Goal: Task Accomplishment & Management: Use online tool/utility

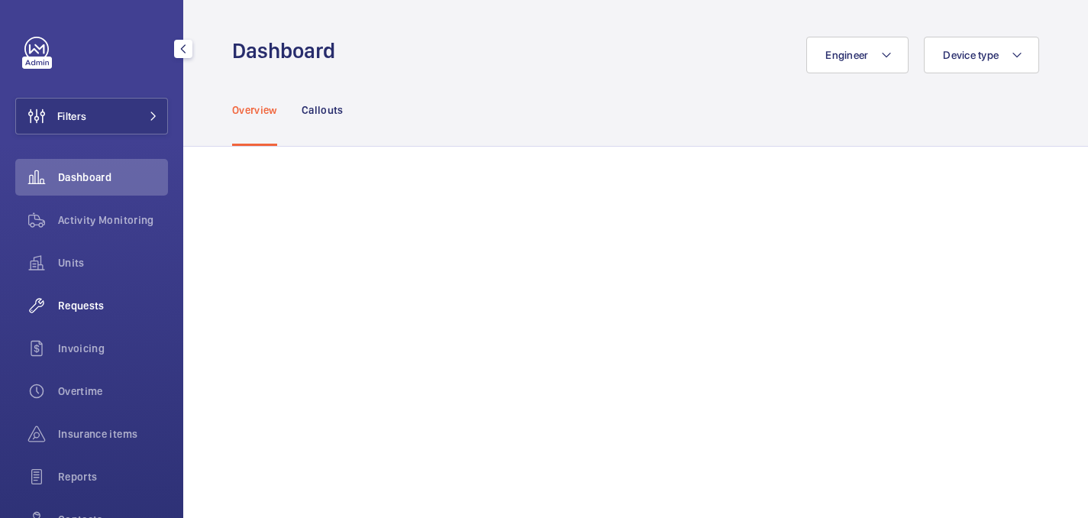
click at [88, 301] on span "Requests" at bounding box center [113, 305] width 110 height 15
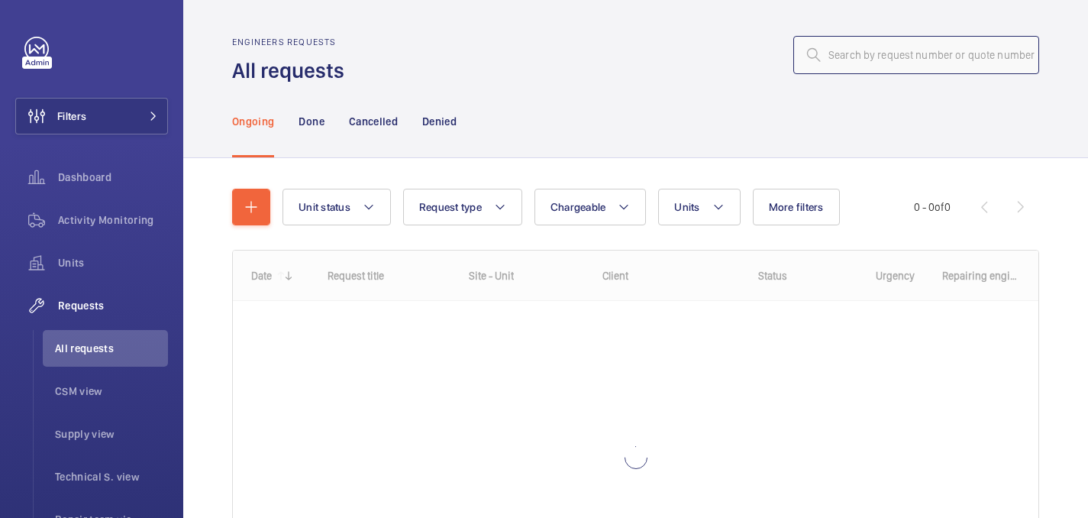
click at [933, 52] on input "text" at bounding box center [917, 55] width 246 height 38
paste input "R25-09153"
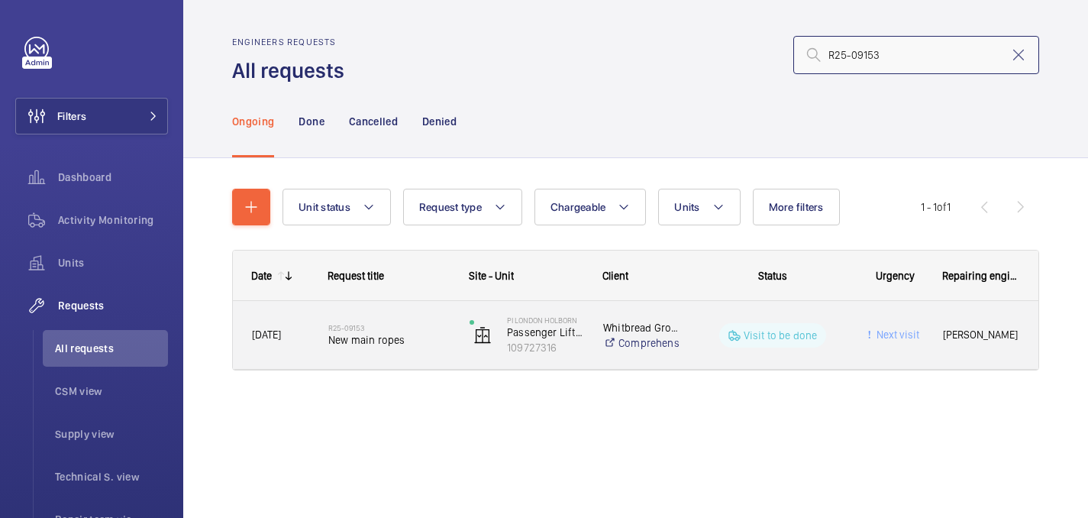
type input "R25-09153"
click at [410, 324] on h2 "R25-09153" at bounding box center [388, 327] width 121 height 9
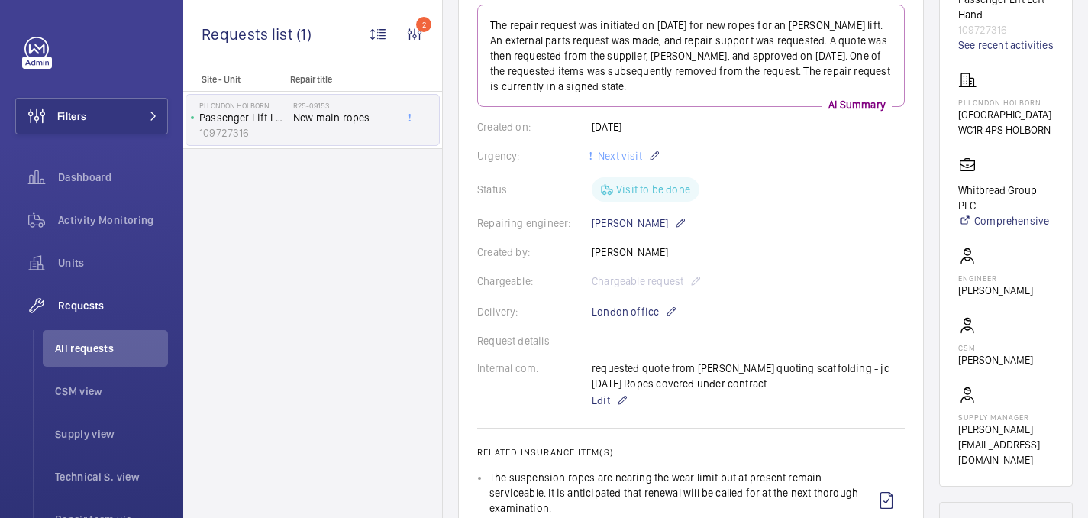
scroll to position [199, 0]
click at [967, 100] on p "PI London Holborn" at bounding box center [1005, 103] width 93 height 9
copy p "PI London Holborn"
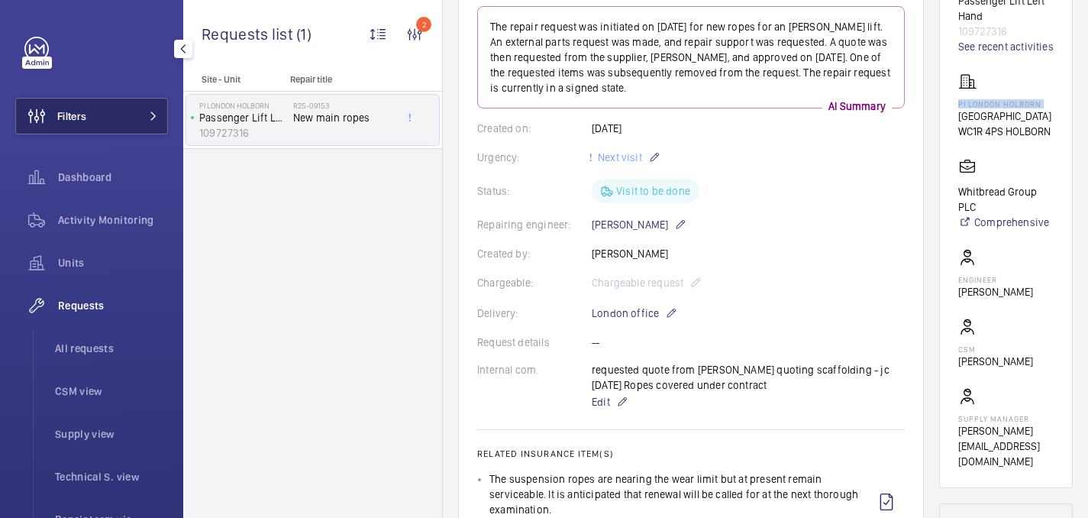
click at [99, 102] on button "Filters" at bounding box center [91, 116] width 153 height 37
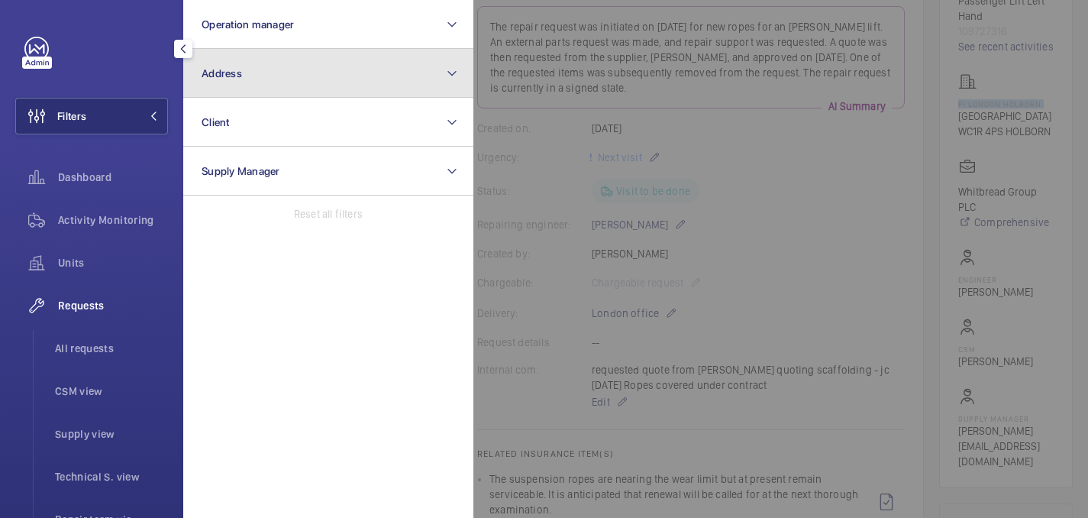
click at [248, 83] on button "Address" at bounding box center [328, 73] width 290 height 49
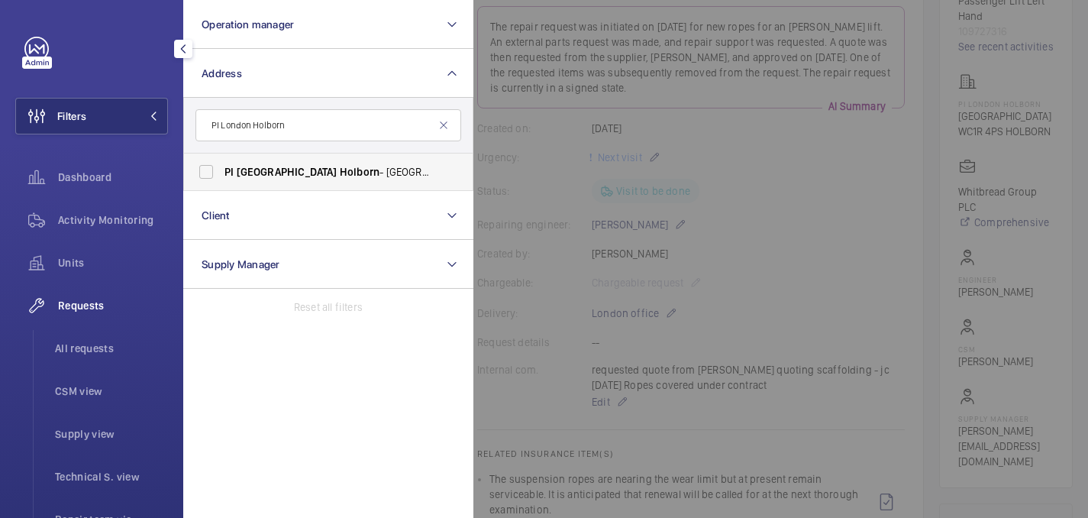
type input "PI London Holborn"
click at [340, 173] on span "Holborn" at bounding box center [360, 172] width 40 height 12
click at [222, 173] on input "PI London Holborn - Red Lion Street, HOLBORN WC1R 4PS" at bounding box center [206, 172] width 31 height 31
checkbox input "true"
click at [89, 348] on span "All requests" at bounding box center [111, 348] width 113 height 15
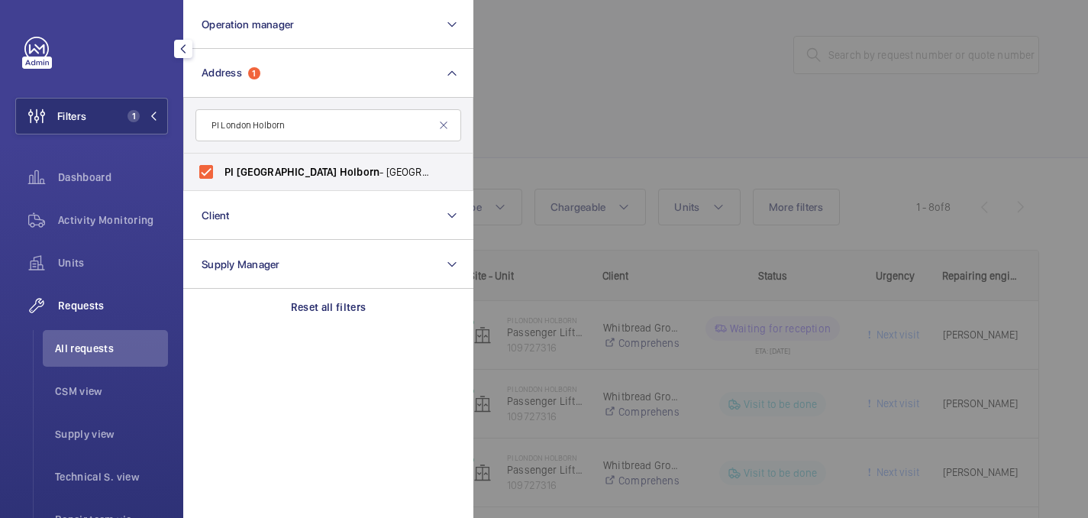
click at [632, 120] on div at bounding box center [1018, 259] width 1088 height 518
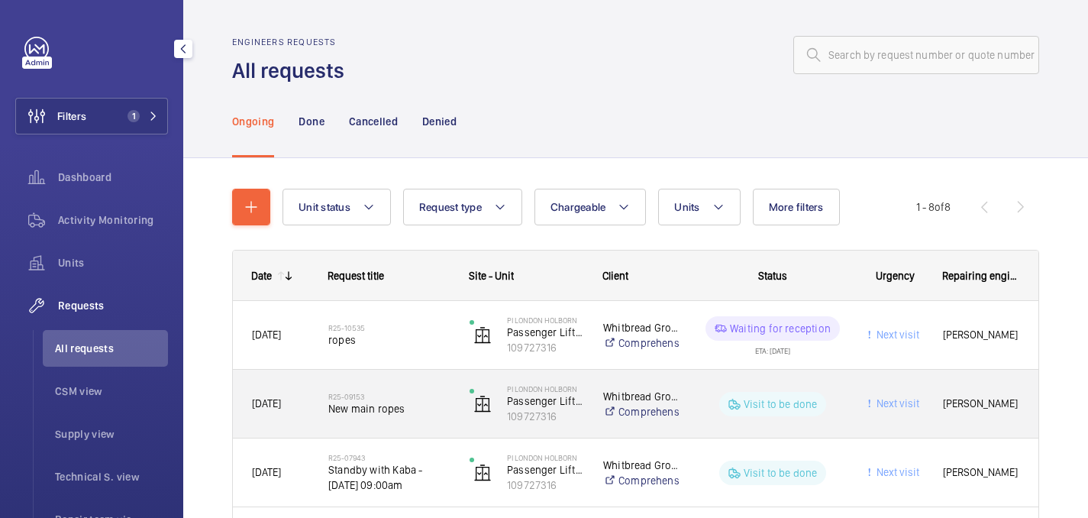
scroll to position [48, 0]
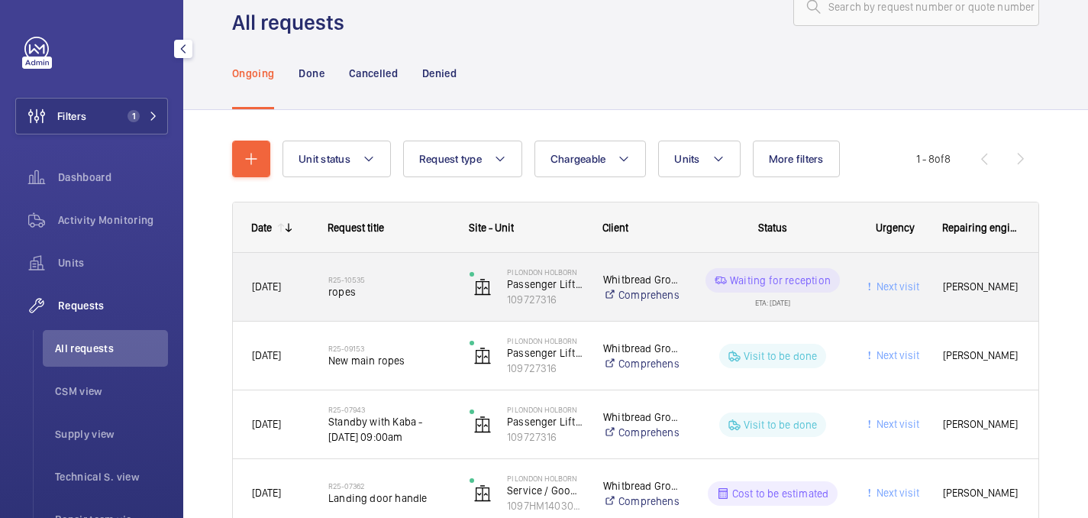
click at [416, 306] on div "R25-10535 ropes" at bounding box center [388, 287] width 121 height 44
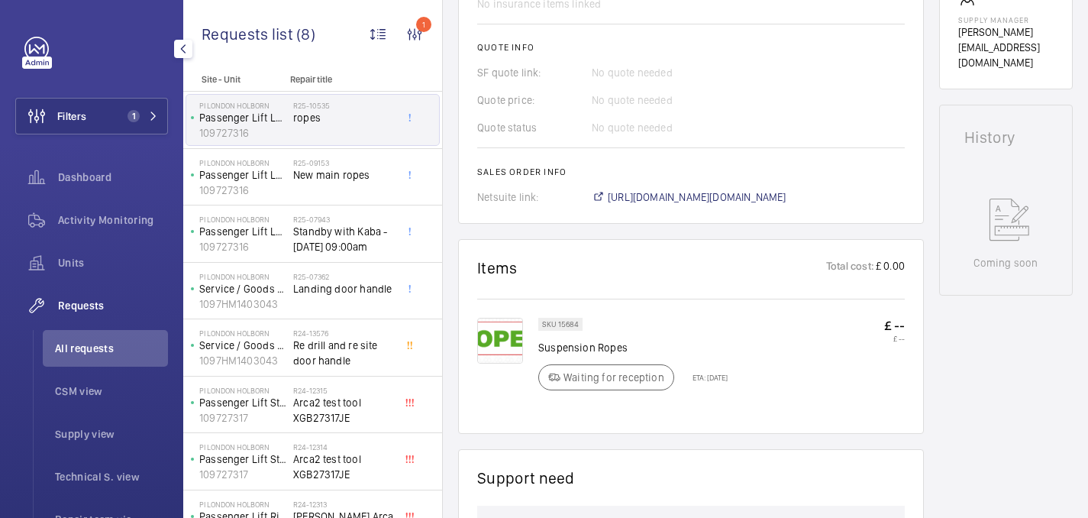
scroll to position [613, 0]
click at [704, 200] on span "https://6461500.app.netsuite.com/app/accounting/transactions/salesord.nl?id=287…" at bounding box center [697, 196] width 179 height 15
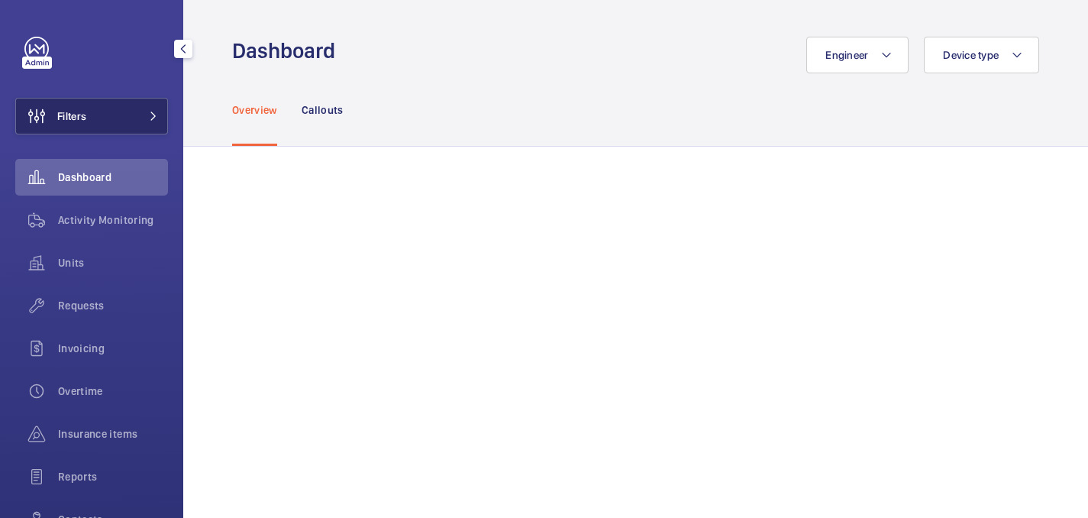
click at [126, 104] on button "Filters" at bounding box center [91, 116] width 153 height 37
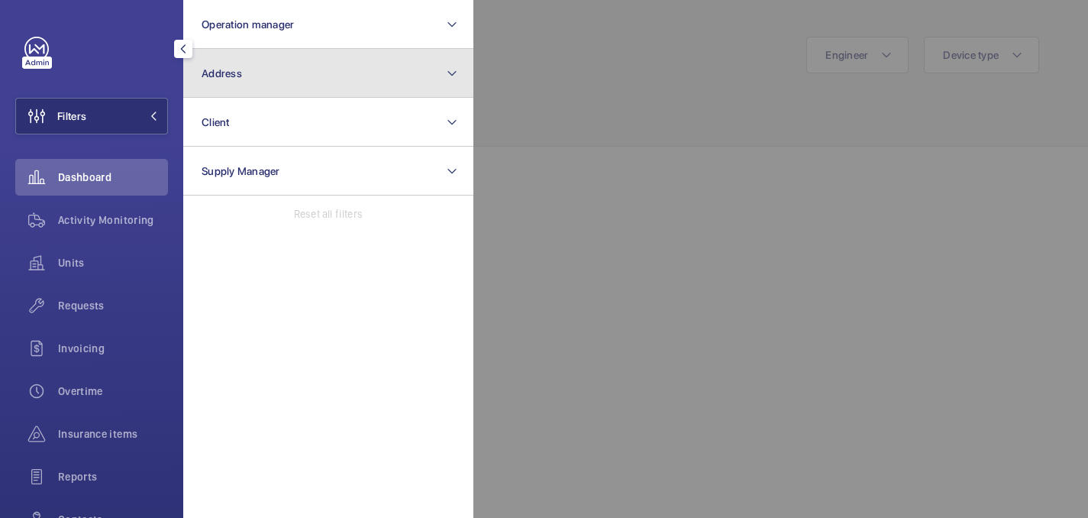
click at [277, 86] on button "Address" at bounding box center [328, 73] width 290 height 49
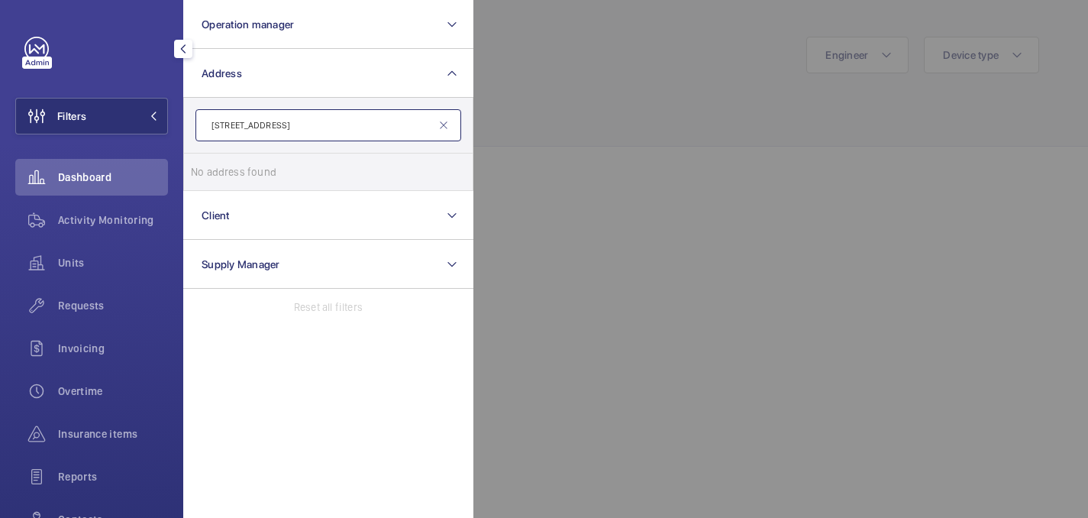
click at [313, 131] on input "23 QUEENS SQUARE" at bounding box center [329, 125] width 266 height 32
paste input "WC1N 3QY"
drag, startPoint x: 293, startPoint y: 125, endPoint x: 192, endPoint y: 121, distance: 100.2
click at [192, 121] on form "23 QUEENS SQUARE WC1N 3QY" at bounding box center [328, 126] width 289 height 56
type input "WC1N 3QY"
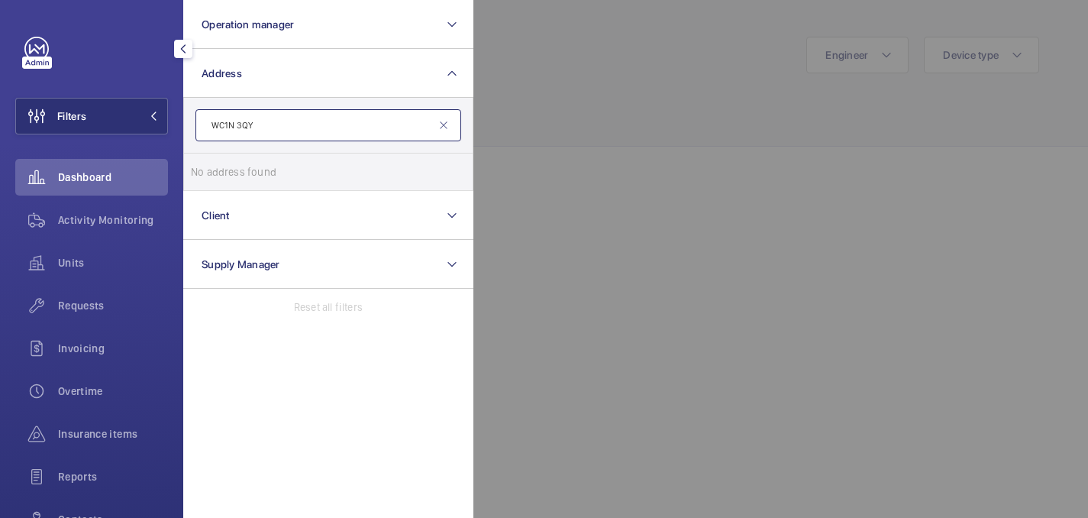
click at [319, 115] on input "WC1N 3QY" at bounding box center [329, 125] width 266 height 32
type input "23 quee"
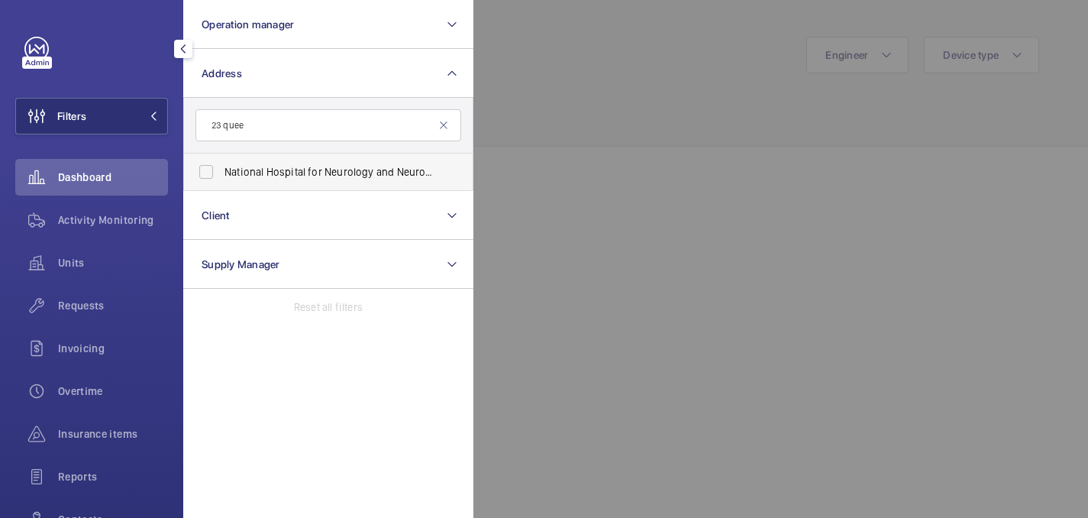
click at [347, 171] on span "National Hospital for Neurology and Neurosurgery - 23 Quee n Square, LONDON WC1…" at bounding box center [330, 171] width 210 height 15
click at [222, 171] on input "National Hospital for Neurology and Neurosurgery - 23 Quee n Square, LONDON WC1…" at bounding box center [206, 172] width 31 height 31
checkbox input "true"
click at [632, 140] on div at bounding box center [1018, 259] width 1088 height 518
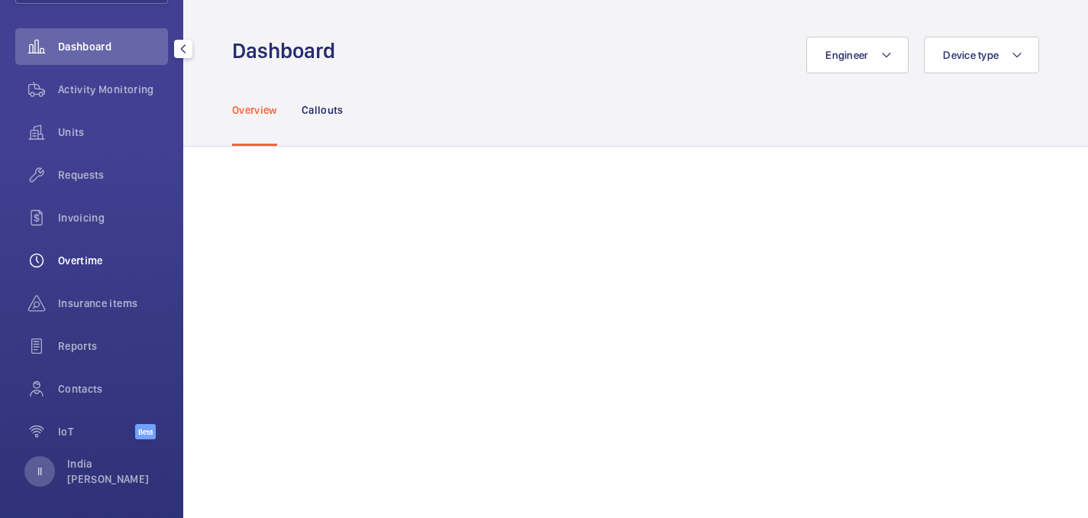
scroll to position [136, 0]
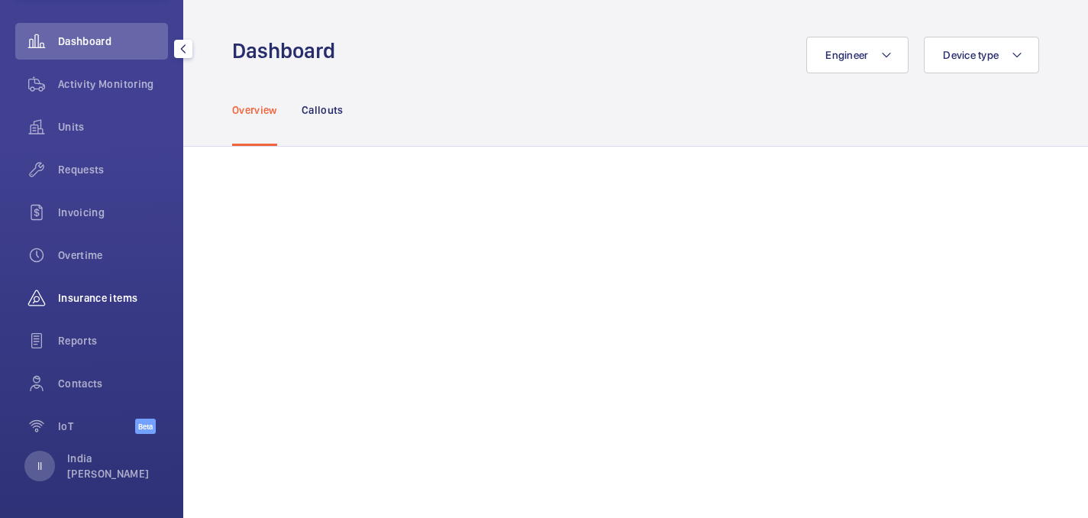
click at [92, 309] on div "Insurance items" at bounding box center [91, 298] width 153 height 37
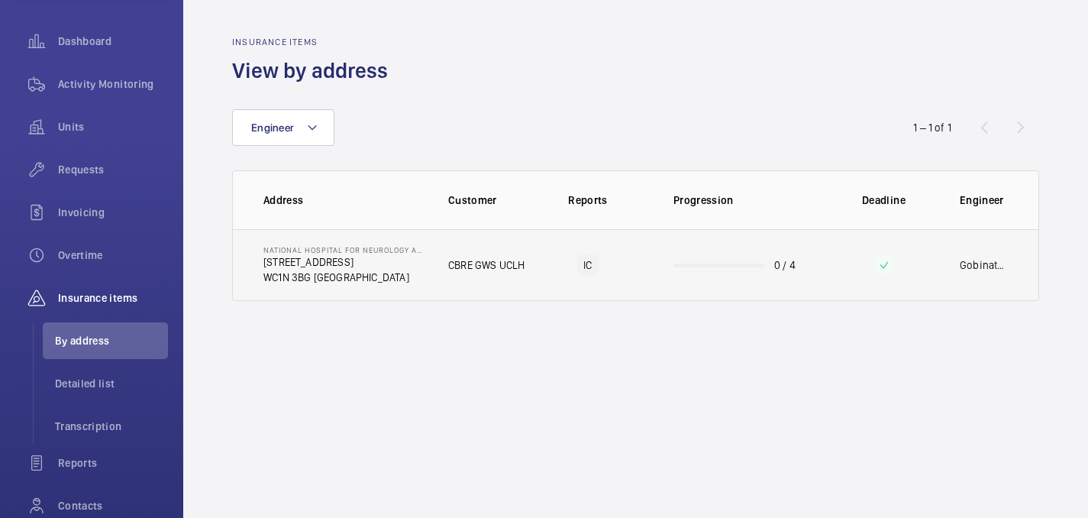
click at [406, 296] on td "National Hospital for Neurology and Neurosurgery 23 Queen Square WC1N 3BG LONDON" at bounding box center [328, 265] width 191 height 72
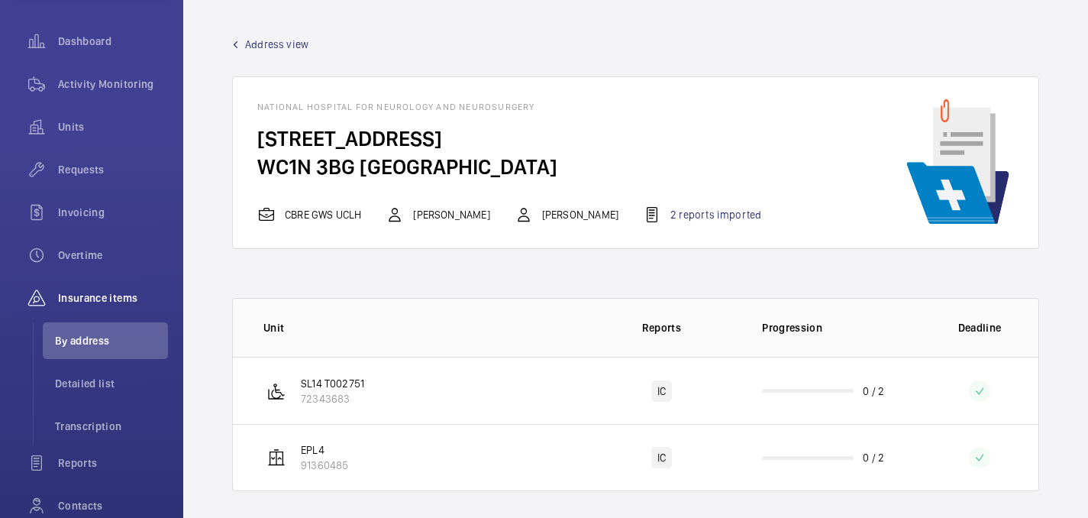
scroll to position [10, 0]
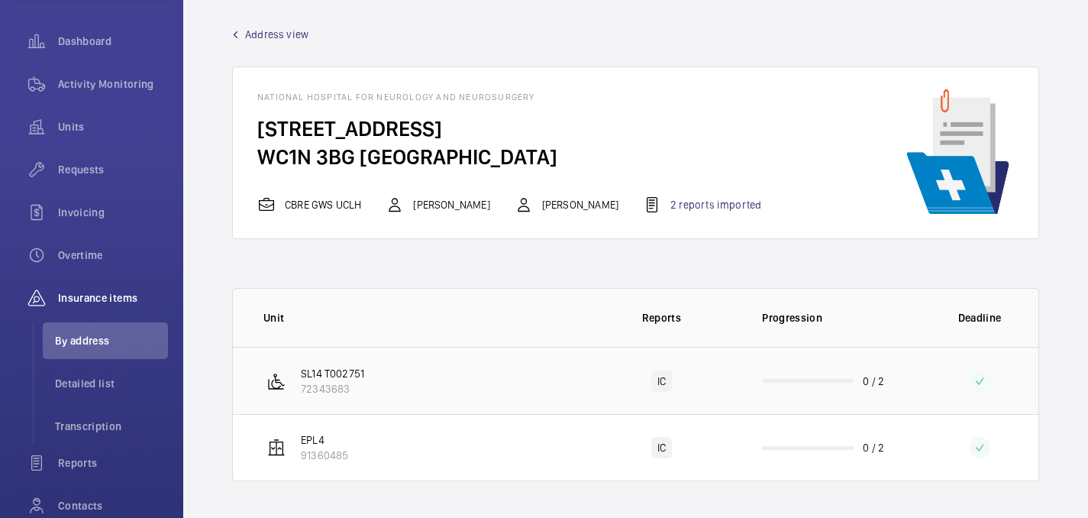
click at [529, 369] on td "SL14 T002751 72343683" at bounding box center [409, 380] width 352 height 67
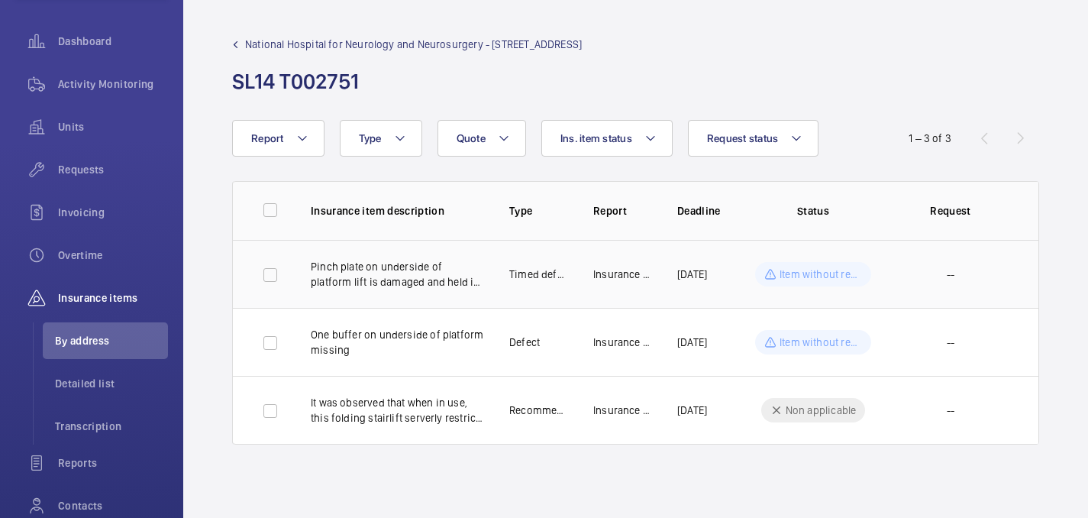
scroll to position [0, 50]
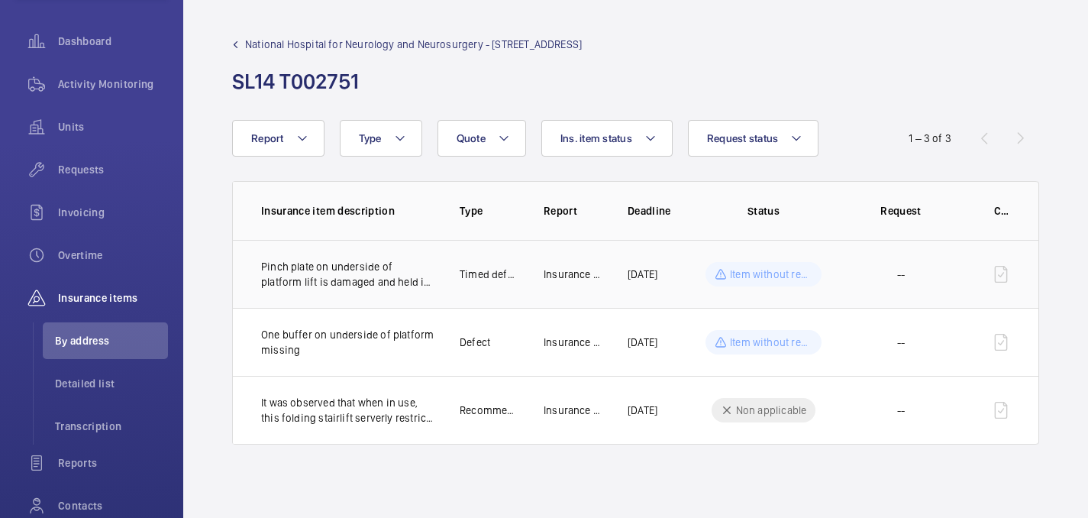
click at [745, 274] on p "Item without request" at bounding box center [771, 274] width 82 height 15
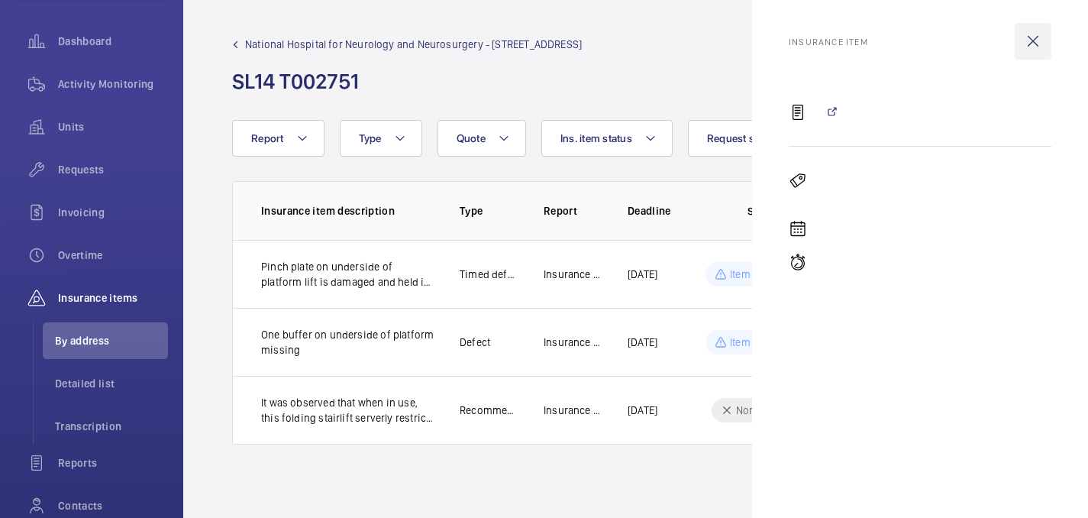
click at [1036, 37] on wm-front-icon-button at bounding box center [1033, 41] width 37 height 37
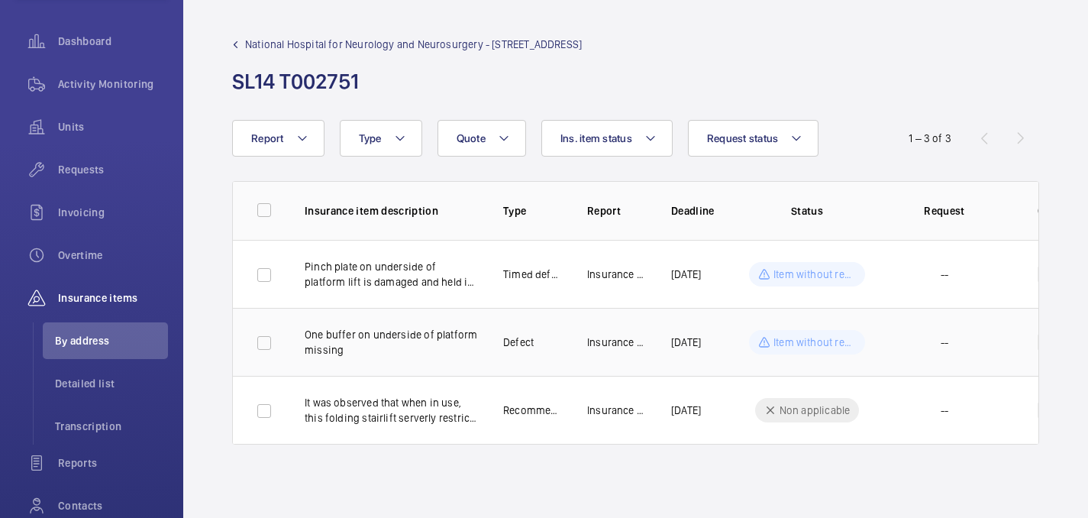
scroll to position [0, 0]
click at [436, 268] on p "Pinch plate on underside of platform lift is damaged and held in place with haz…" at bounding box center [398, 274] width 174 height 31
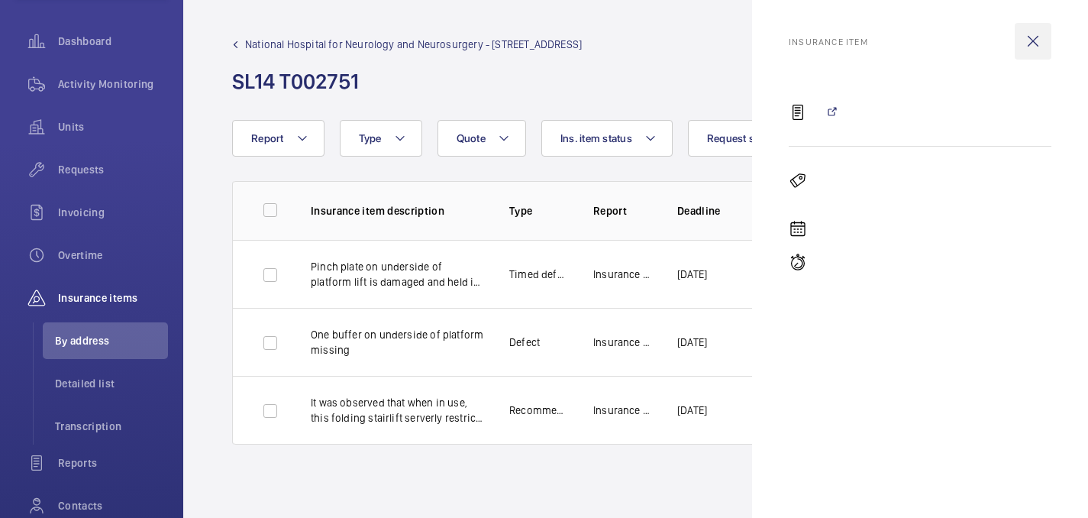
click at [1040, 43] on wm-front-icon-button at bounding box center [1033, 41] width 37 height 37
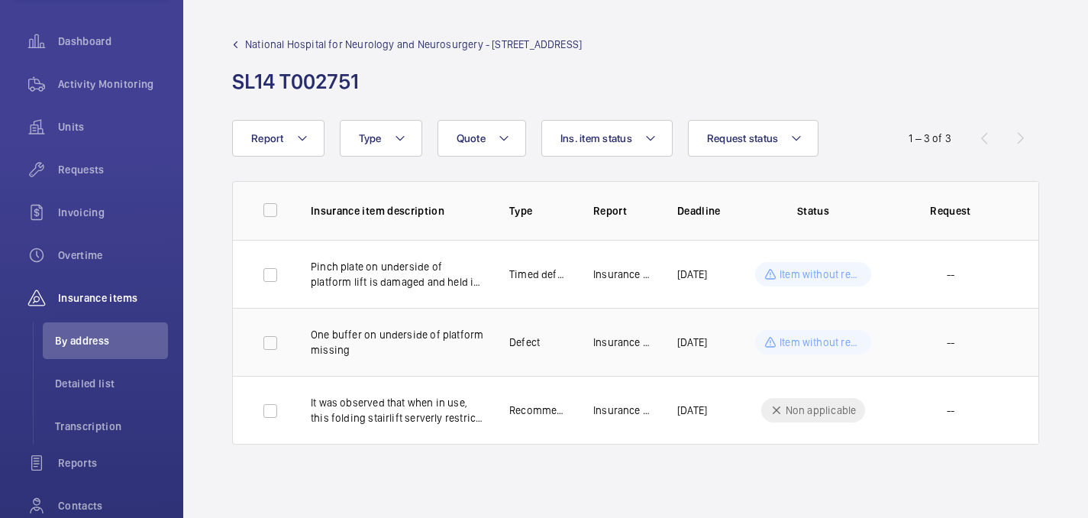
scroll to position [0, 50]
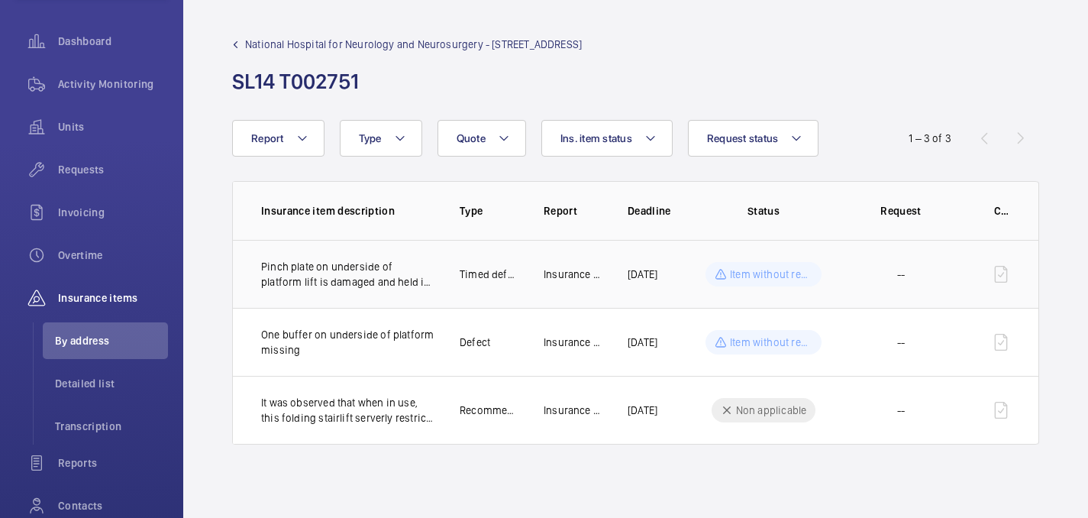
click at [762, 277] on p "Item without request" at bounding box center [771, 274] width 82 height 15
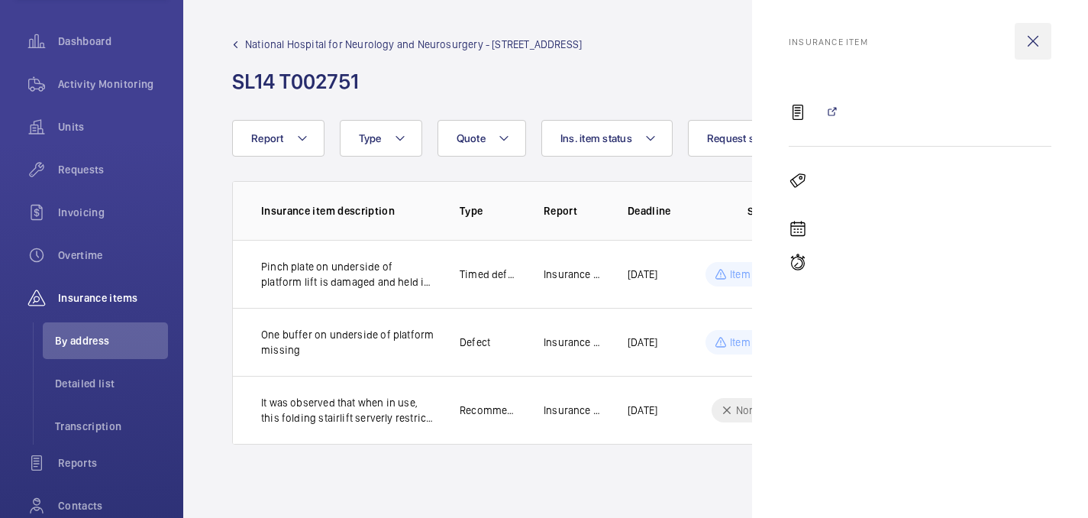
click at [1033, 34] on wm-front-icon-button at bounding box center [1033, 41] width 37 height 37
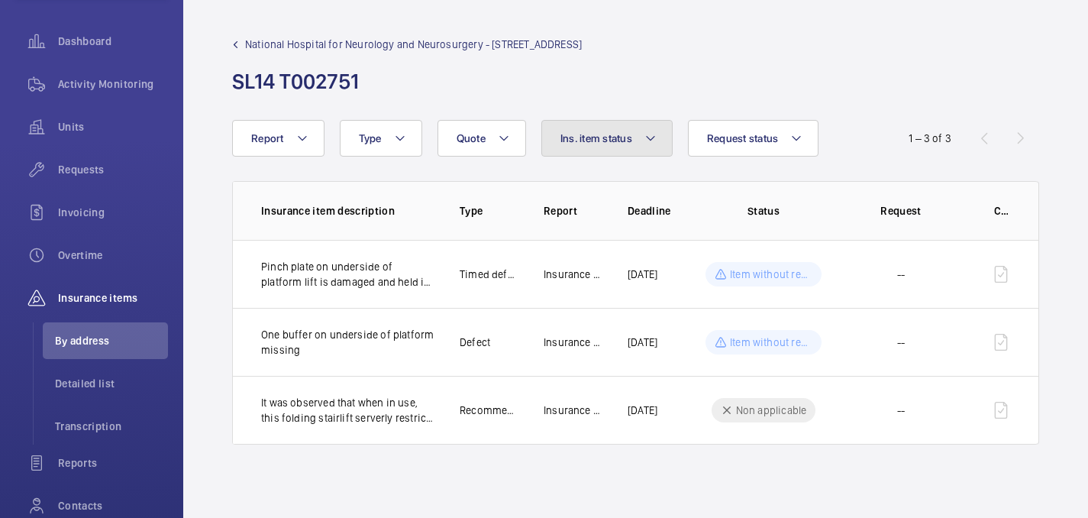
click at [648, 129] on mat-icon at bounding box center [651, 138] width 12 height 18
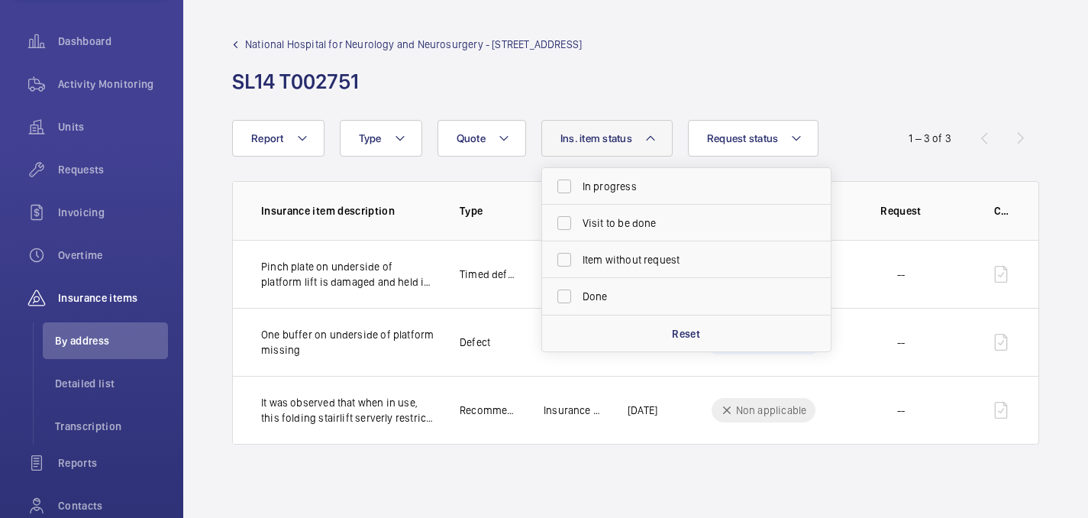
click at [866, 128] on div "Report Request status Ins. item status In progress Visit to be done Item withou…" at bounding box center [635, 138] width 807 height 37
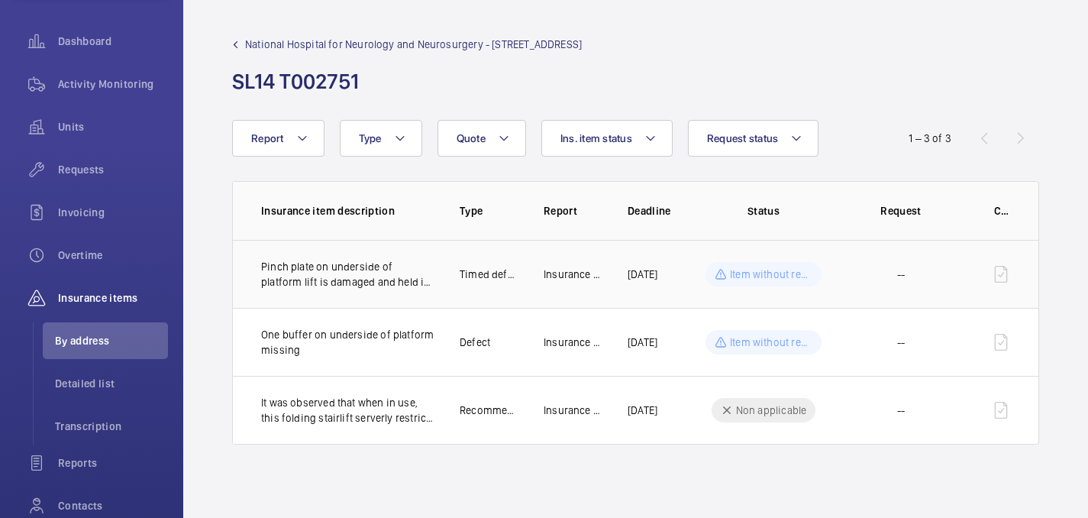
click at [1004, 269] on td at bounding box center [1004, 274] width 69 height 68
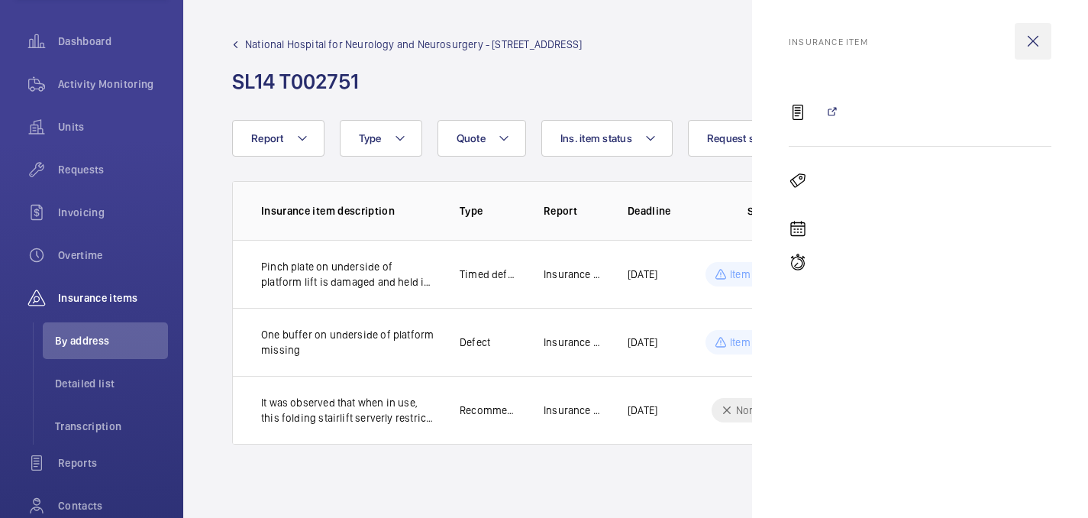
click at [1030, 30] on wm-front-icon-button at bounding box center [1033, 41] width 37 height 37
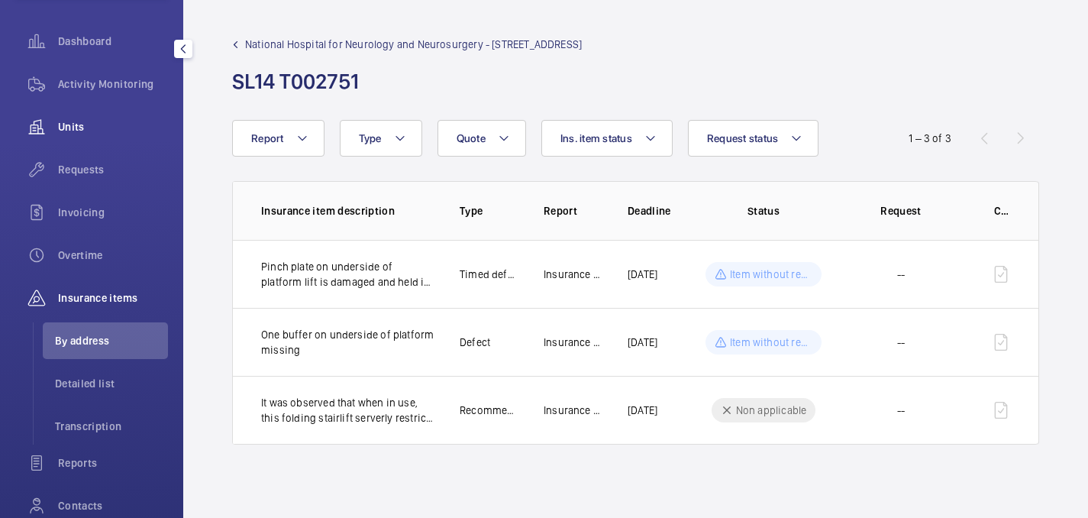
scroll to position [0, 0]
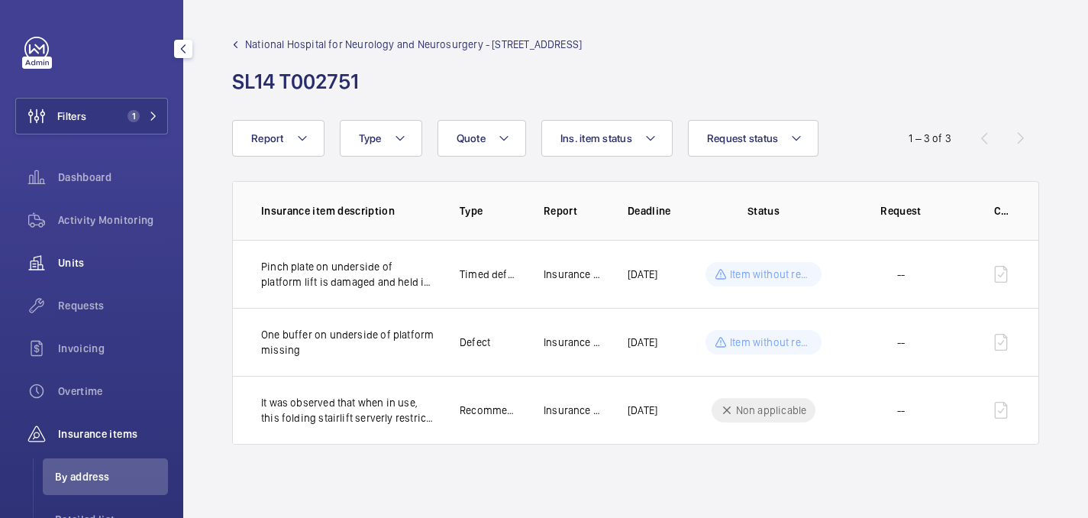
click at [70, 273] on div "Units" at bounding box center [91, 262] width 153 height 37
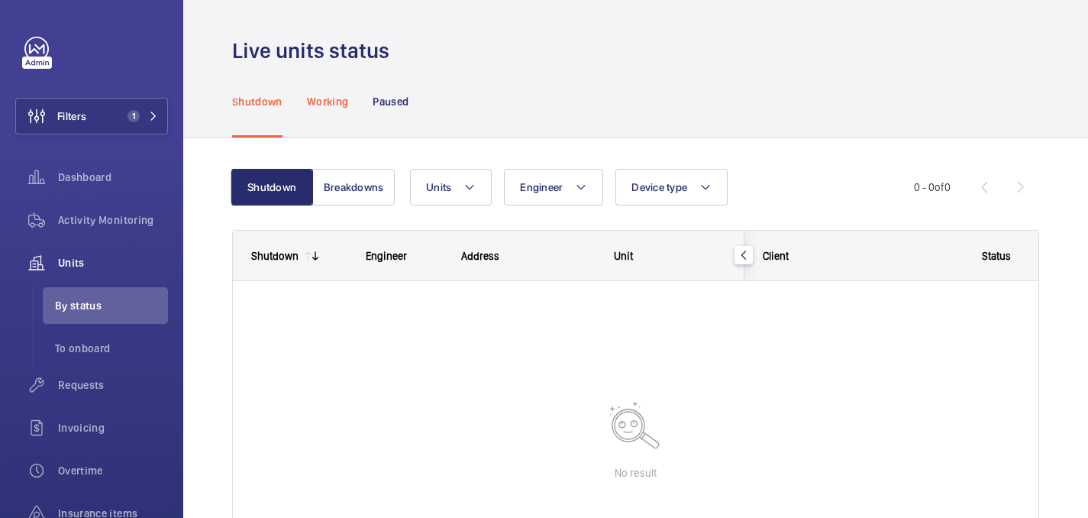
click at [335, 101] on p "Working" at bounding box center [327, 101] width 41 height 15
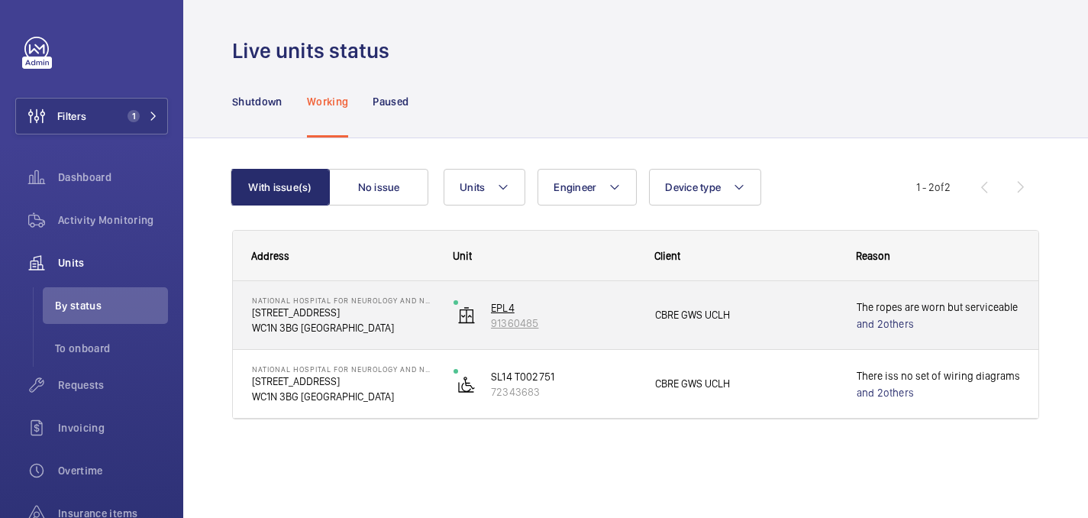
click at [558, 305] on p "EPL4" at bounding box center [563, 307] width 144 height 15
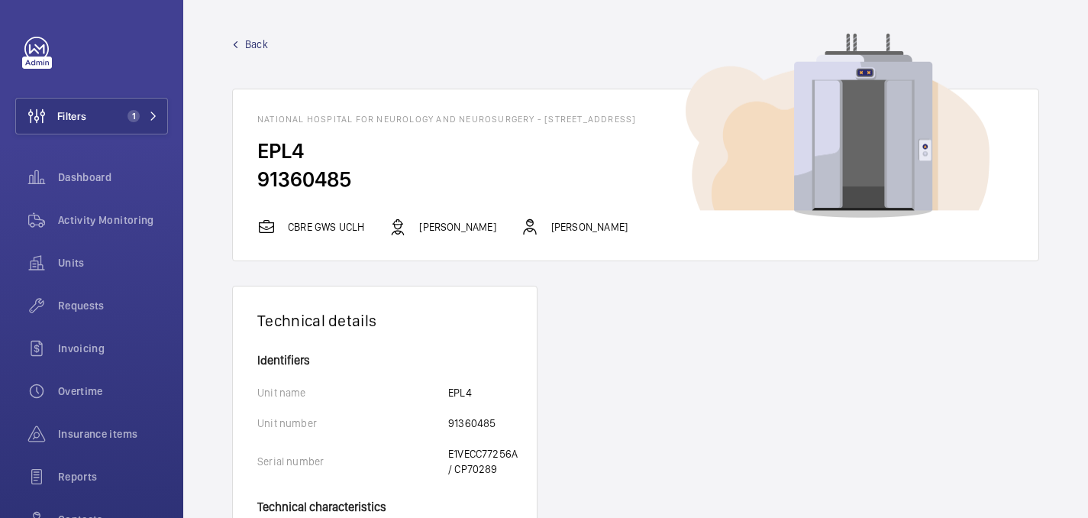
click at [248, 44] on span "Back" at bounding box center [256, 44] width 23 height 15
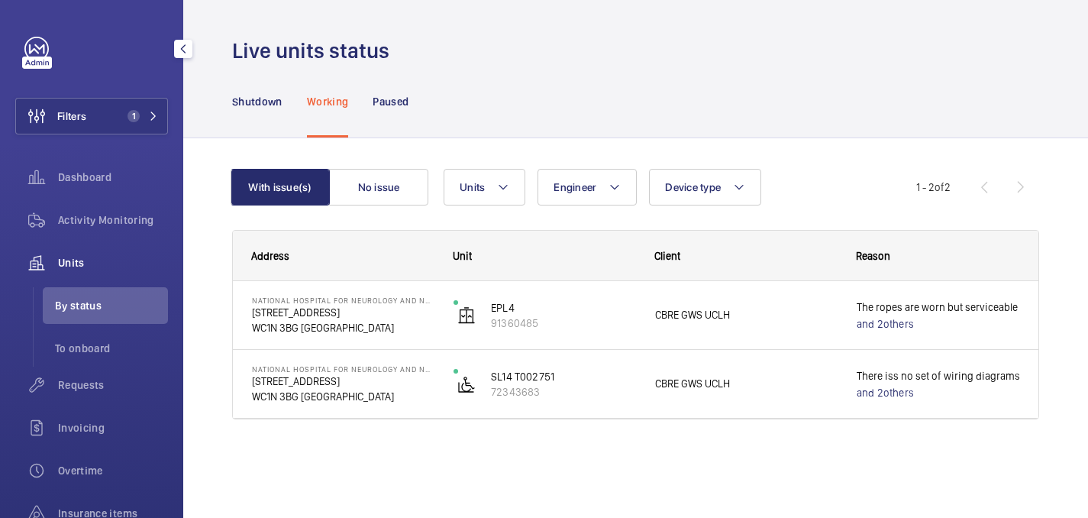
scroll to position [215, 0]
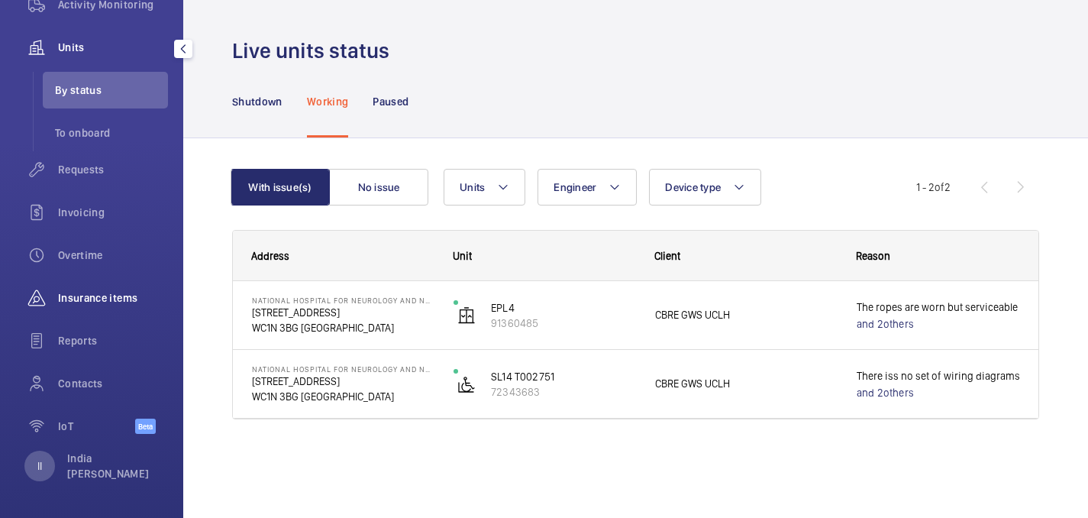
click at [82, 306] on div "Insurance items" at bounding box center [91, 298] width 153 height 37
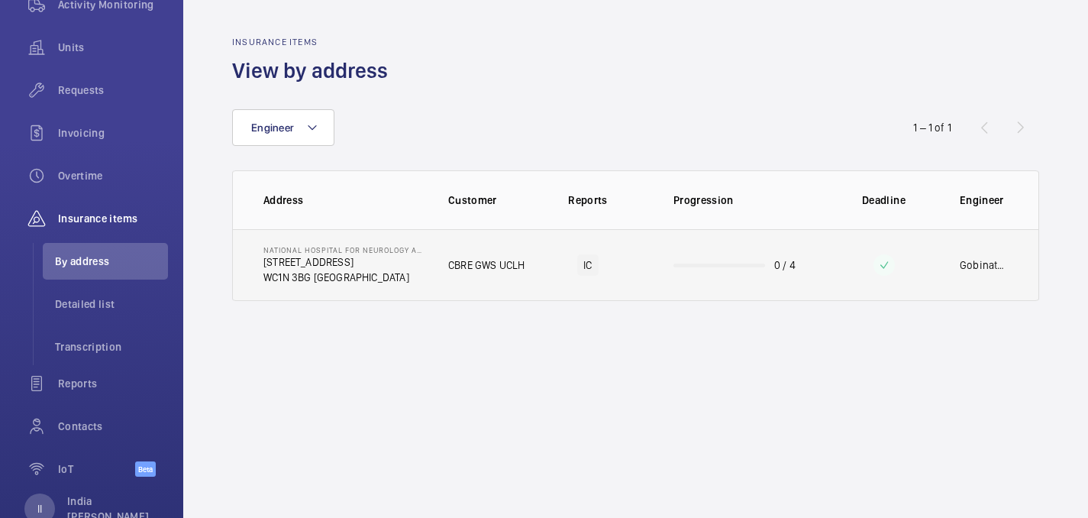
click at [385, 264] on p "23 Queen Square" at bounding box center [344, 261] width 160 height 15
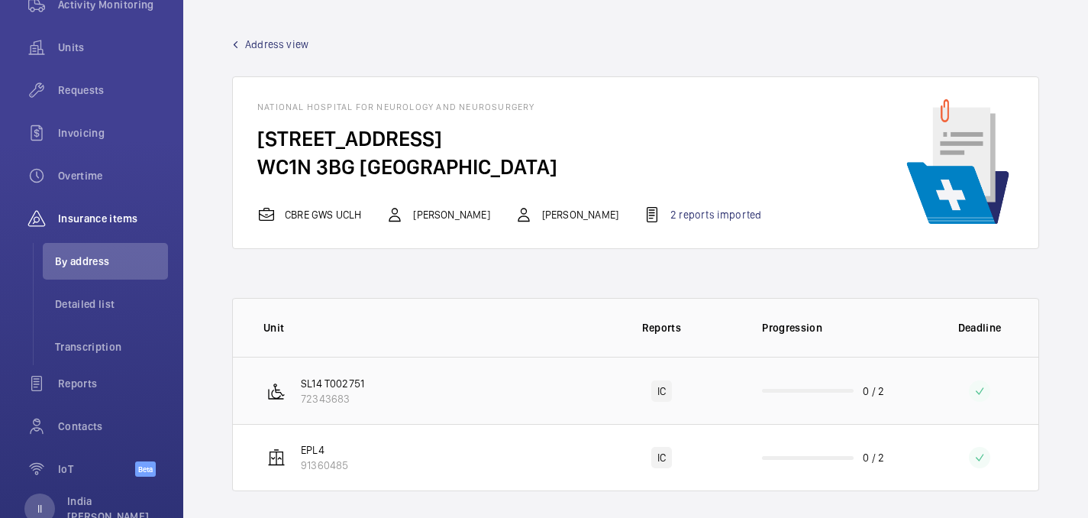
click at [542, 409] on td "SL14 T002751 72343683" at bounding box center [409, 390] width 352 height 67
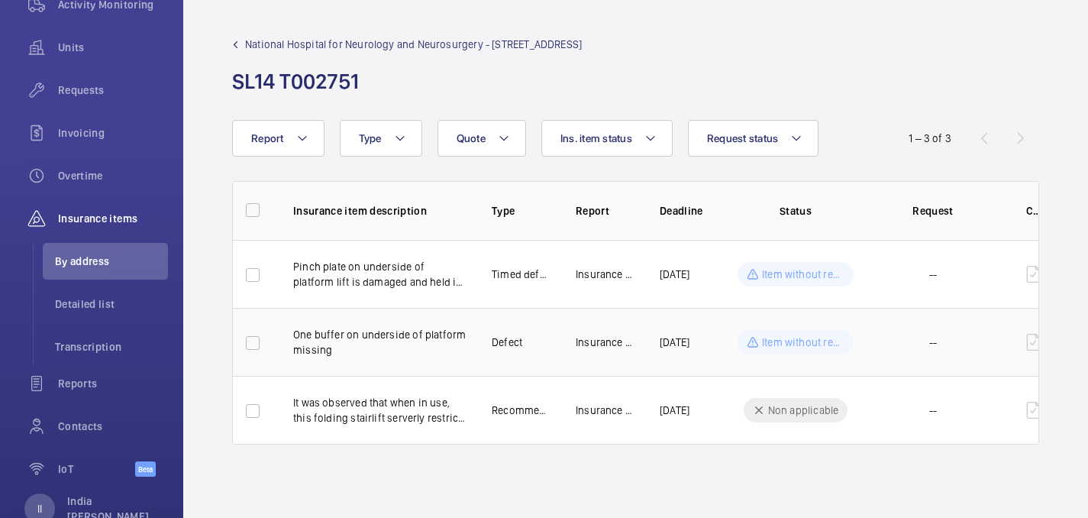
scroll to position [0, 50]
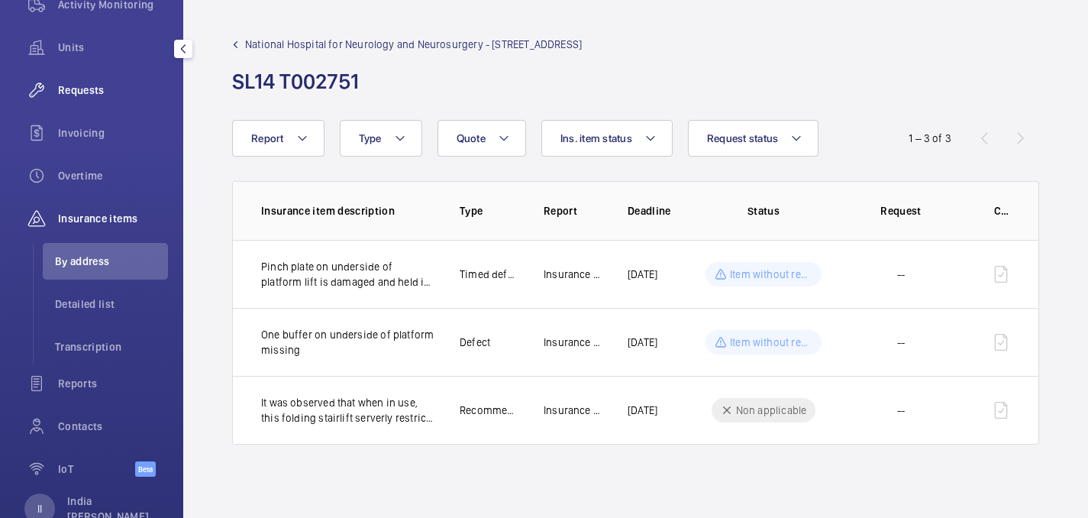
click at [92, 93] on span "Requests" at bounding box center [113, 89] width 110 height 15
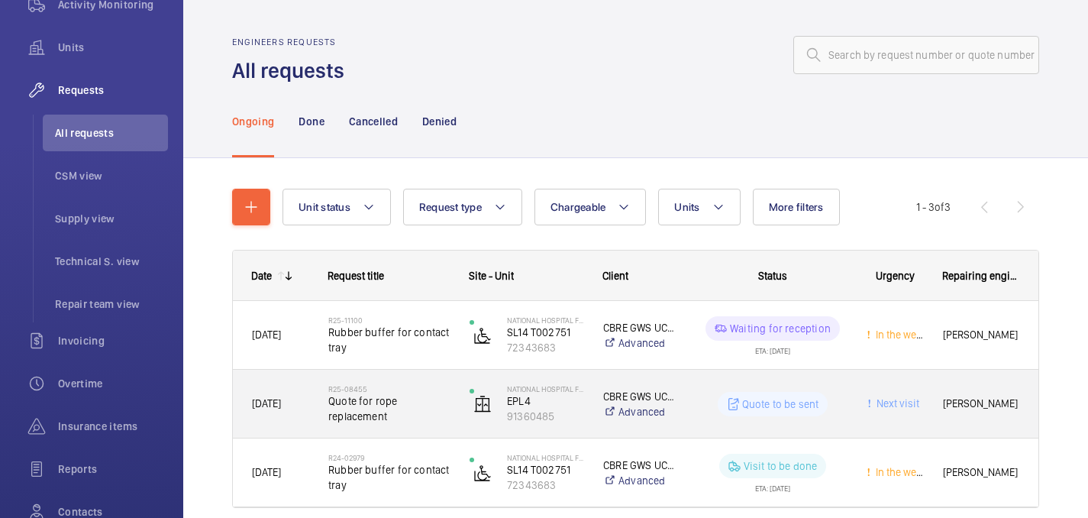
scroll to position [63, 0]
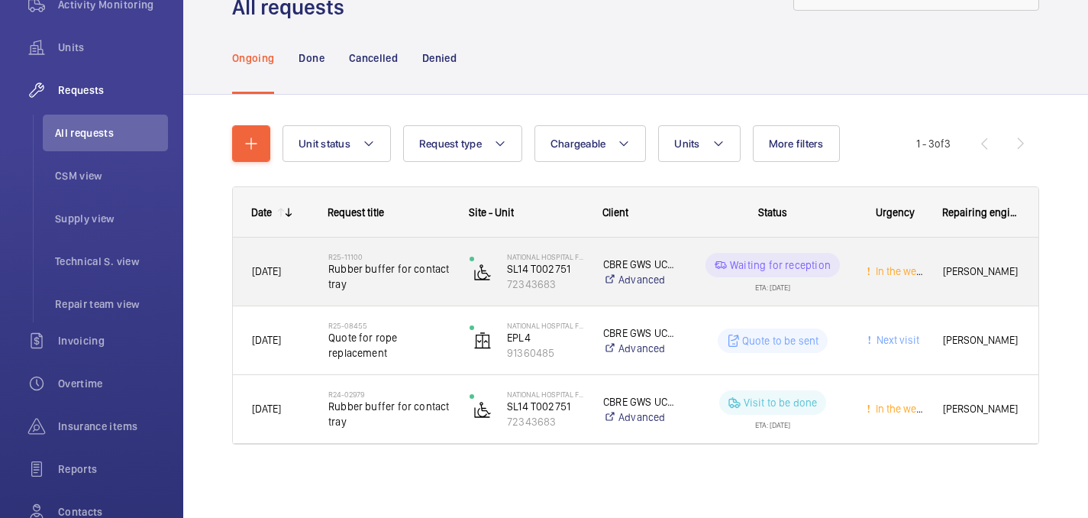
click at [412, 254] on h2 "R25-11100" at bounding box center [388, 256] width 121 height 9
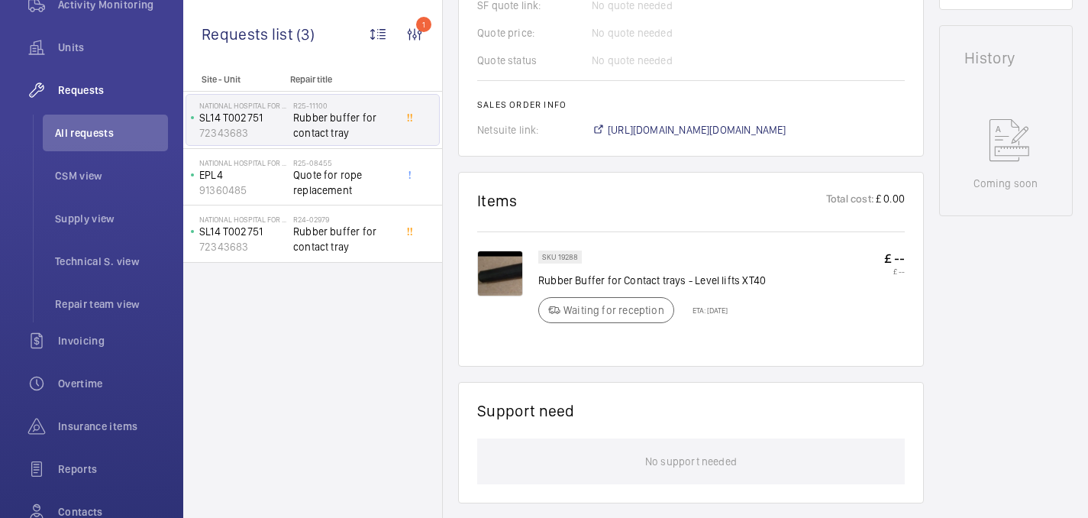
scroll to position [694, 0]
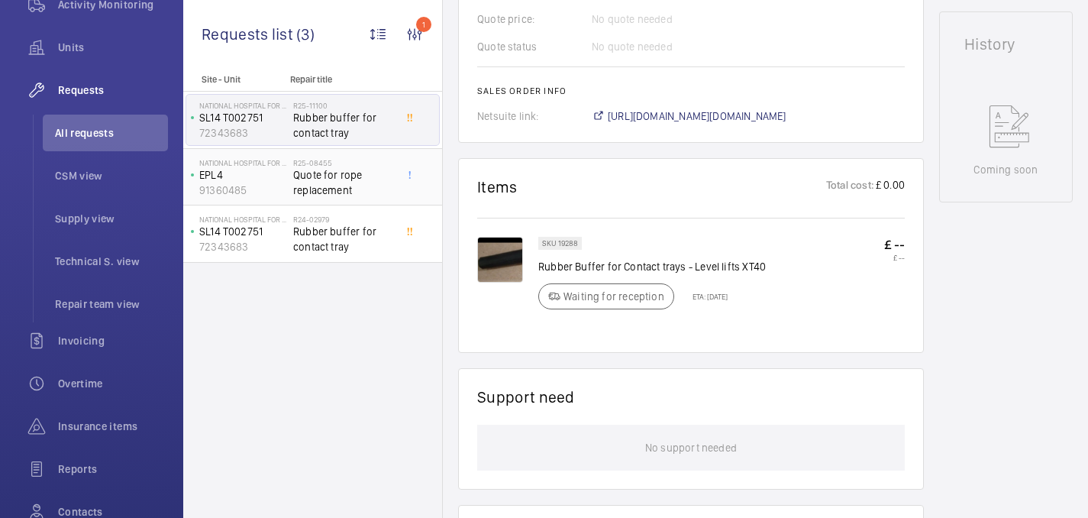
click at [361, 194] on span "Quote for rope replacement" at bounding box center [343, 182] width 101 height 31
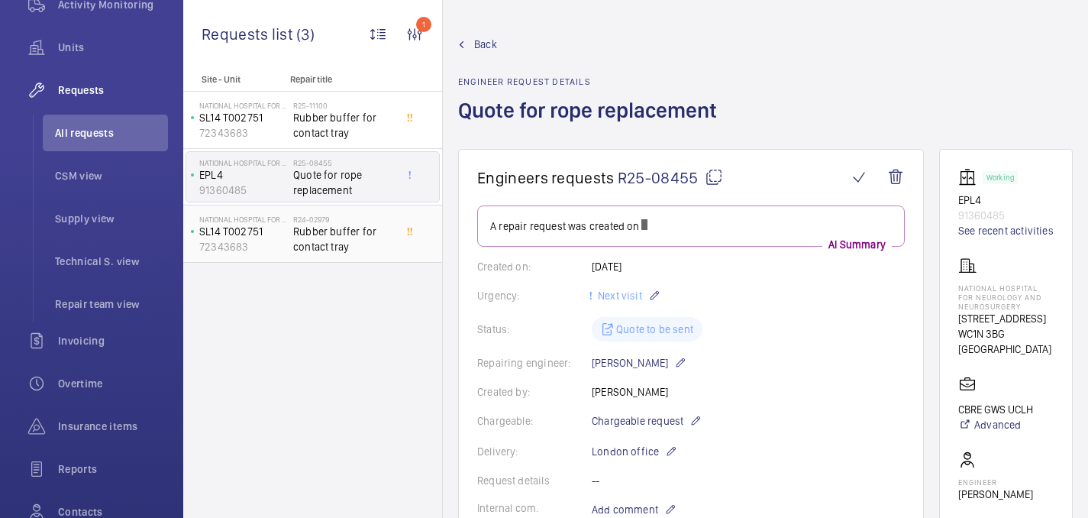
click at [387, 243] on span "Rubber buffer for contact tray" at bounding box center [343, 239] width 101 height 31
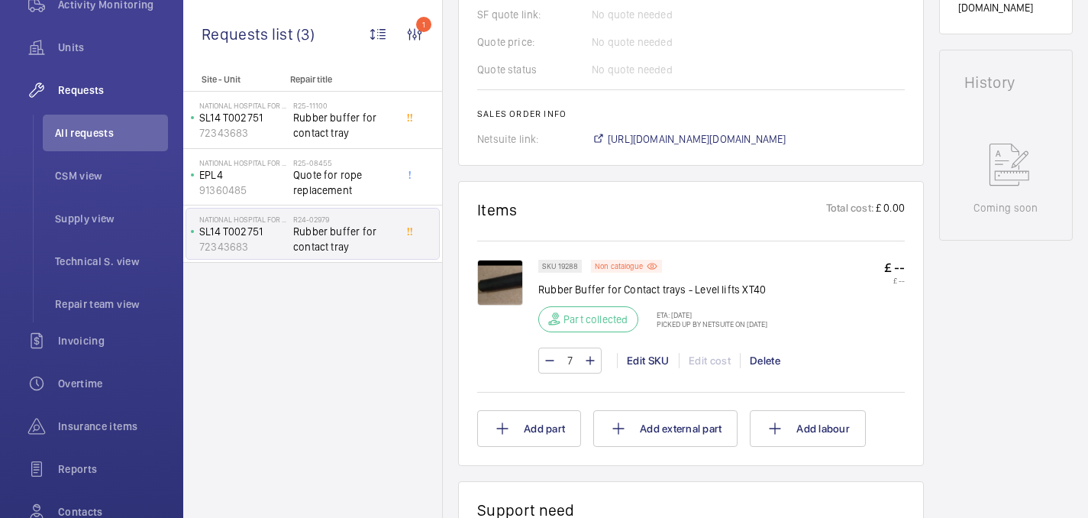
scroll to position [676, 0]
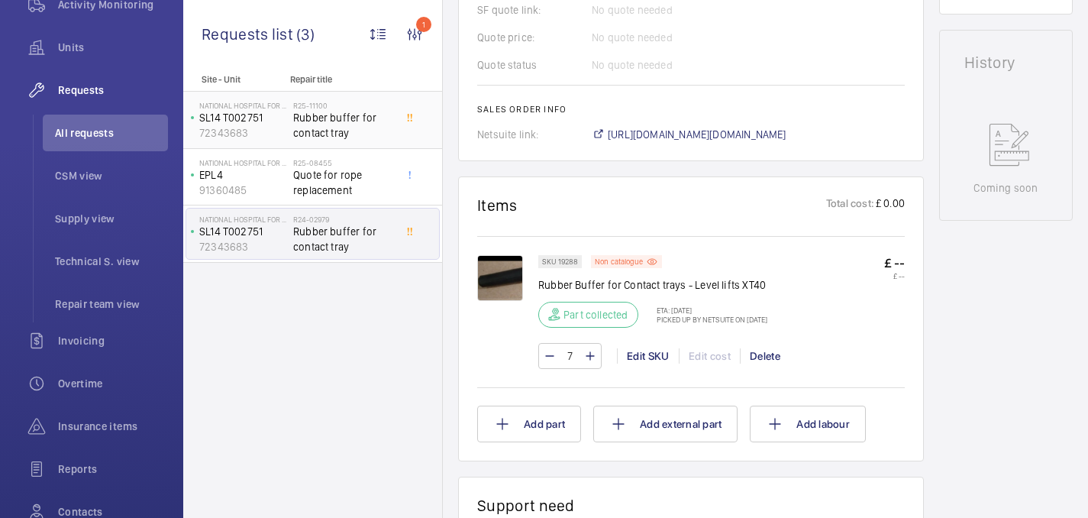
click at [357, 131] on span "Rubber buffer for contact tray" at bounding box center [343, 125] width 101 height 31
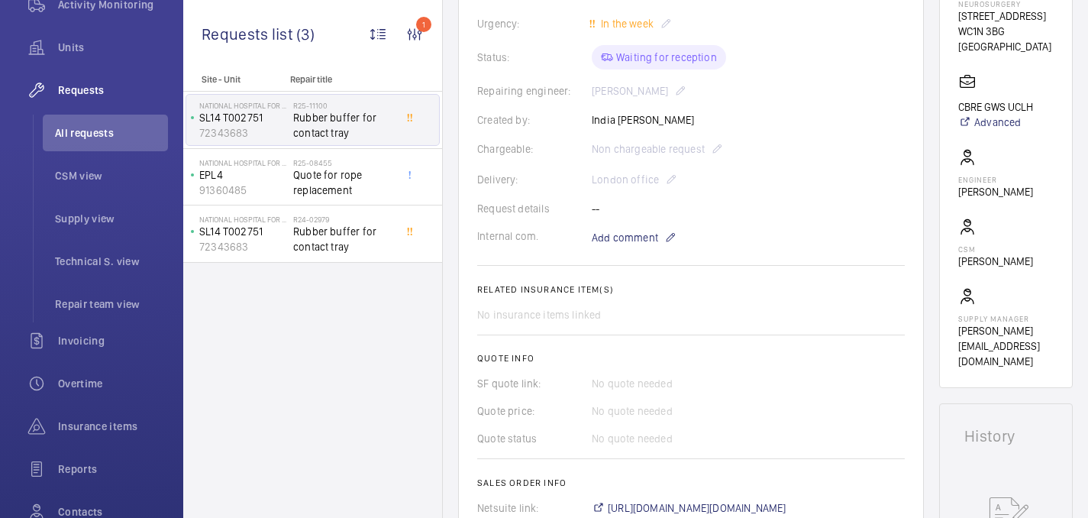
scroll to position [598, 0]
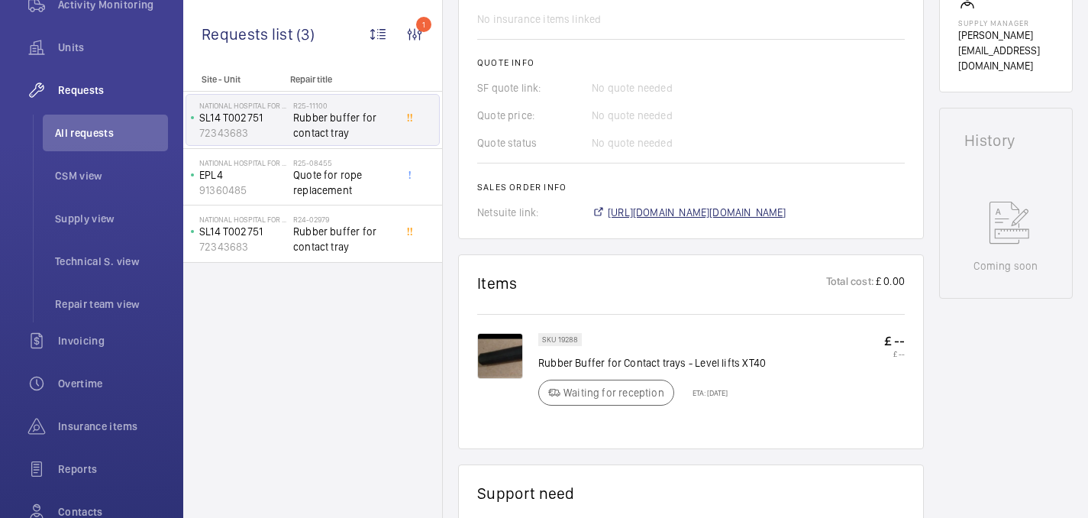
click at [674, 216] on span "https://6461500.app.netsuite.com/app/accounting/transactions/salesord.nl?id=292…" at bounding box center [697, 212] width 179 height 15
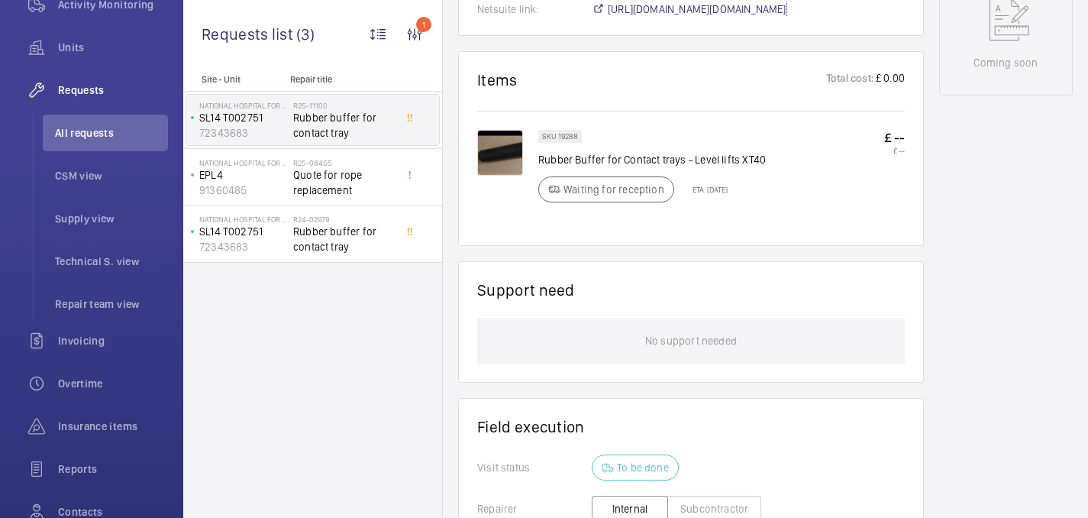
scroll to position [805, 0]
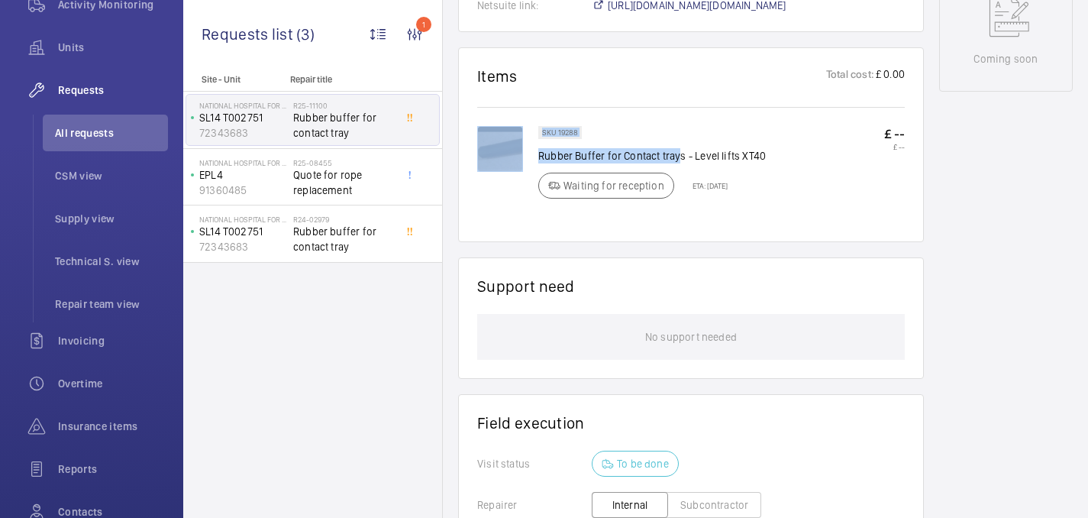
drag, startPoint x: 537, startPoint y: 155, endPoint x: 681, endPoint y: 158, distance: 143.6
click at [681, 158] on div "SKU 19288 Rubber Buffer for Contact trays - Level lifts XT40 Waiting for recept…" at bounding box center [691, 174] width 428 height 97
click at [681, 158] on p "Rubber Buffer for Contact trays - Level lifts XT40" at bounding box center [652, 155] width 228 height 15
drag, startPoint x: 684, startPoint y: 158, endPoint x: 538, endPoint y: 158, distance: 146.7
click at [538, 158] on div "SKU 19288 Rubber Buffer for Contact trays - Level lifts XT40 Waiting for recept…" at bounding box center [691, 174] width 428 height 97
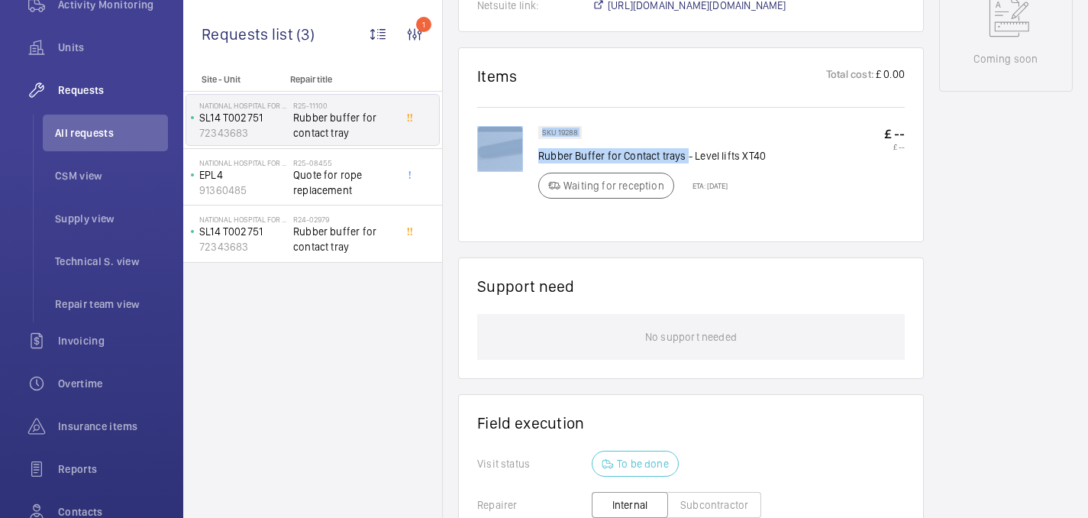
copy div "SKU 19288 Rubber Buffer for Contact trays"
click at [479, 144] on img at bounding box center [500, 149] width 46 height 46
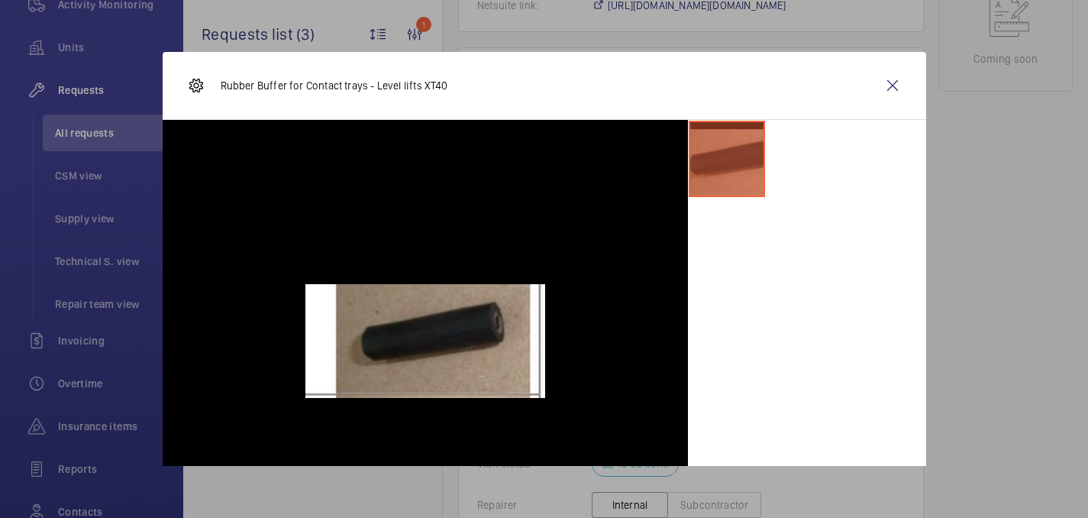
click at [942, 242] on div at bounding box center [544, 259] width 1088 height 518
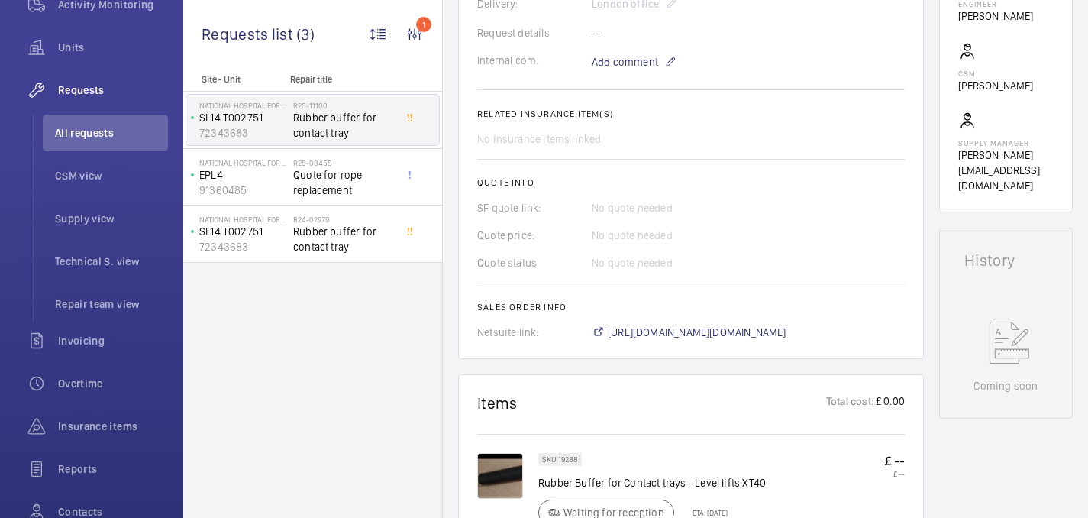
scroll to position [0, 0]
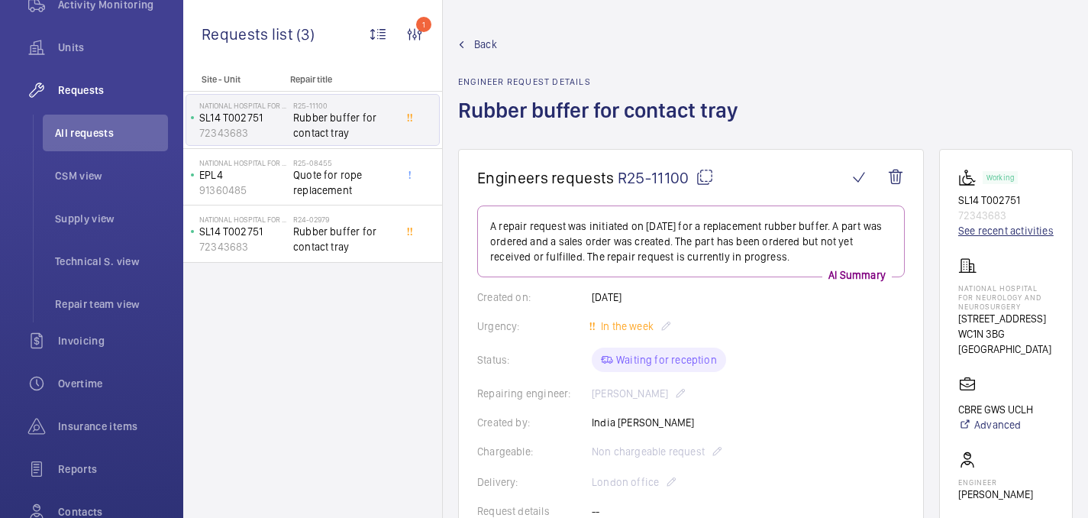
click at [996, 235] on link "See recent activities" at bounding box center [1006, 230] width 95 height 15
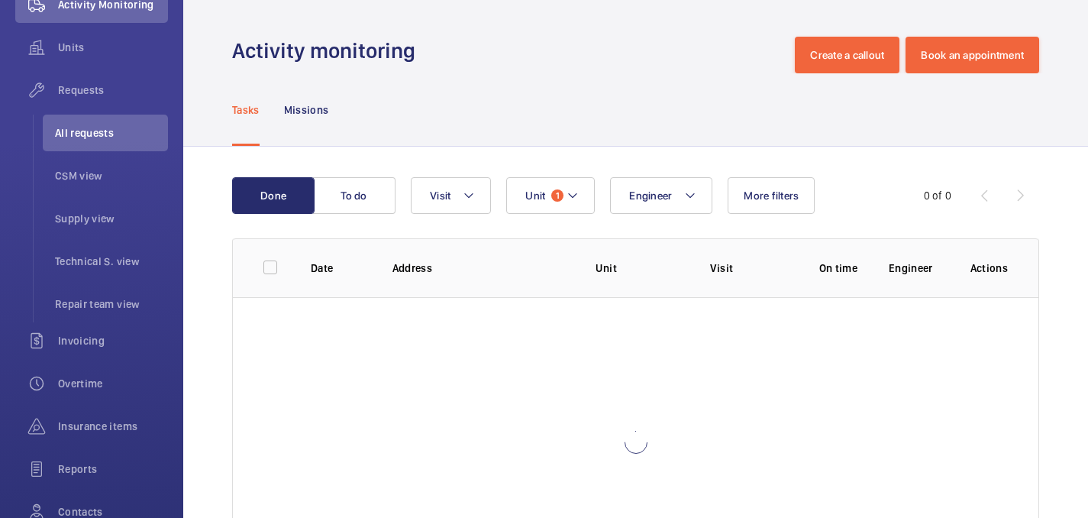
scroll to position [136, 0]
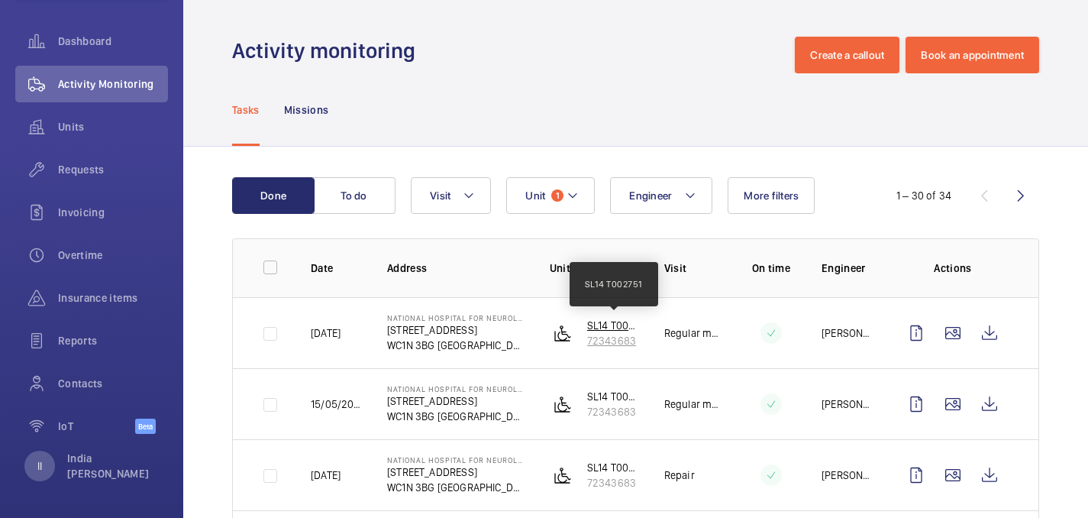
click at [600, 324] on p "SL14 T002751" at bounding box center [613, 325] width 53 height 15
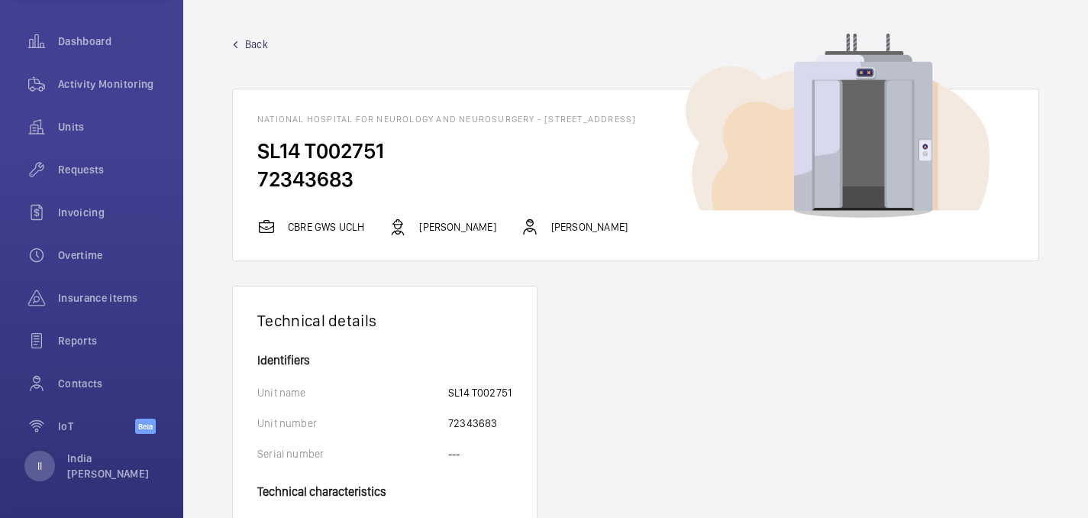
scroll to position [63, 0]
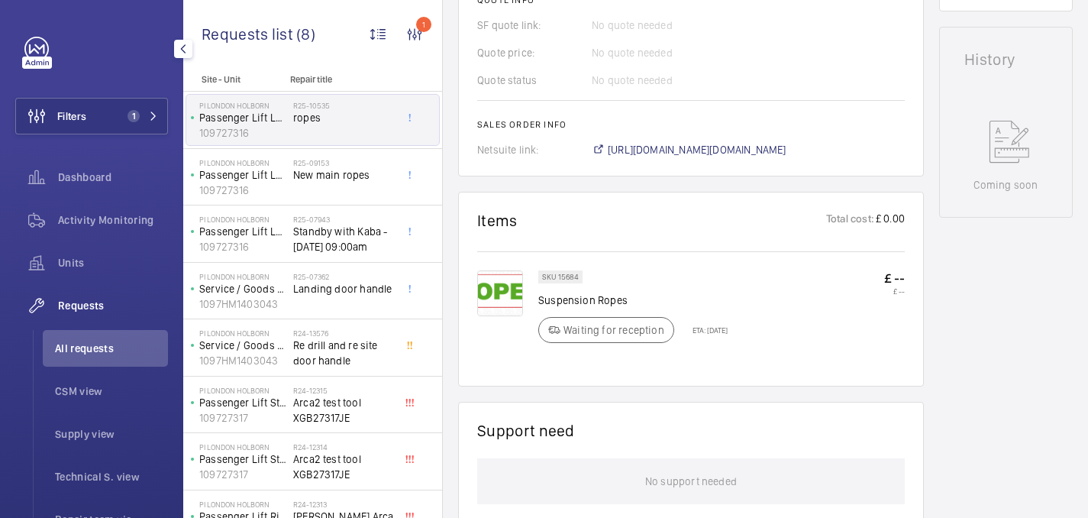
scroll to position [681, 0]
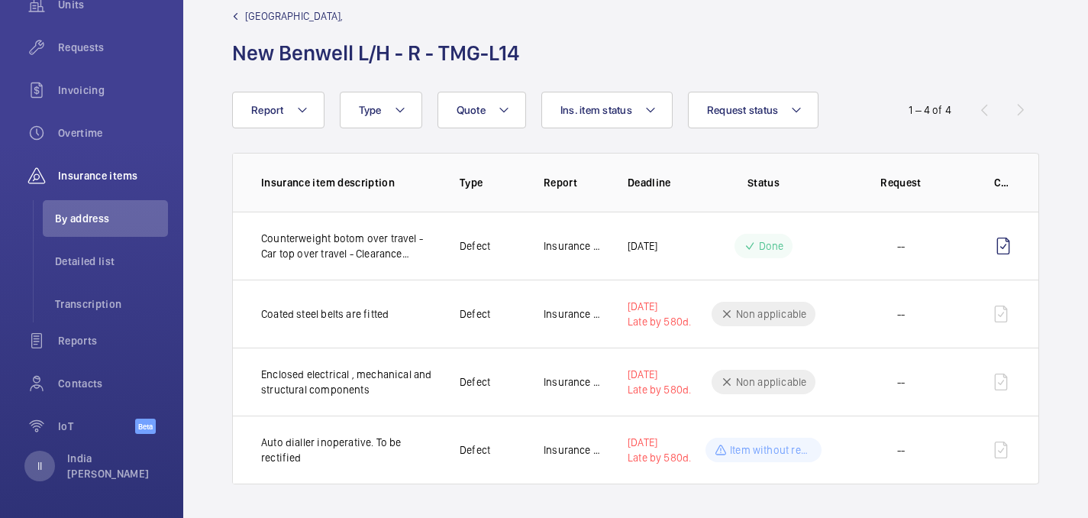
scroll to position [30, 0]
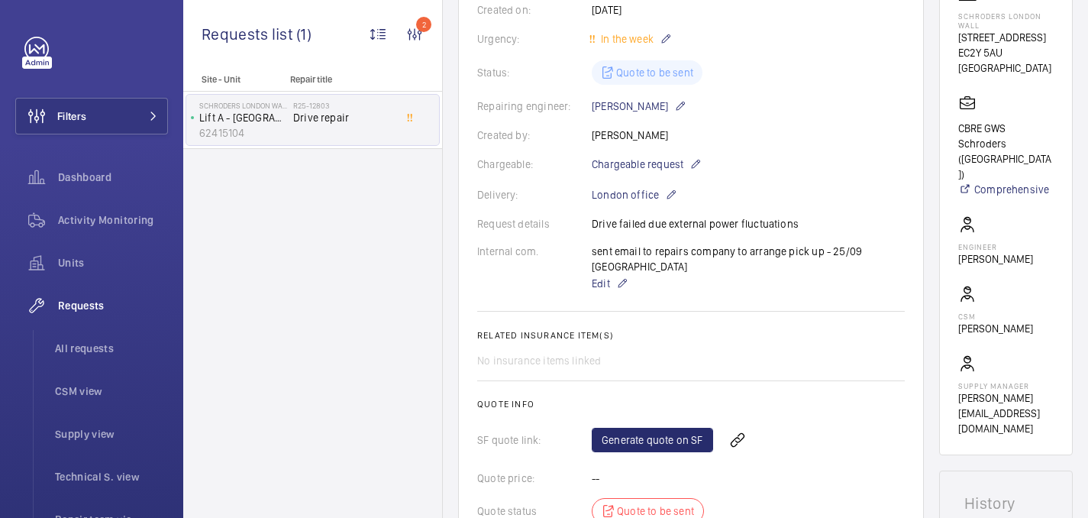
scroll to position [392, 0]
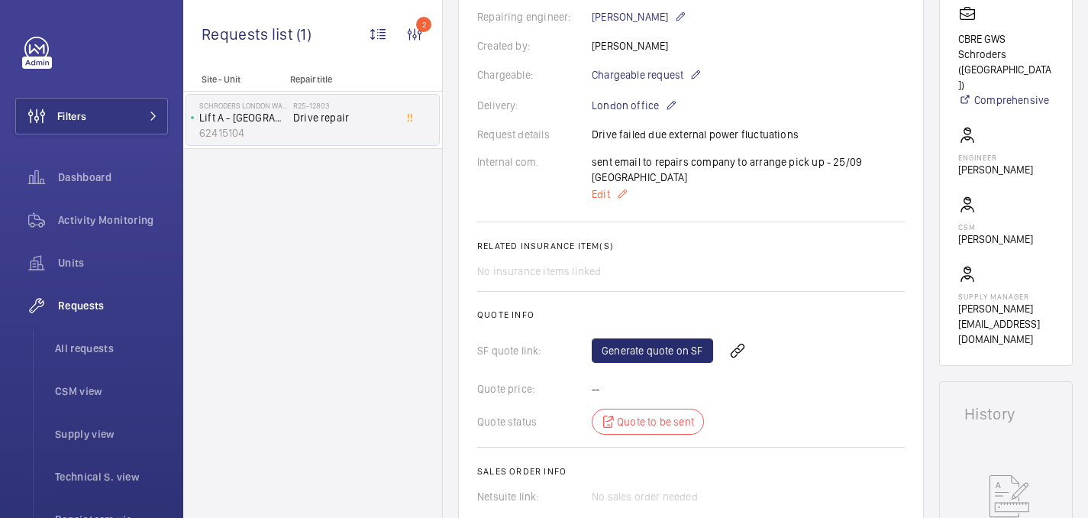
click at [603, 197] on span "Edit" at bounding box center [601, 193] width 18 height 15
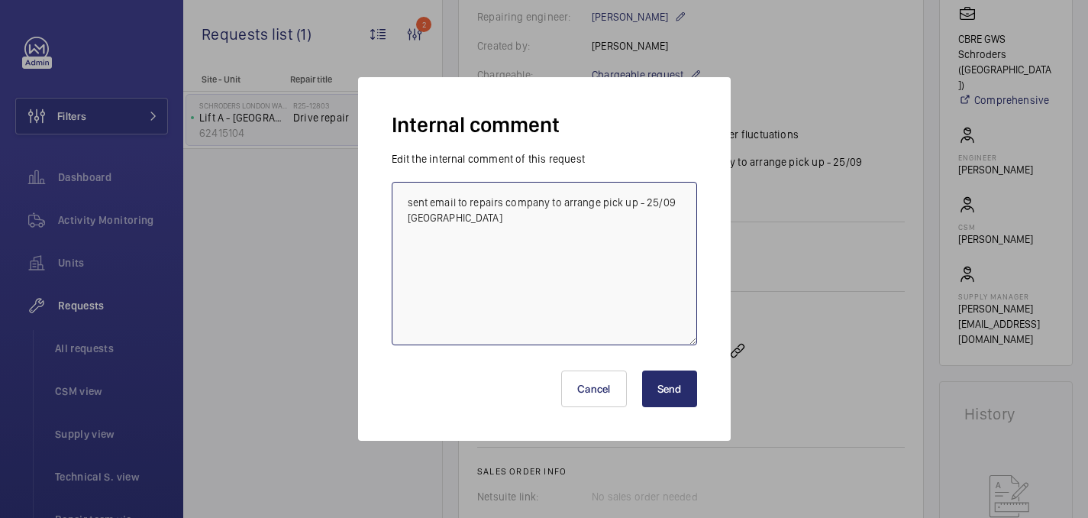
click at [594, 225] on textarea "sent email to repairs company to arrange pick up - 25/09 india" at bounding box center [545, 263] width 306 height 163
type textarea "pick up 26th - 25/09 india"
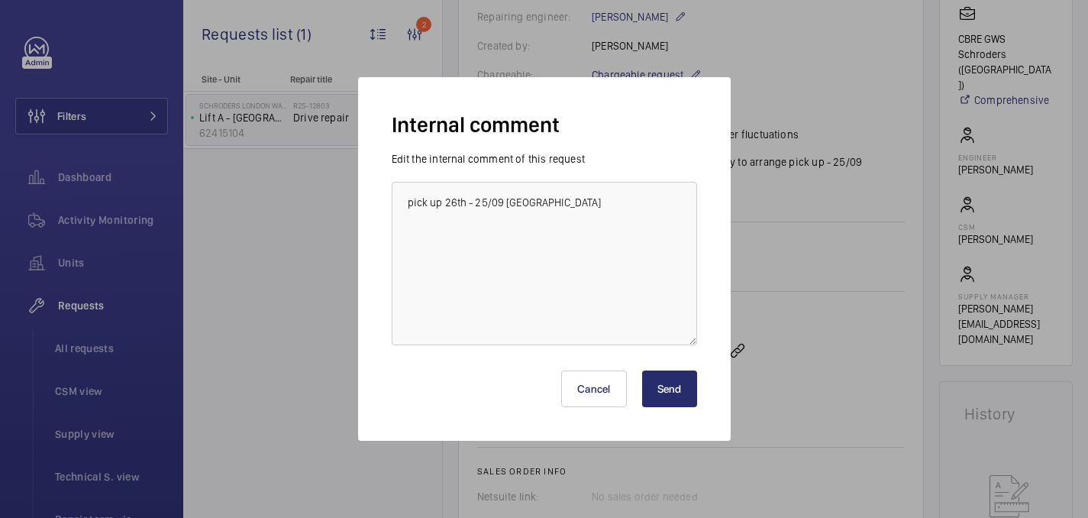
click at [682, 389] on button "Send" at bounding box center [669, 388] width 55 height 37
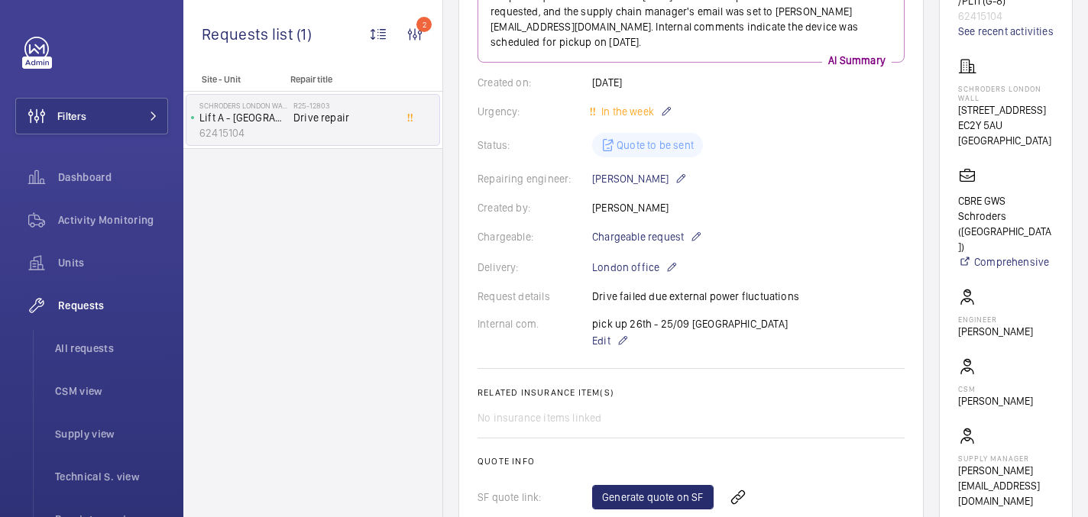
scroll to position [0, 0]
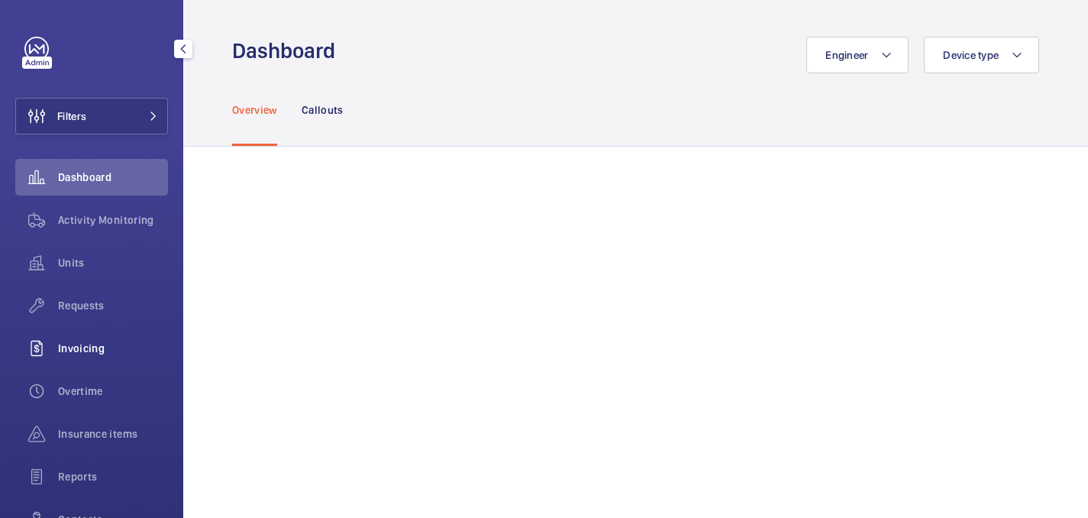
scroll to position [81, 0]
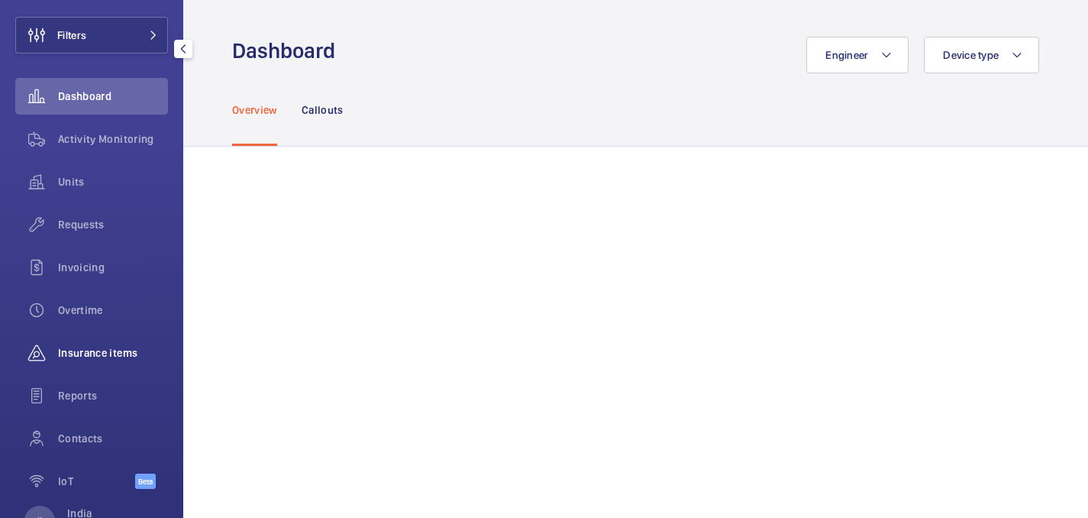
click at [111, 336] on div "Insurance items" at bounding box center [91, 353] width 153 height 37
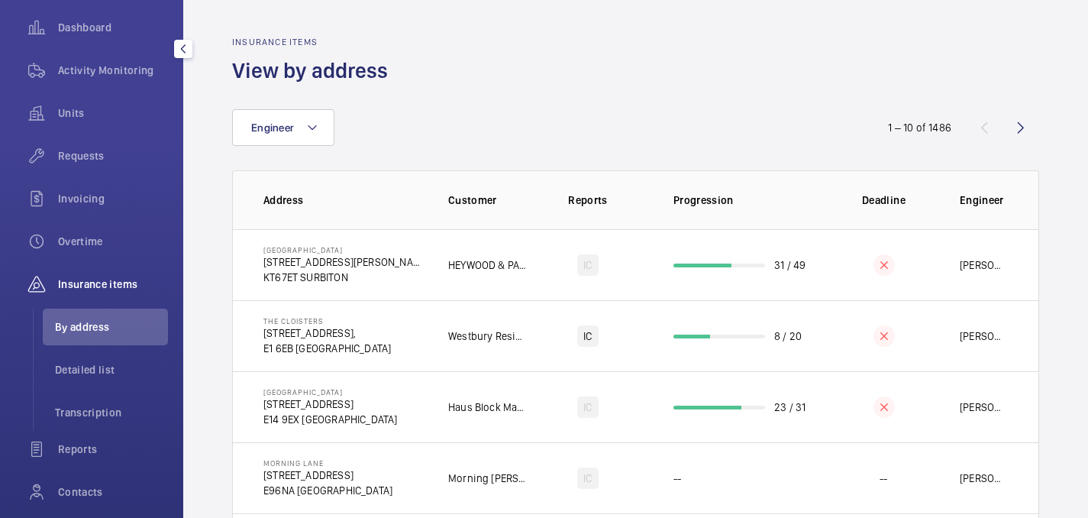
scroll to position [150, 0]
click at [96, 408] on span "Transcription" at bounding box center [111, 411] width 113 height 15
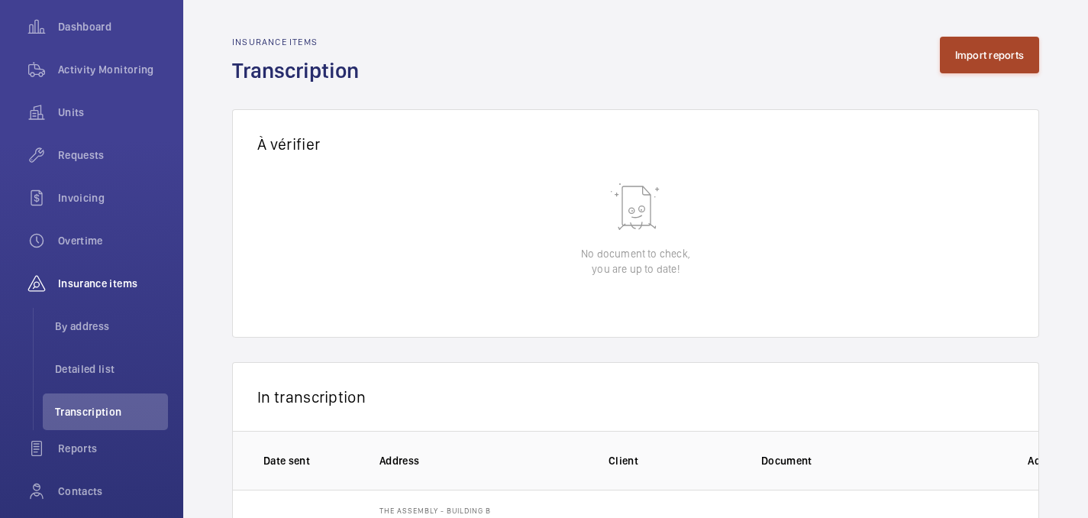
click at [984, 57] on button "Import reports" at bounding box center [990, 55] width 100 height 37
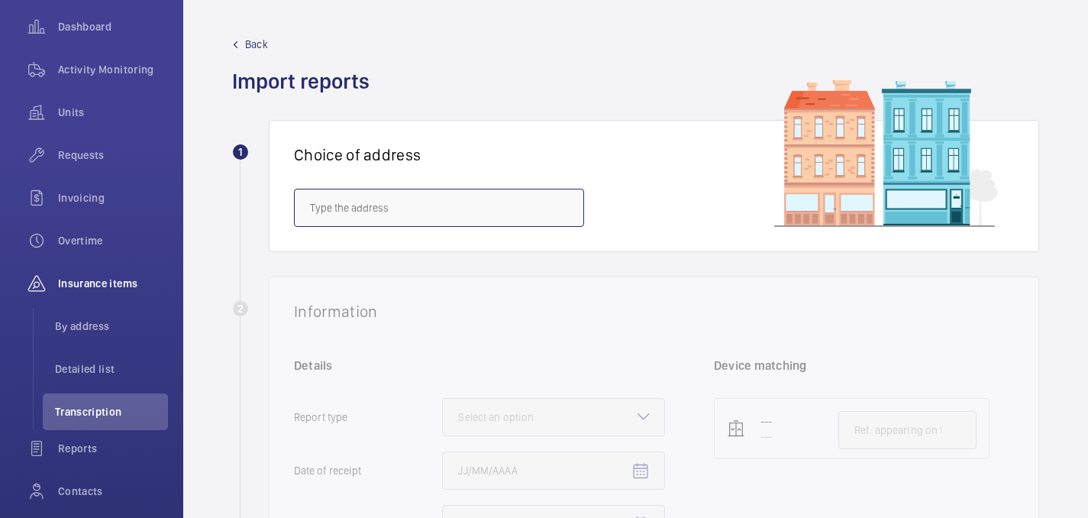
click at [348, 219] on input "text" at bounding box center [439, 208] width 290 height 38
paste input "[GEOGRAPHIC_DATA]"
type input "[GEOGRAPHIC_DATA]"
click at [509, 212] on input "LONDON METROPOLITAN UNIVERSITY" at bounding box center [439, 208] width 290 height 38
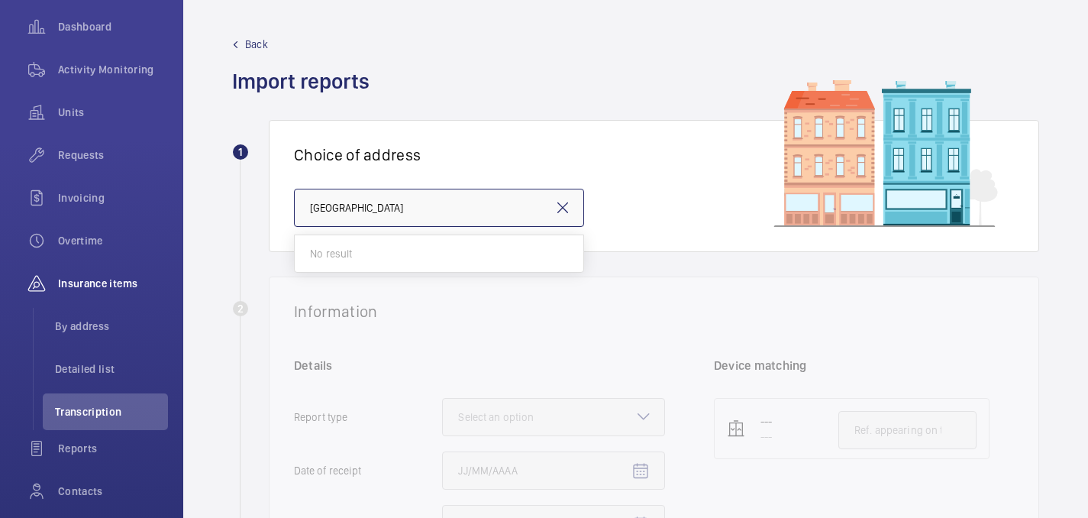
click at [509, 212] on input "LONDON METROPOLITAN UNIVERSITY" at bounding box center [439, 208] width 290 height 38
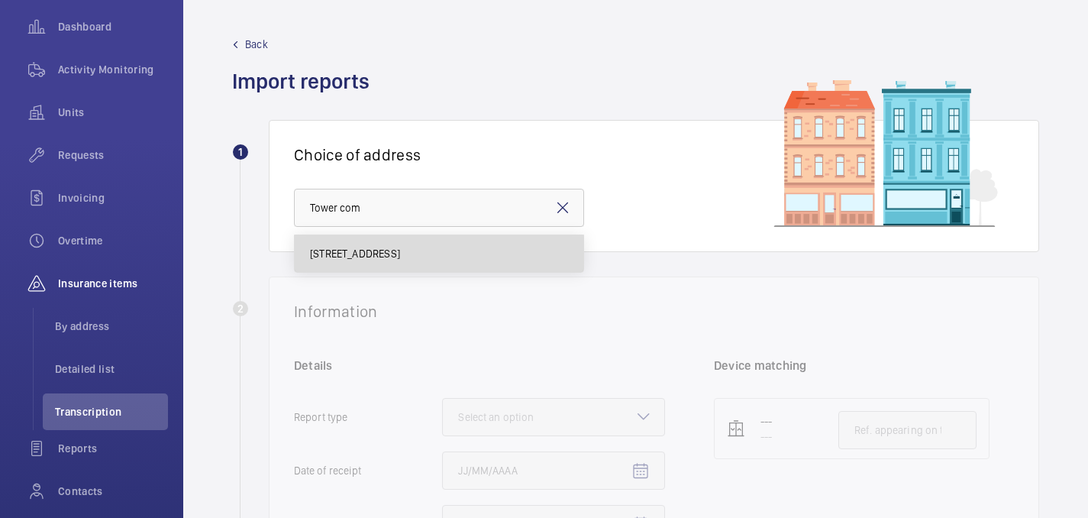
click at [400, 249] on span "Tower Complex - Tower Complex,, LONDON N7 8DB" at bounding box center [355, 253] width 90 height 15
type input "Tower Complex - Tower Complex,, LONDON N7 8DB"
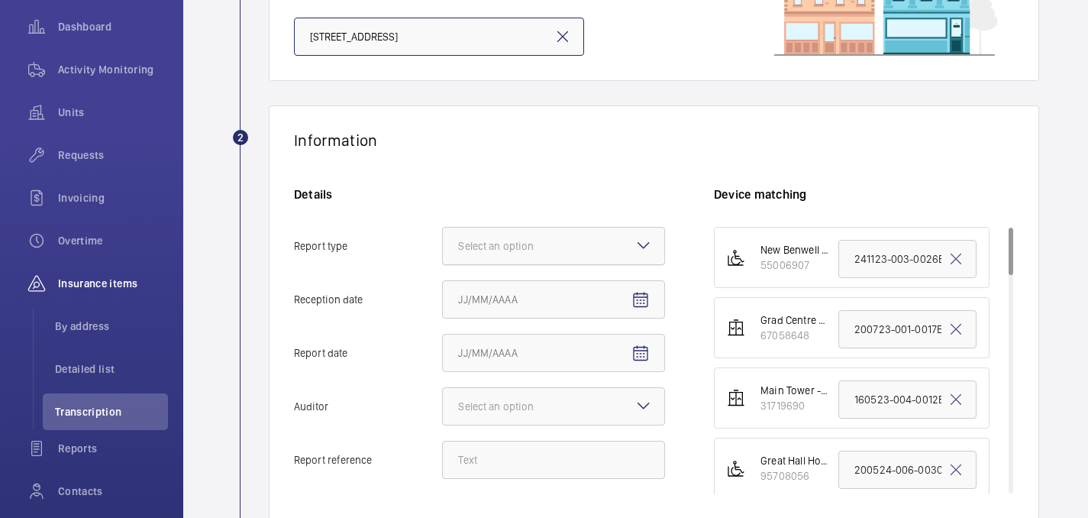
scroll to position [196, 0]
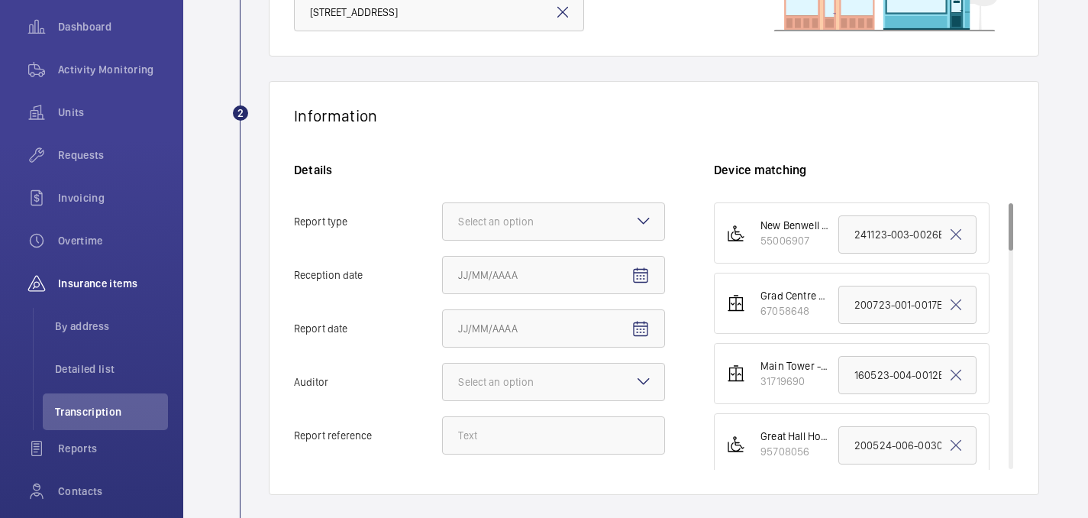
click at [525, 201] on div "Details Report type Select an option Reception date Report date Auditor Select …" at bounding box center [504, 316] width 420 height 308
click at [526, 220] on div "Select an option" at bounding box center [515, 221] width 114 height 15
click at [443, 220] on input "Report type Select an option Insurance company Consultant" at bounding box center [443, 221] width 0 height 37
click at [516, 270] on span "Insurance company" at bounding box center [553, 267] width 191 height 15
click at [443, 240] on input "Report type Select an option Insurance company Consultant" at bounding box center [443, 221] width 0 height 37
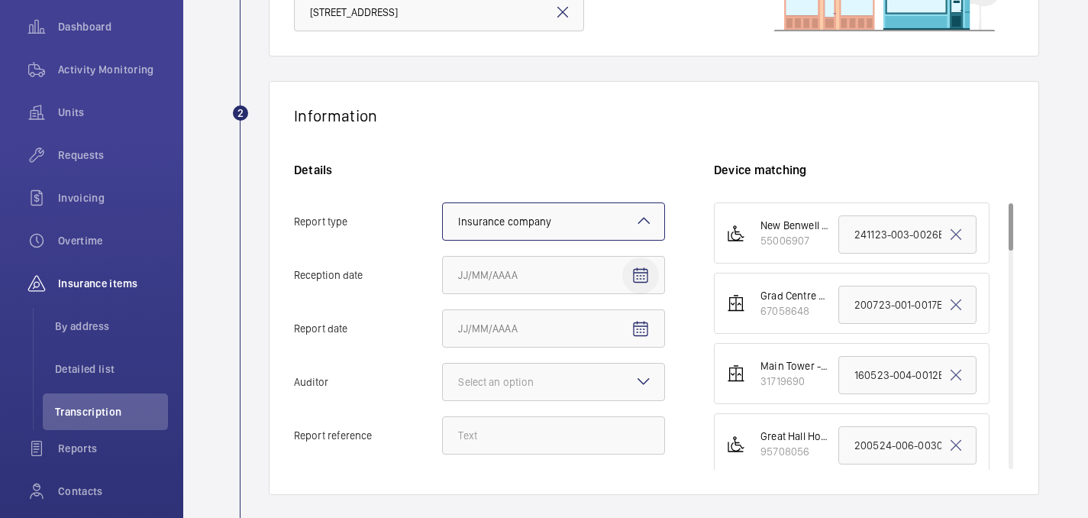
click at [640, 267] on mat-icon "Open calendar" at bounding box center [641, 276] width 18 height 18
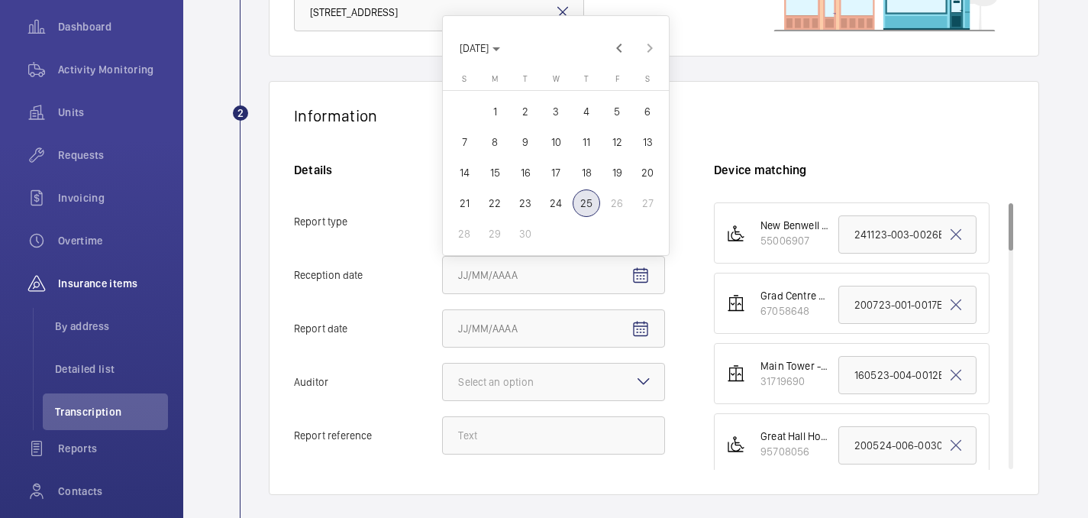
click at [587, 201] on span "25" at bounding box center [586, 202] width 27 height 27
type input "9/25/2025"
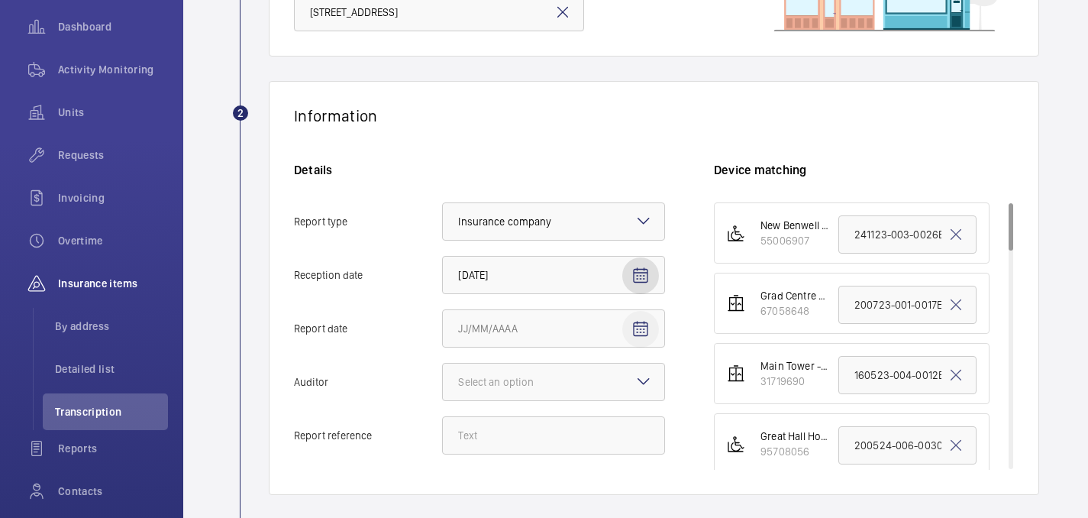
click at [635, 311] on span "Open calendar" at bounding box center [641, 329] width 37 height 37
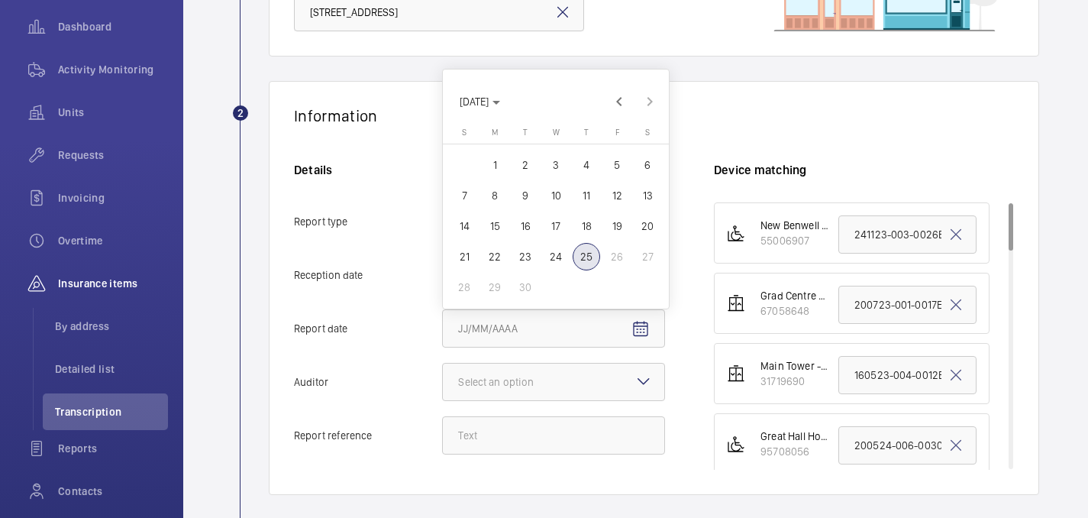
click at [559, 257] on span "24" at bounding box center [555, 256] width 27 height 27
type input "9/24/2025"
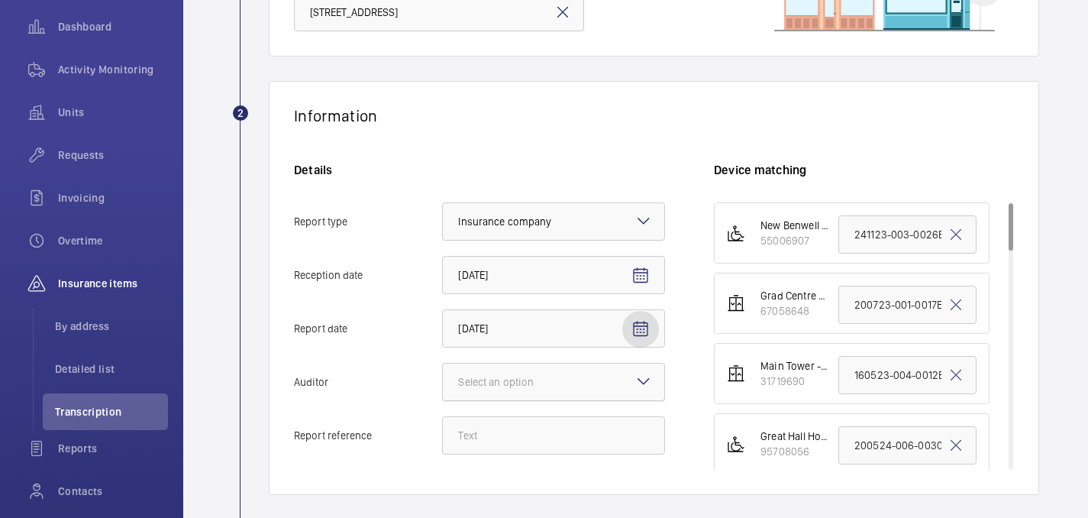
click at [609, 379] on div at bounding box center [554, 382] width 222 height 37
click at [443, 379] on input "Auditor Select an option" at bounding box center [443, 382] width 0 height 37
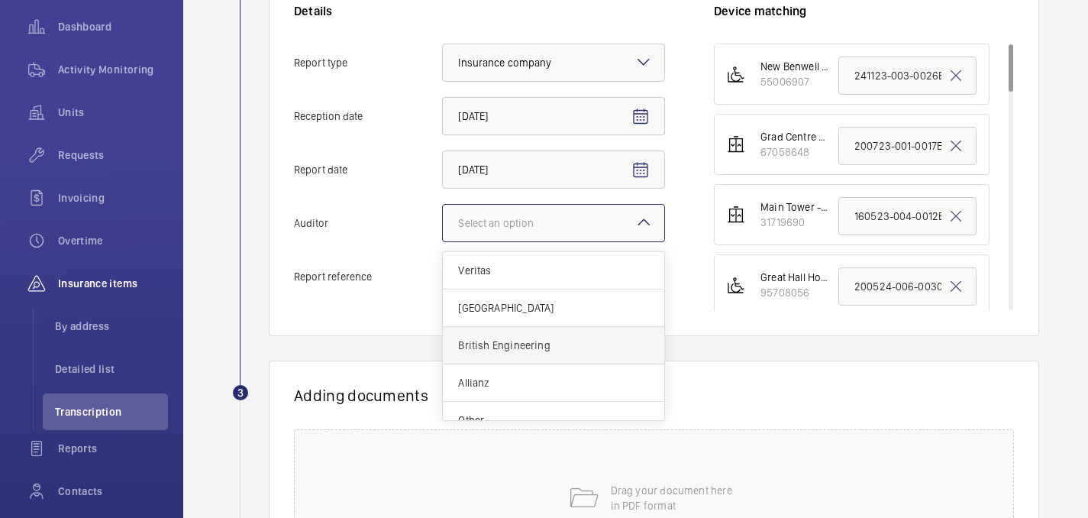
scroll to position [18, 0]
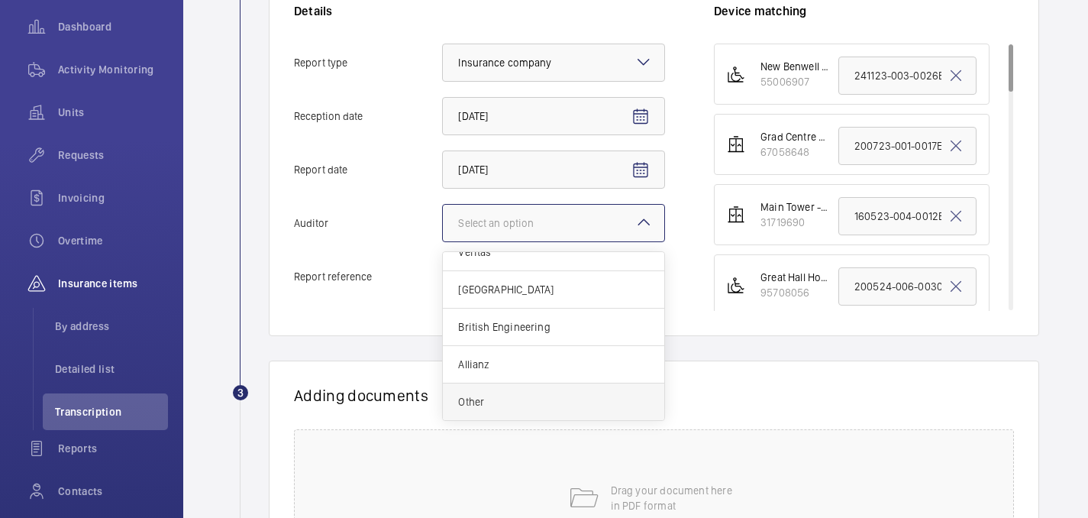
click at [505, 397] on span "Other" at bounding box center [553, 401] width 191 height 15
click at [443, 241] on input "Auditor Select an option Veritas Zurich British Engineering Allianz Other" at bounding box center [443, 223] width 0 height 37
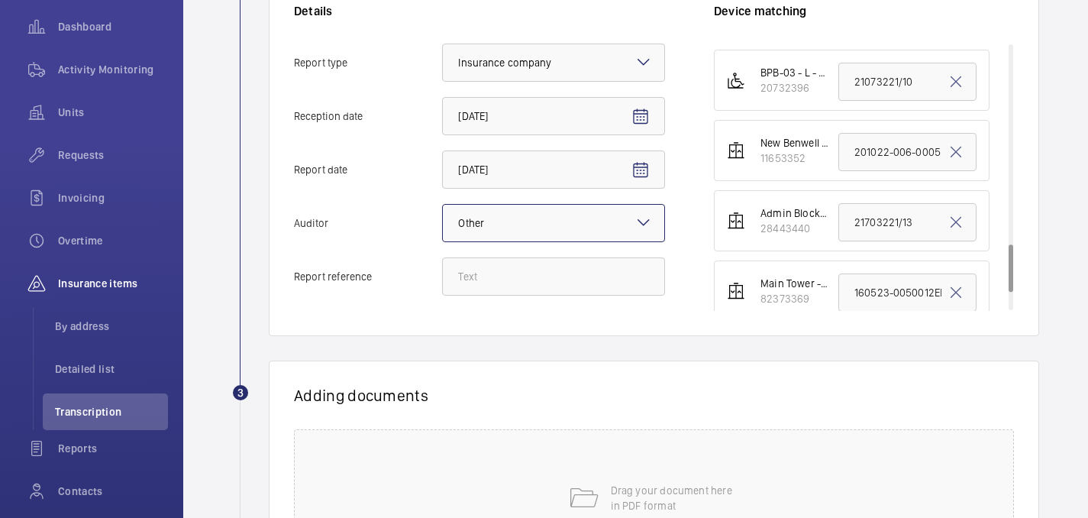
scroll to position [1107, 0]
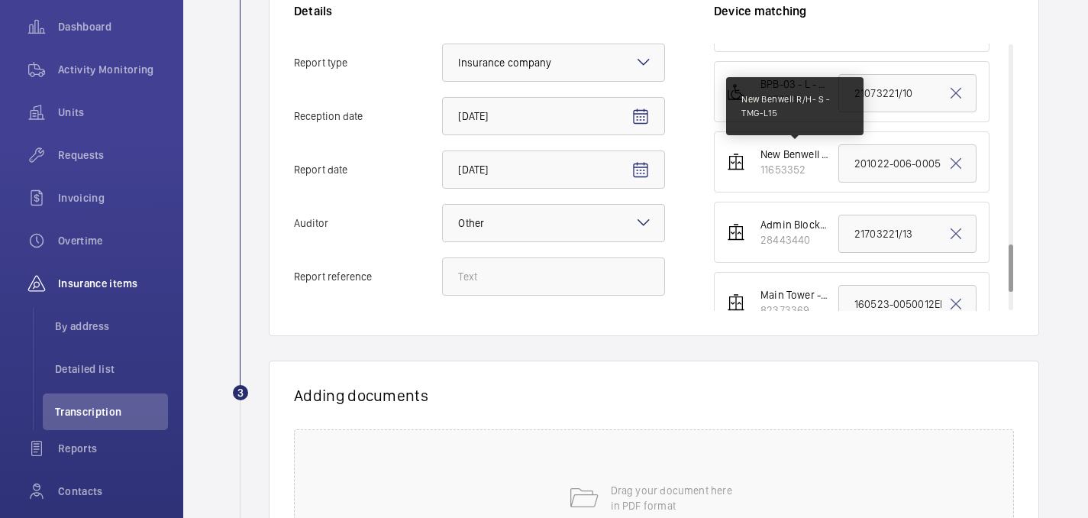
click at [790, 156] on div "New Benwell R/H- S - TMG-L15" at bounding box center [795, 154] width 69 height 15
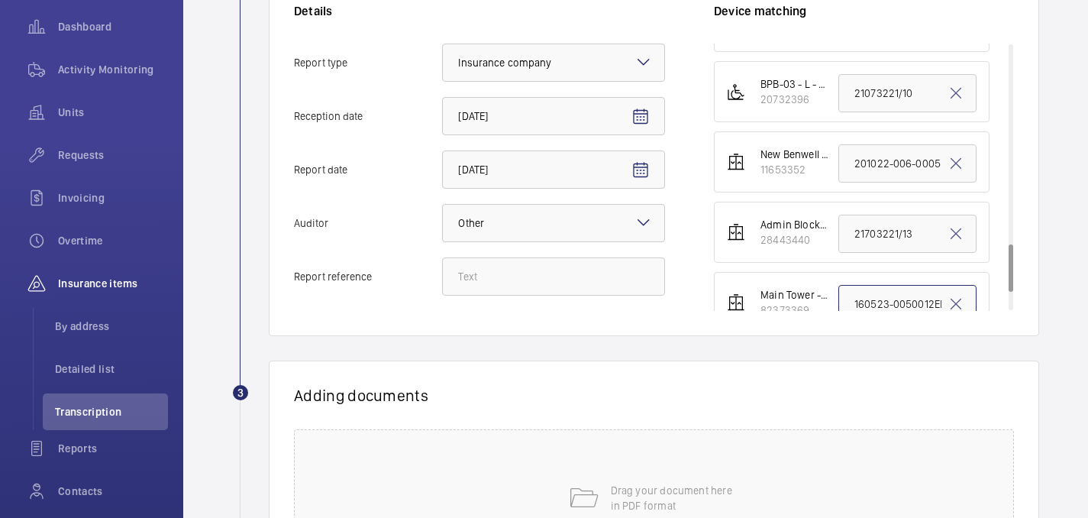
click at [907, 305] on input "160523-0050012EMO" at bounding box center [908, 304] width 138 height 38
click at [883, 160] on input "201022-006-0005EMO" at bounding box center [908, 163] width 138 height 38
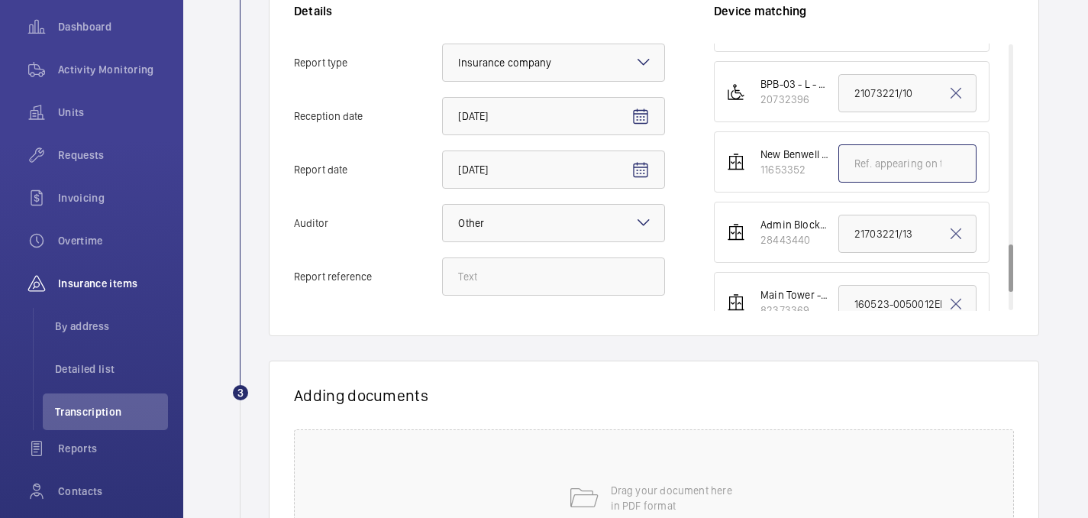
paste input "240925-003-0049EMO"
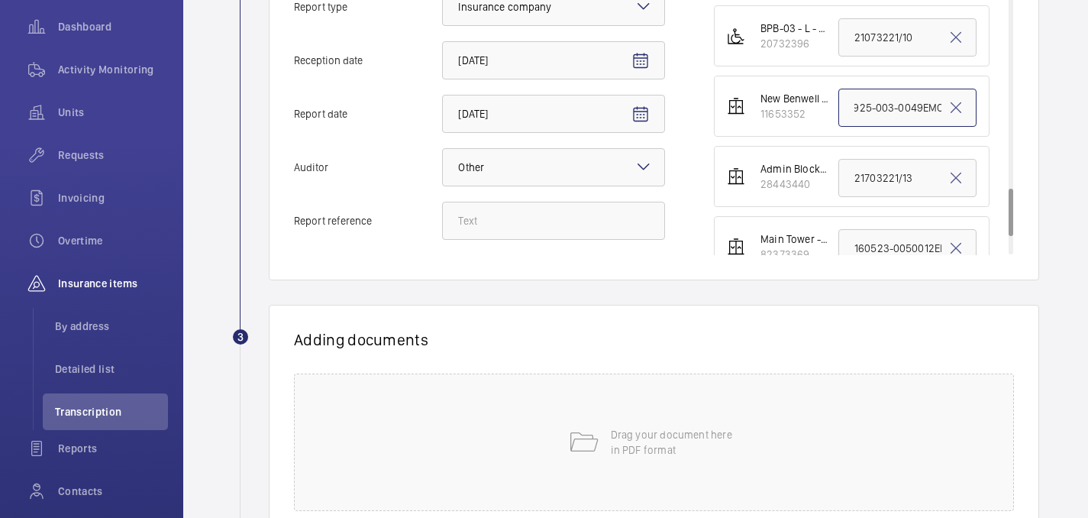
scroll to position [426, 0]
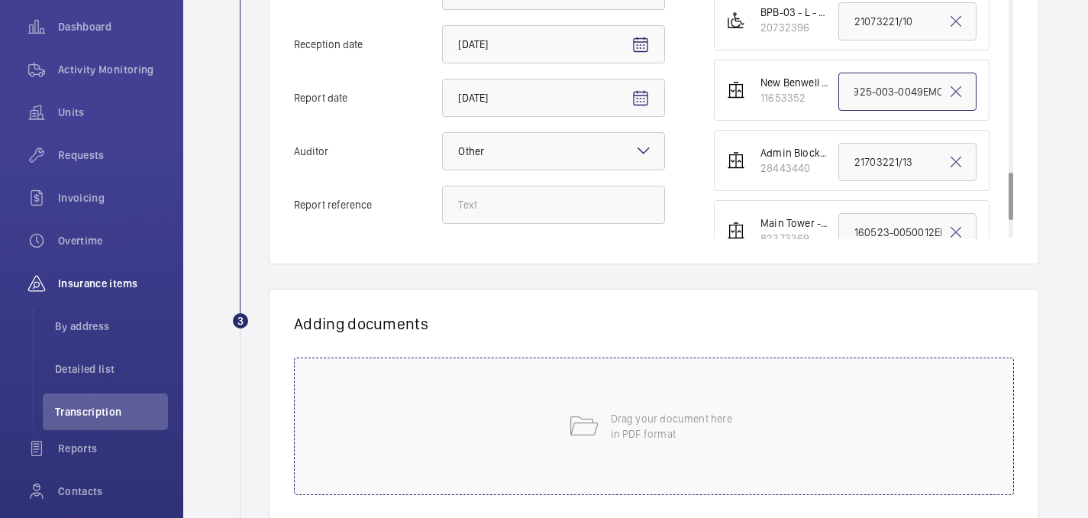
type input "240925-003-0049EMO"
click at [671, 418] on p "Drag your document here in PDF format" at bounding box center [676, 426] width 130 height 31
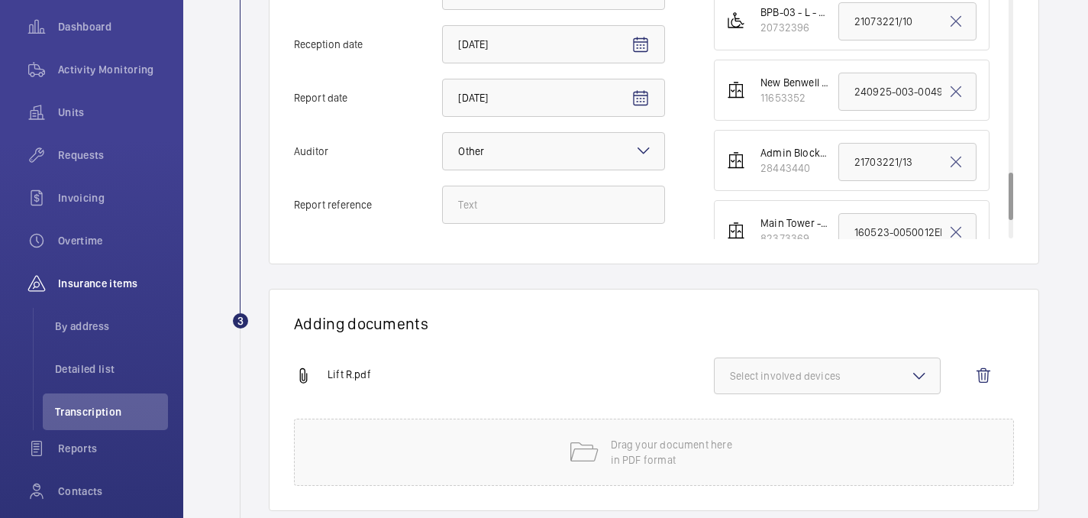
click at [875, 368] on span "Select involved devices" at bounding box center [827, 375] width 195 height 15
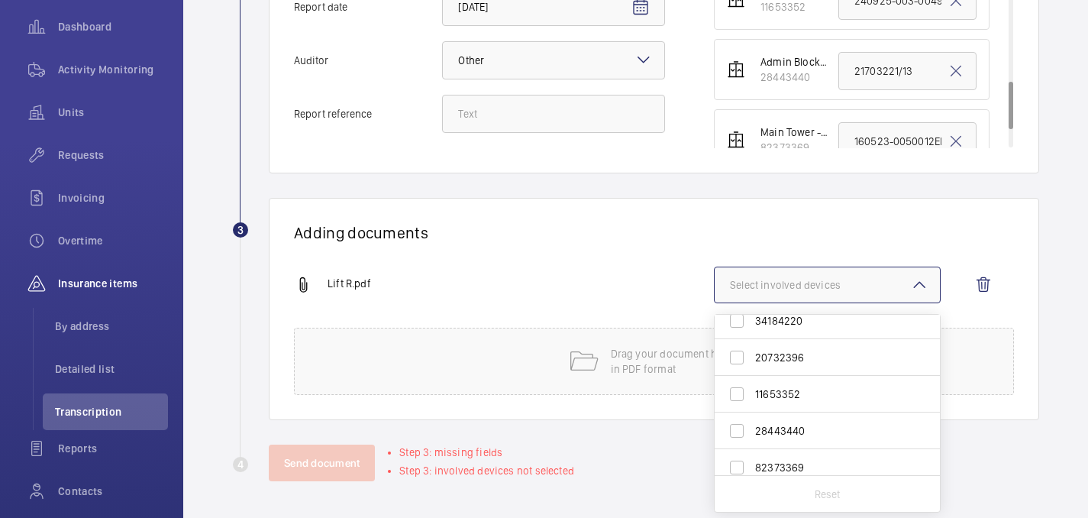
scroll to position [564, 0]
click at [803, 388] on span "11653352" at bounding box center [828, 392] width 147 height 15
click at [752, 388] on input "11653352" at bounding box center [737, 392] width 31 height 31
checkbox input "true"
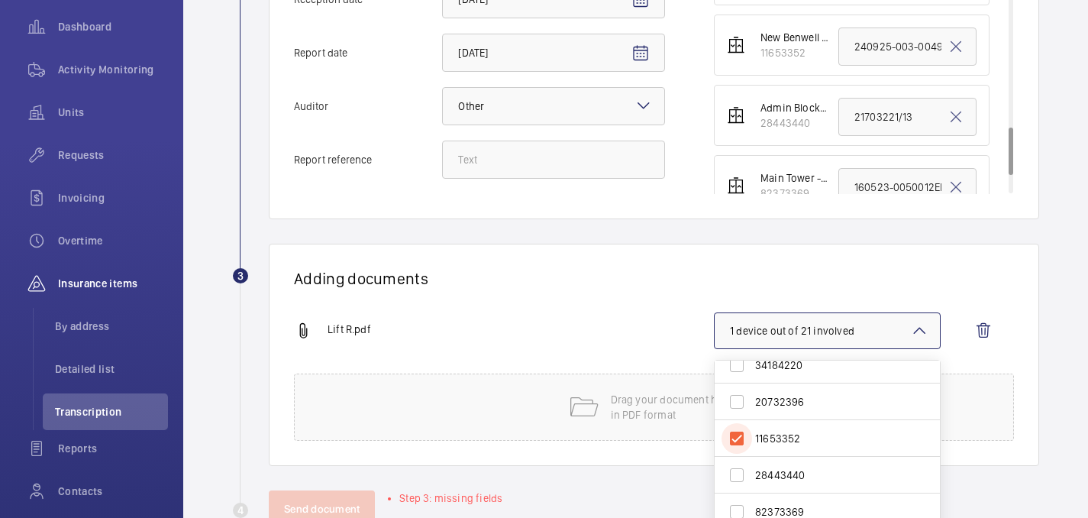
scroll to position [466, 0]
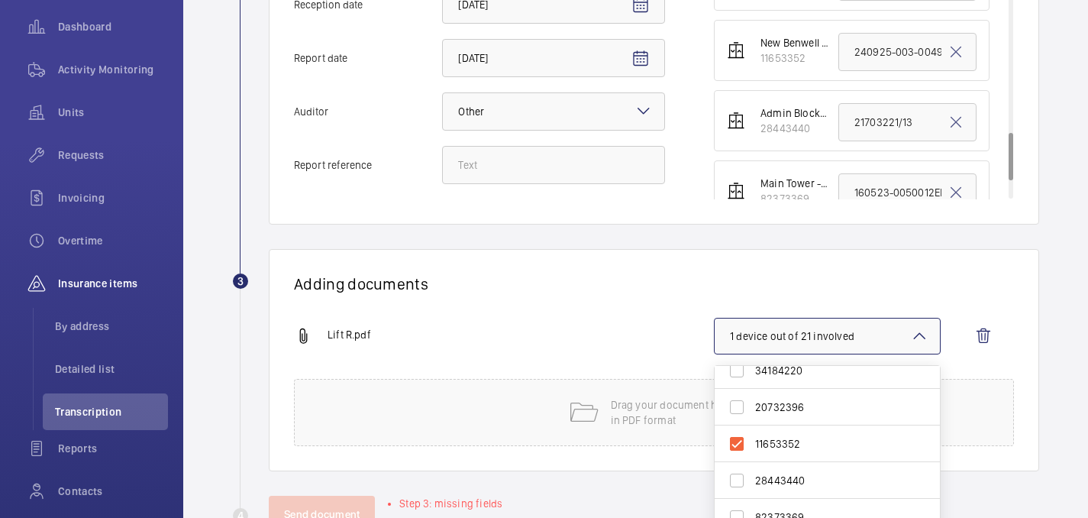
click at [657, 300] on div "Adding documents Lift R.pdf 1 device out of 21 involved 55006907 67058648 31719…" at bounding box center [654, 360] width 771 height 222
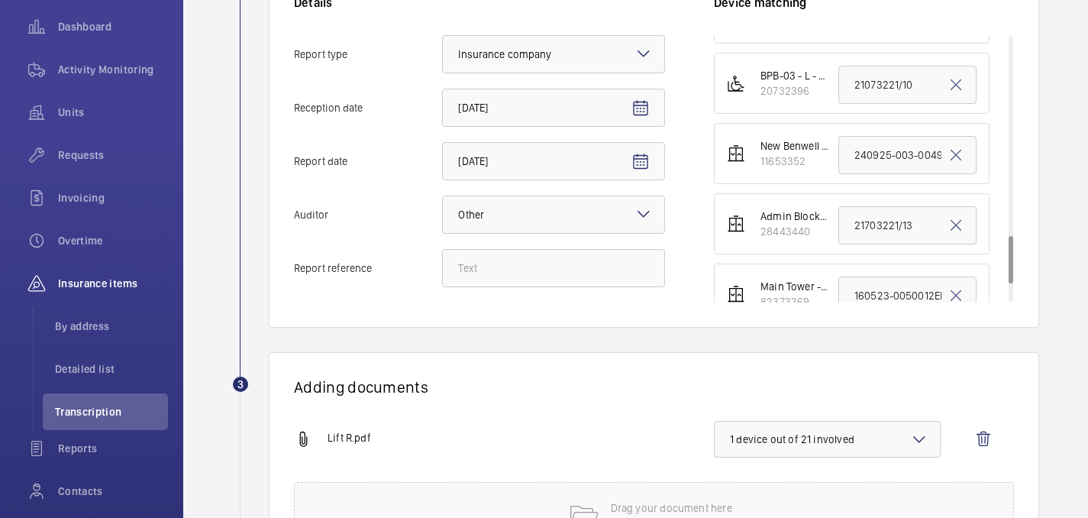
scroll to position [362, 0]
click at [581, 274] on input "Report reference" at bounding box center [553, 269] width 223 height 38
paste input "240925-003-0049EMO"
type input "240925-003-0049EMO"
click at [548, 401] on div "Adding documents Lift R.pdf 1 device out of 21 involved Drag your document here…" at bounding box center [654, 464] width 771 height 222
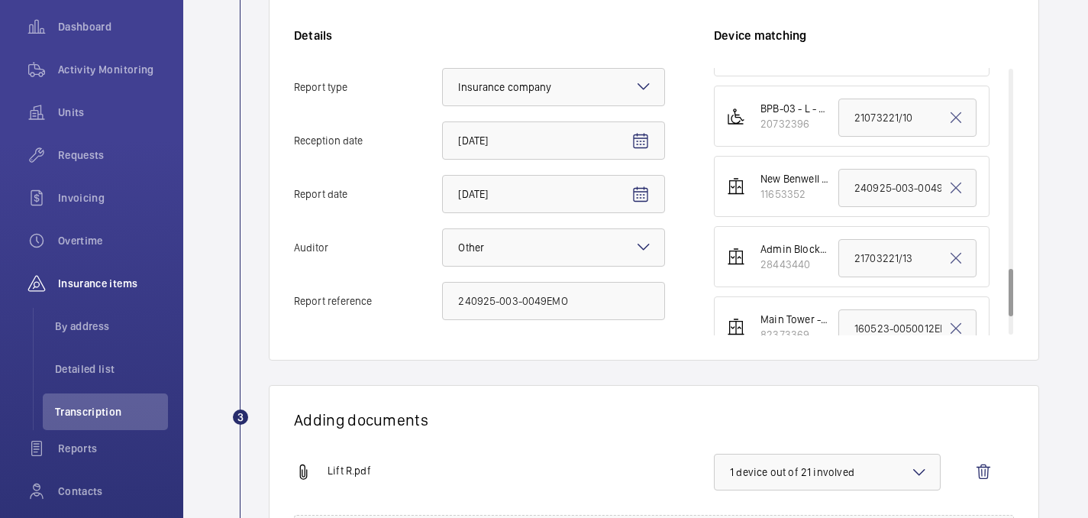
scroll to position [517, 0]
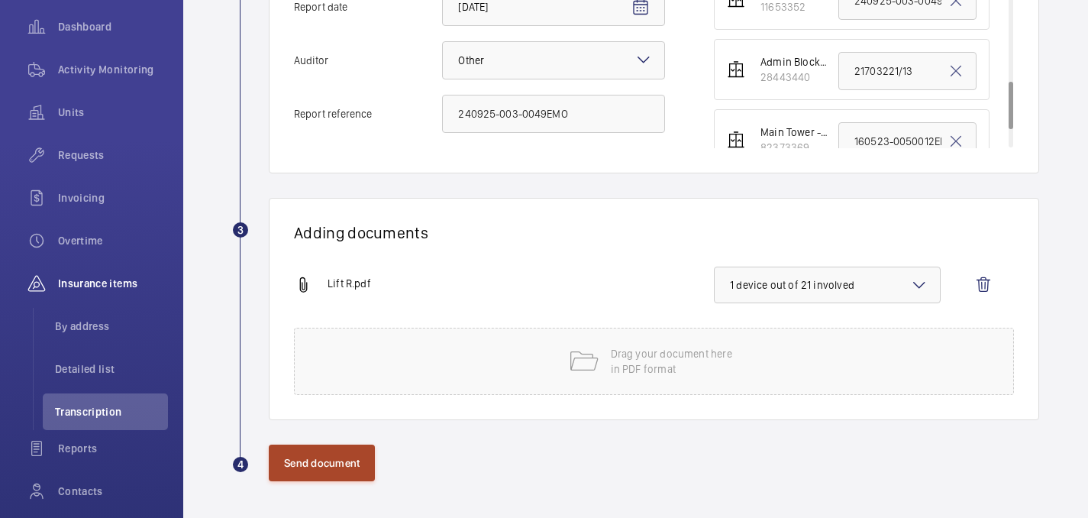
click at [318, 479] on button "Send document" at bounding box center [322, 463] width 106 height 37
click at [344, 454] on button "Send document" at bounding box center [322, 463] width 106 height 37
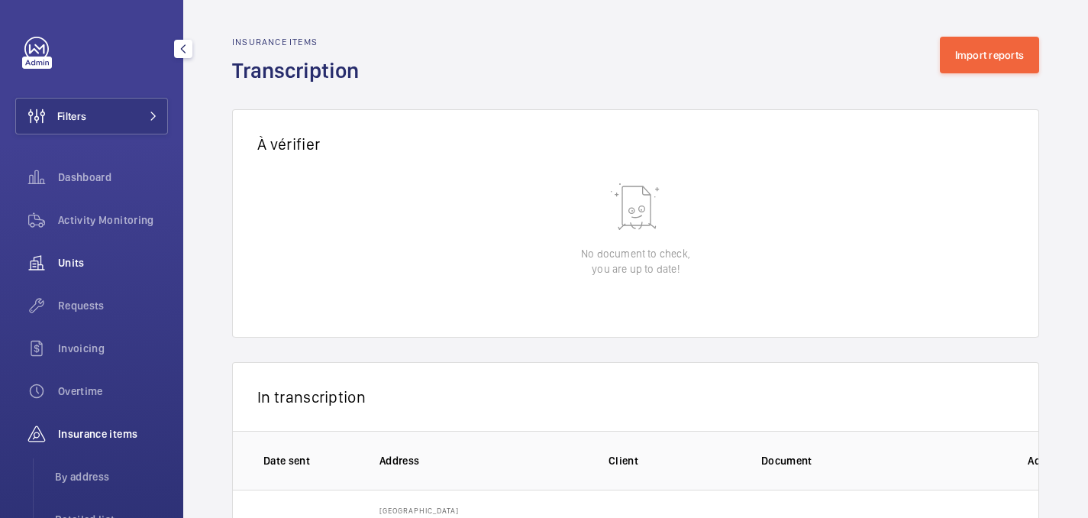
click at [114, 123] on button "Filters" at bounding box center [91, 116] width 153 height 37
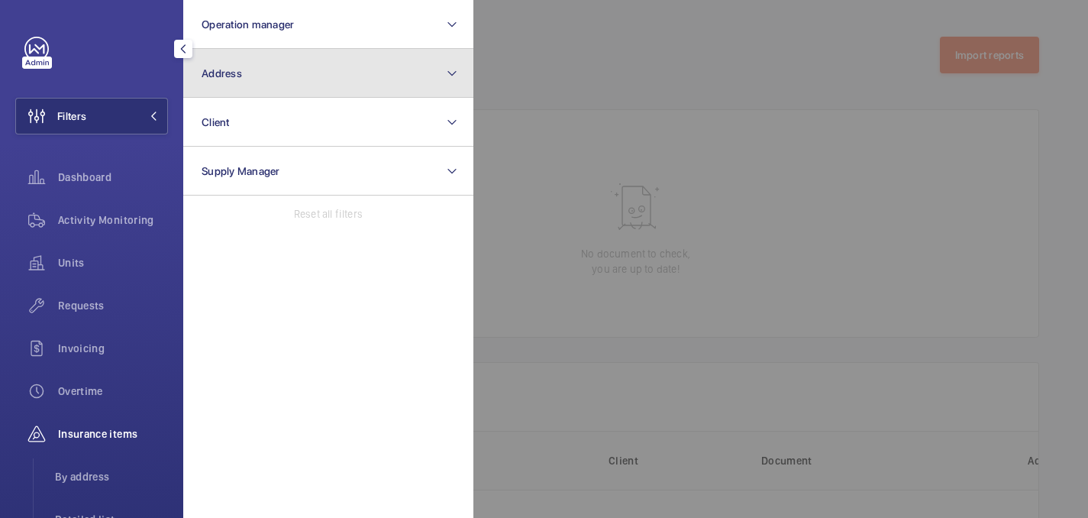
click at [310, 68] on button "Address" at bounding box center [328, 73] width 290 height 49
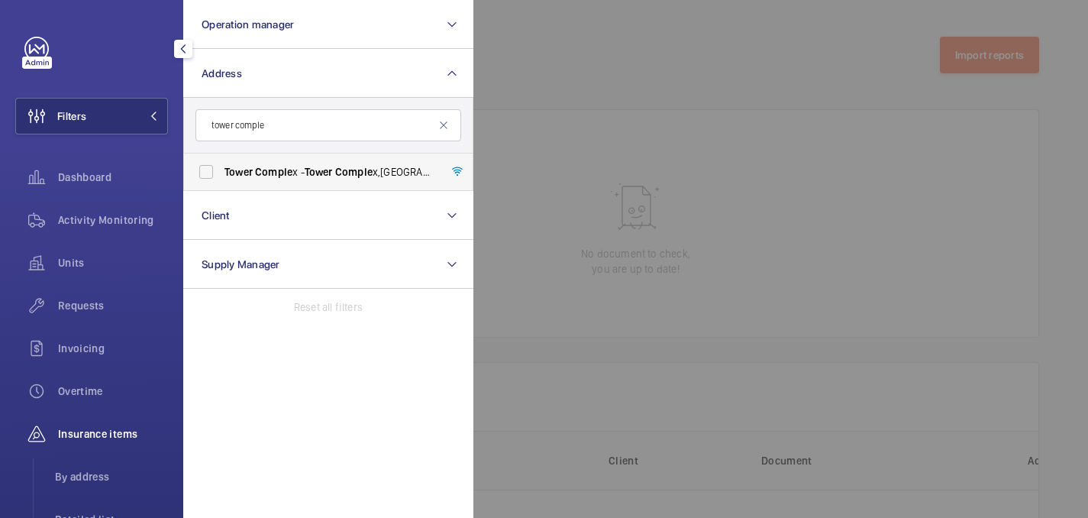
type input "tower comple"
click at [399, 178] on span "Tower Comple x - Tower Comple x,, LONDON N7 8DB" at bounding box center [330, 171] width 210 height 15
click at [222, 178] on input "Tower Comple x - Tower Comple x,, LONDON N7 8DB" at bounding box center [206, 172] width 31 height 31
checkbox input "true"
click at [639, 78] on div at bounding box center [1018, 259] width 1088 height 518
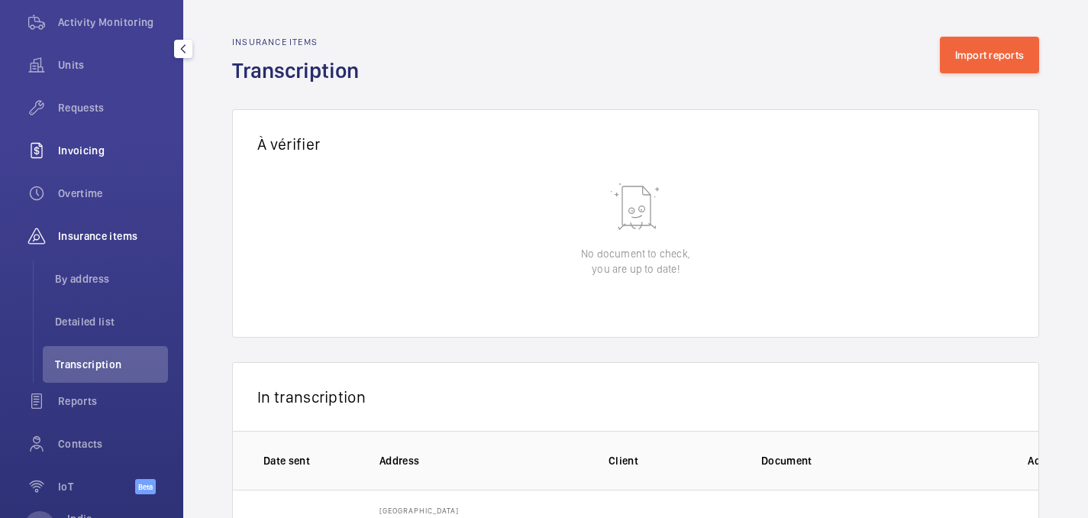
scroll to position [201, 0]
click at [83, 241] on div "Insurance items" at bounding box center [91, 233] width 153 height 37
click at [85, 283] on span "By address" at bounding box center [111, 275] width 113 height 15
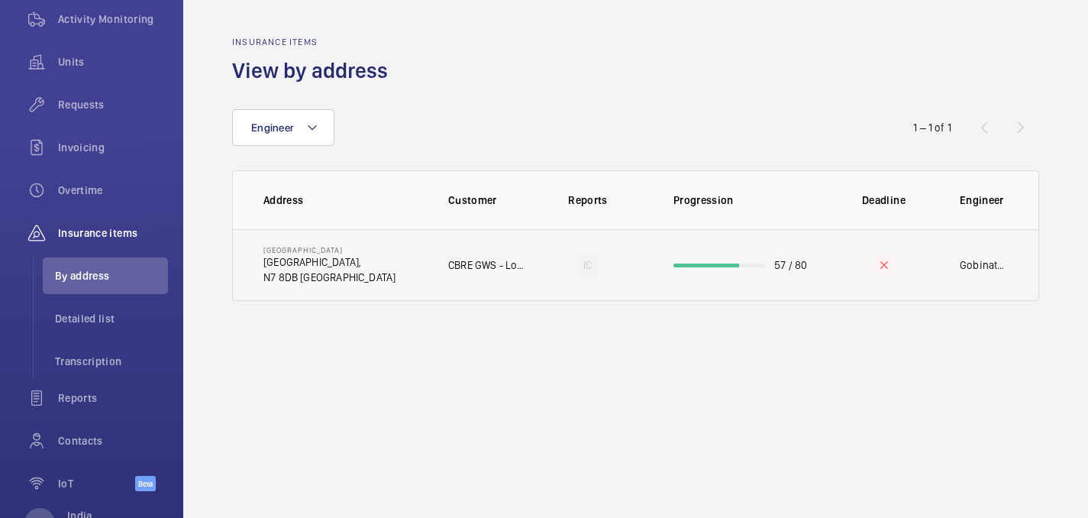
click at [405, 251] on td "Tower Complex Tower Complex, N7 8DB LONDON" at bounding box center [328, 265] width 191 height 72
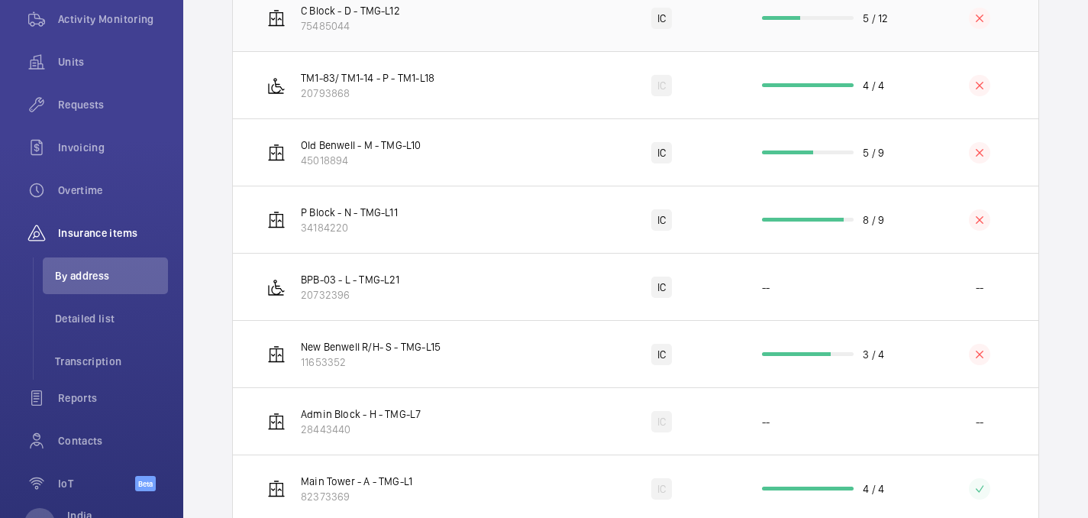
scroll to position [1449, 0]
click at [480, 363] on td "New Benwell R/H- S - TMG-L15 11653352" at bounding box center [409, 352] width 352 height 67
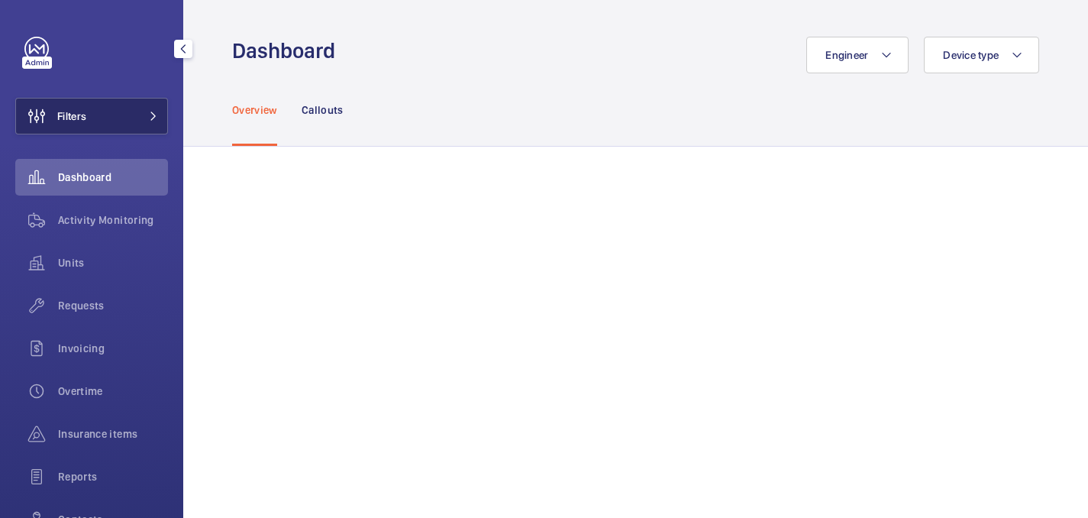
click at [97, 129] on button "Filters" at bounding box center [91, 116] width 153 height 37
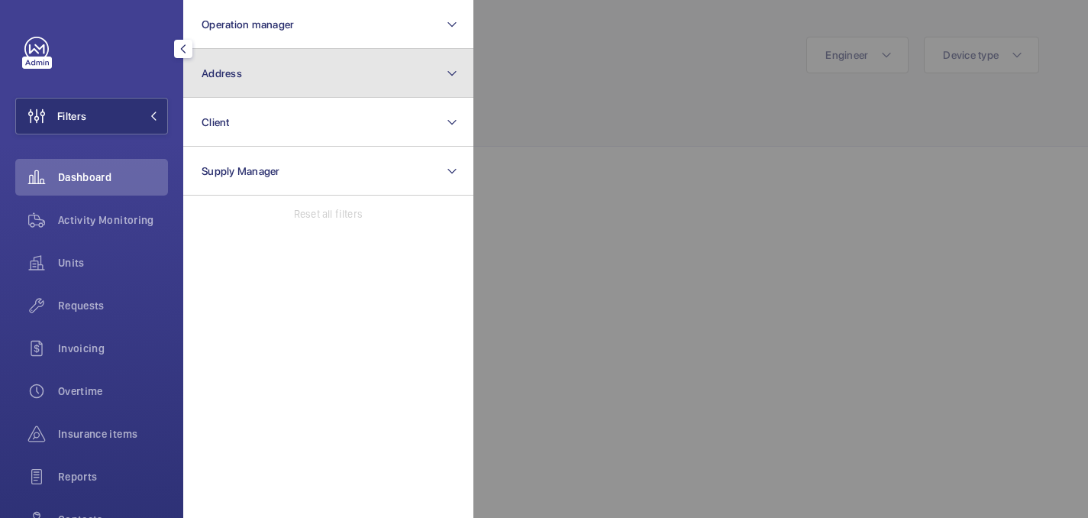
click at [261, 86] on button "Address" at bounding box center [328, 73] width 290 height 49
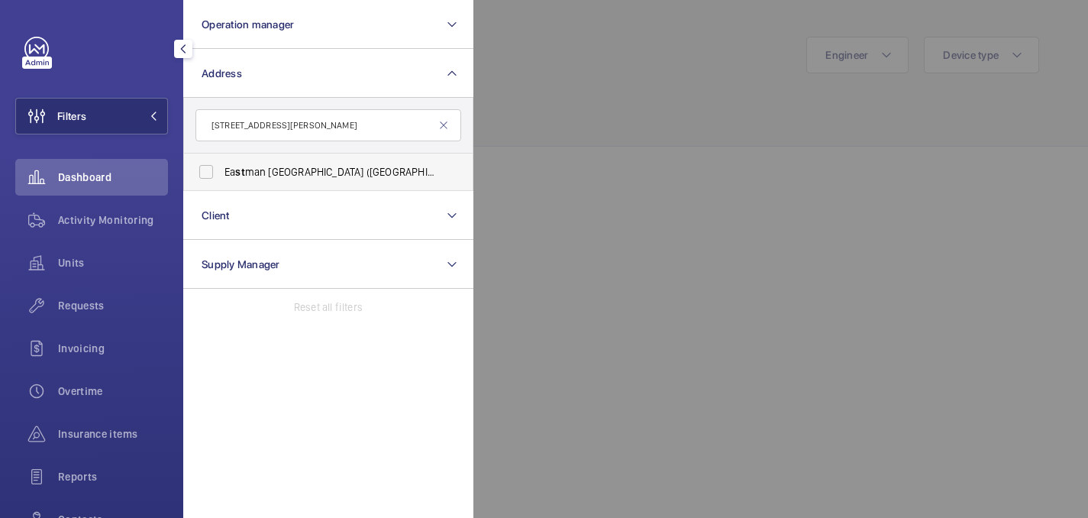
type input "[STREET_ADDRESS][PERSON_NAME]"
click at [314, 180] on label "[GEOGRAPHIC_DATA] ([GEOGRAPHIC_DATA]) - 4 7-[STREET_ADDRESS][PERSON_NAME]" at bounding box center [317, 172] width 266 height 37
click at [222, 180] on input "[GEOGRAPHIC_DATA] ([GEOGRAPHIC_DATA]) - 4 7-[STREET_ADDRESS][PERSON_NAME]" at bounding box center [206, 172] width 31 height 31
checkbox input "true"
click at [596, 118] on div at bounding box center [1018, 259] width 1088 height 518
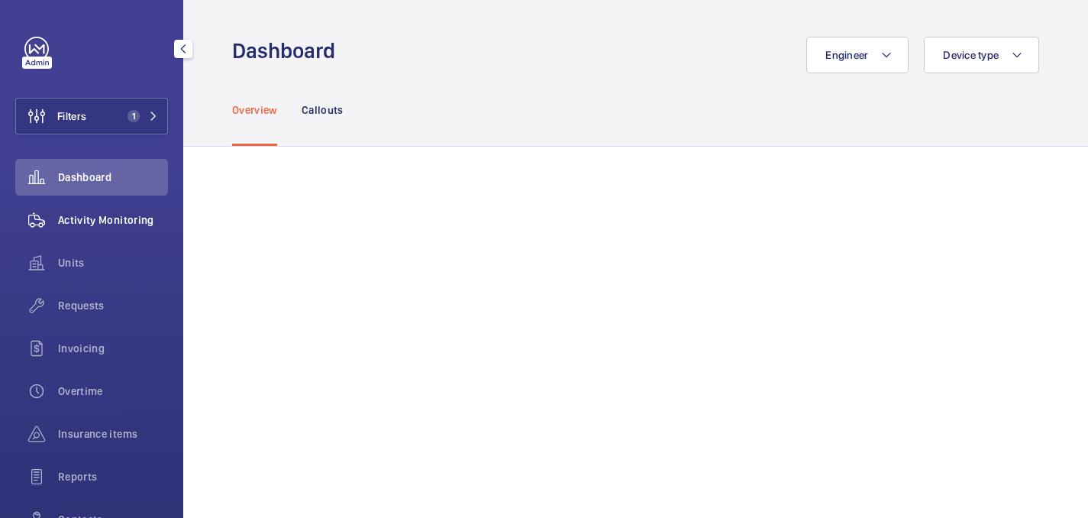
click at [79, 231] on div "Activity Monitoring" at bounding box center [91, 220] width 153 height 37
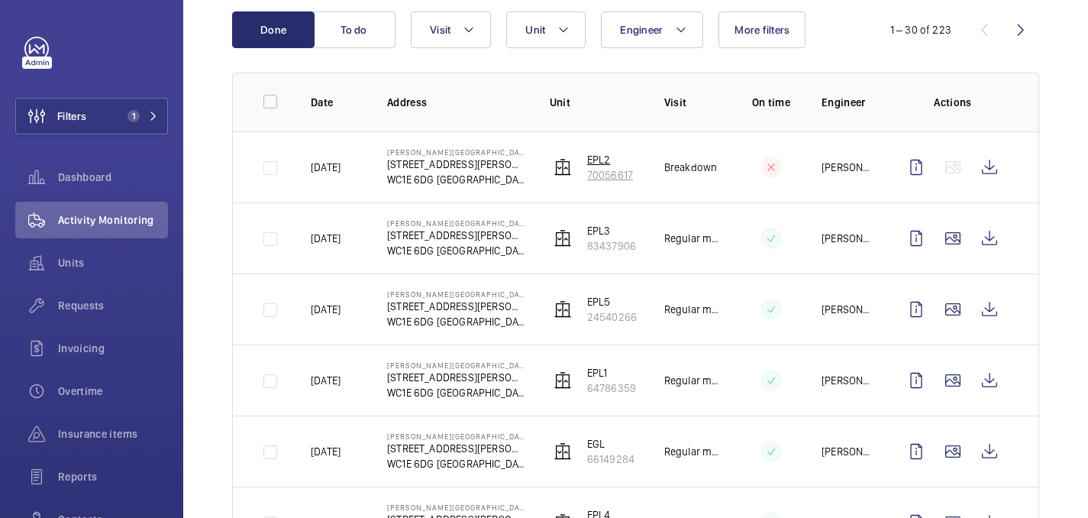
scroll to position [167, 0]
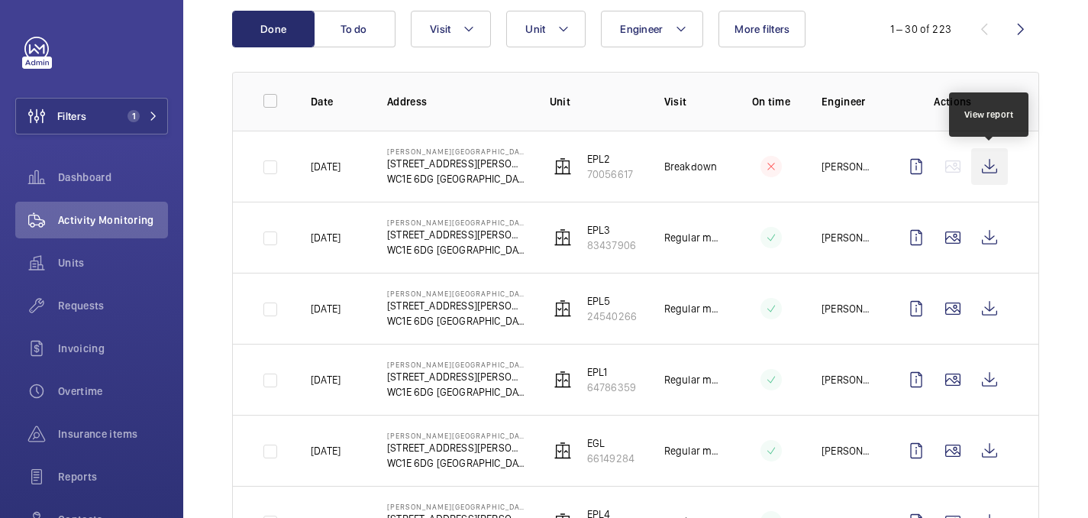
click at [986, 163] on wm-front-icon-button at bounding box center [990, 166] width 37 height 37
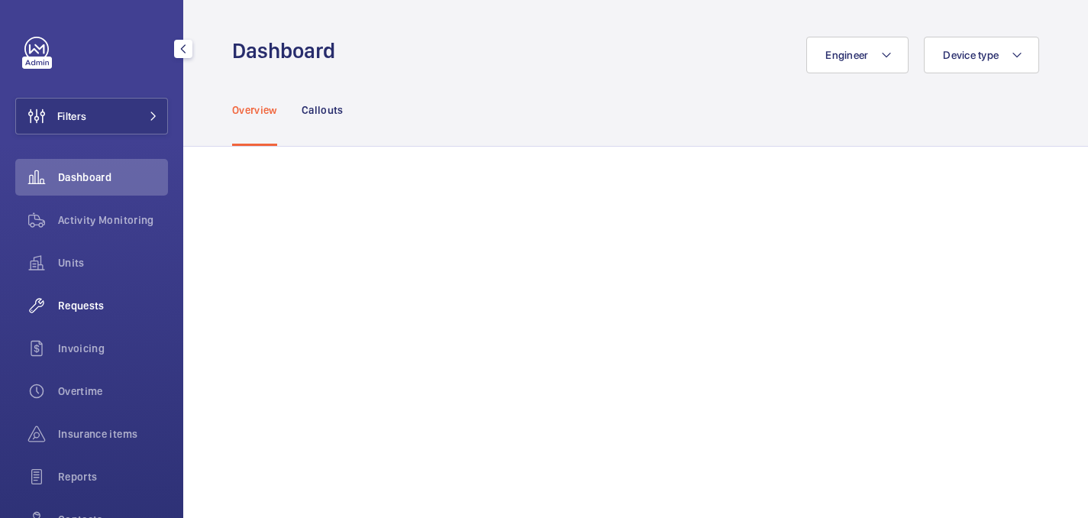
click at [96, 297] on div "Requests" at bounding box center [91, 305] width 153 height 37
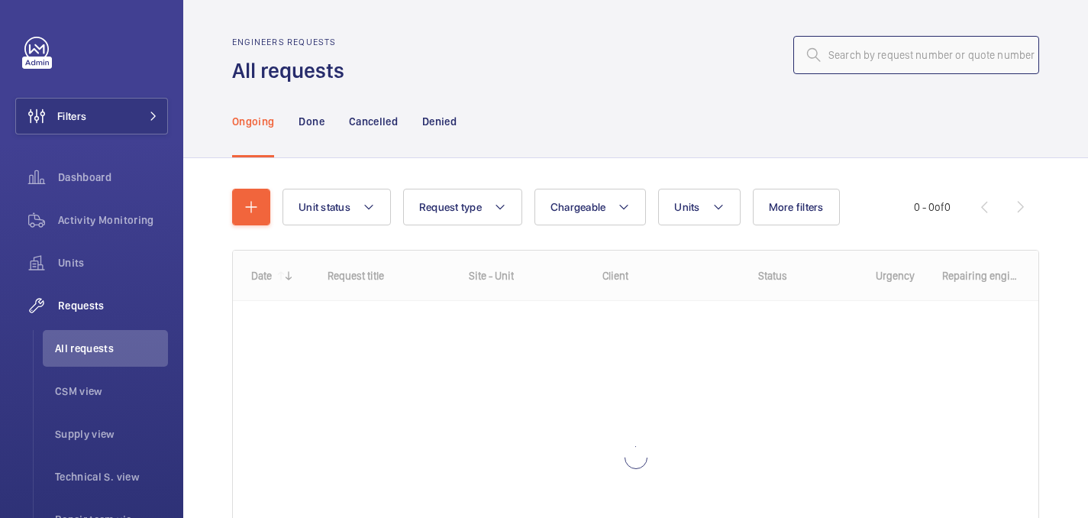
click at [848, 48] on input "text" at bounding box center [917, 55] width 246 height 38
paste input "R25-12487"
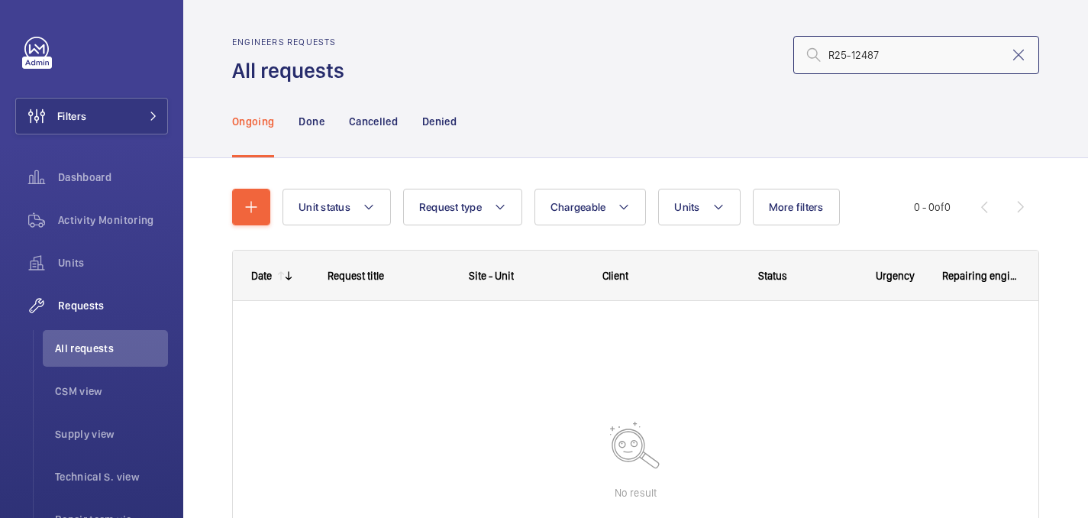
click at [833, 53] on input "R25-12487" at bounding box center [917, 55] width 246 height 38
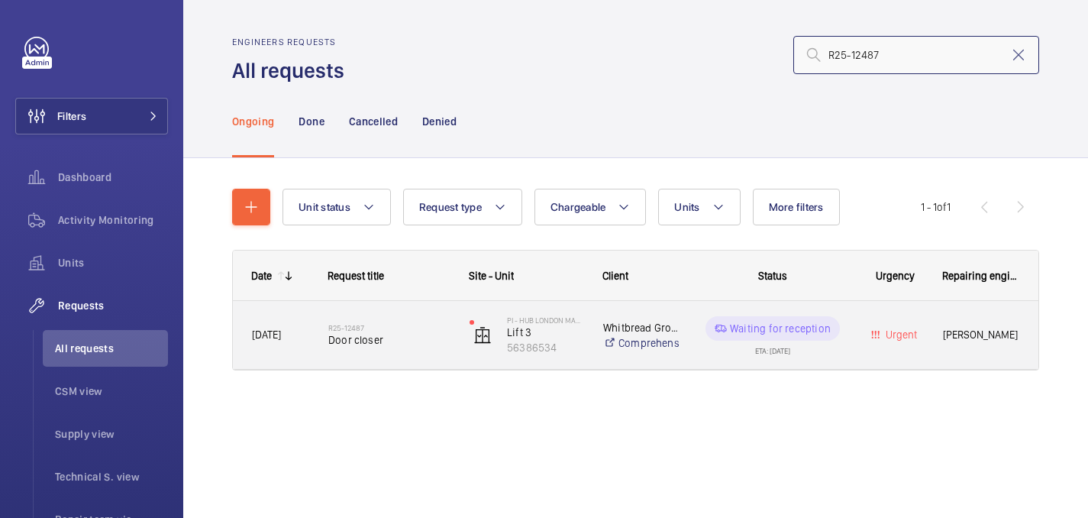
type input "R25-12487"
click at [379, 344] on span "Door closer" at bounding box center [388, 339] width 121 height 15
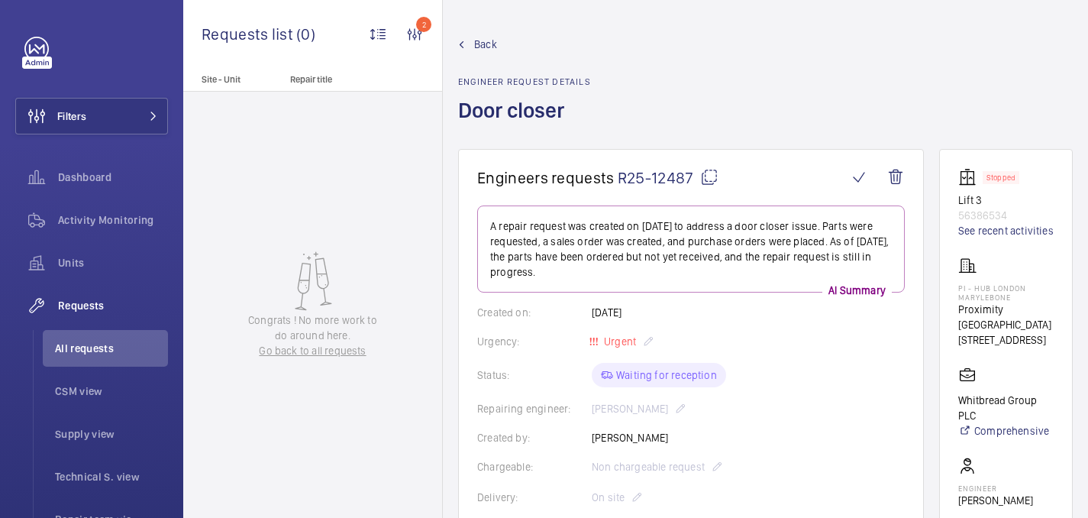
scroll to position [794, 0]
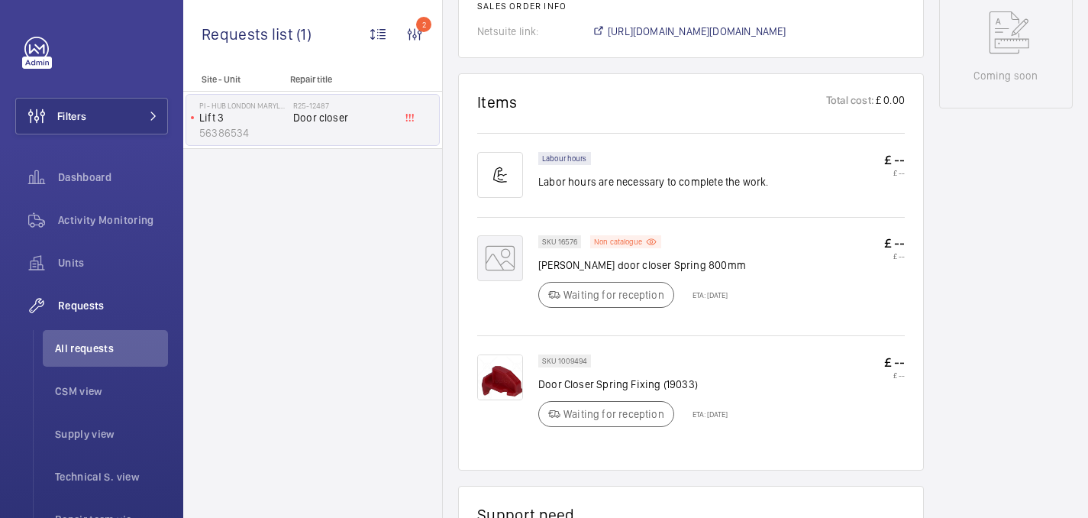
click at [514, 378] on img at bounding box center [500, 377] width 46 height 46
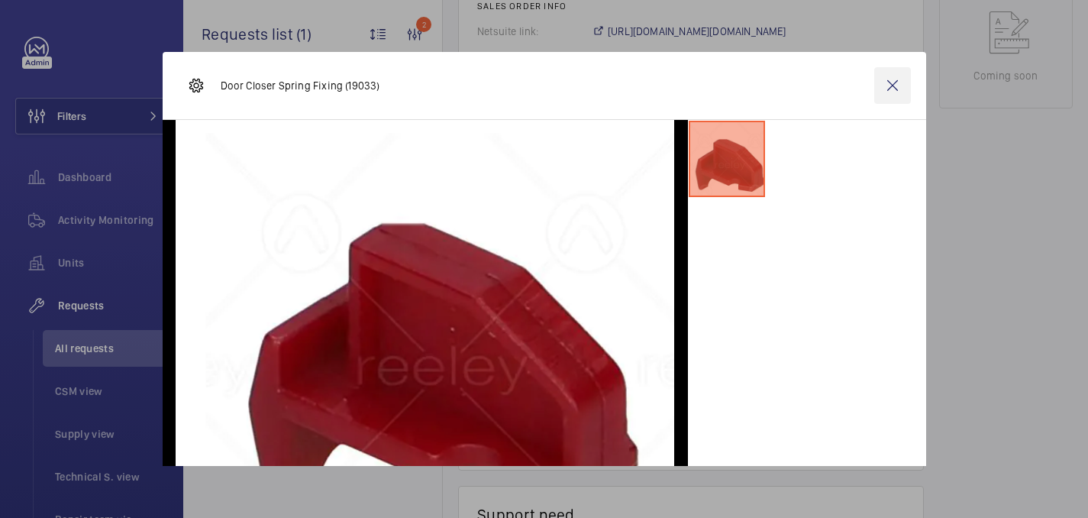
click at [894, 79] on wm-front-icon-button at bounding box center [893, 85] width 37 height 37
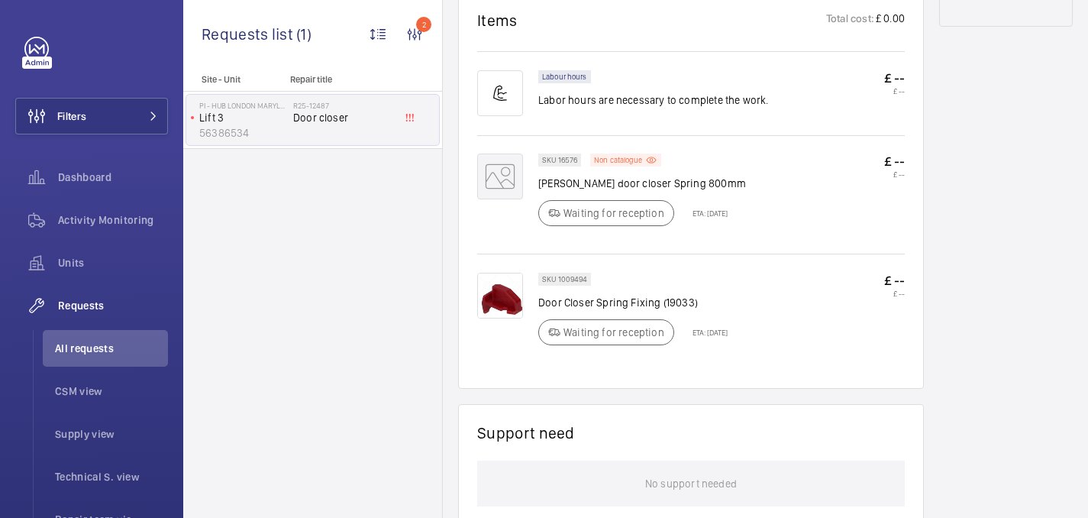
scroll to position [872, 0]
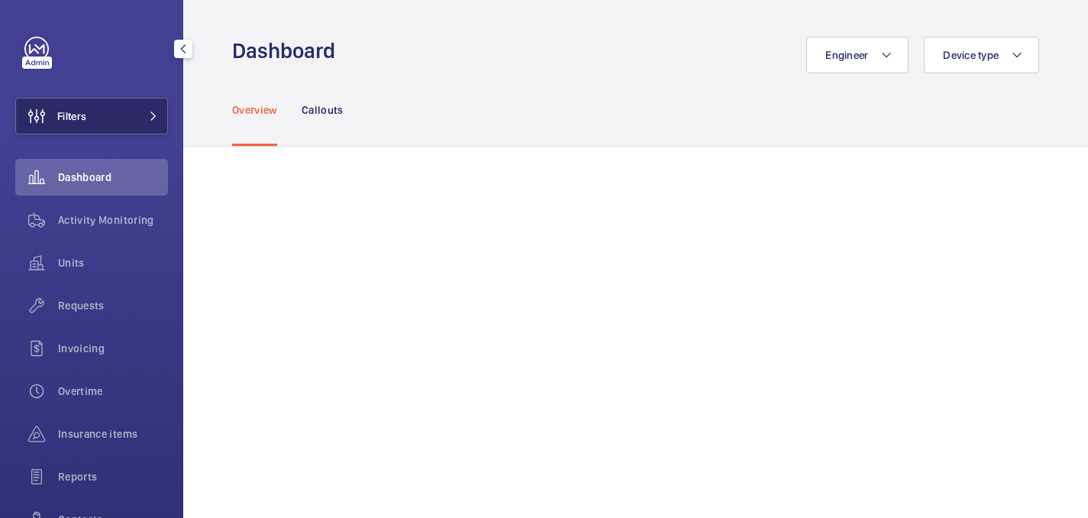
click at [121, 116] on button "Filters" at bounding box center [91, 116] width 153 height 37
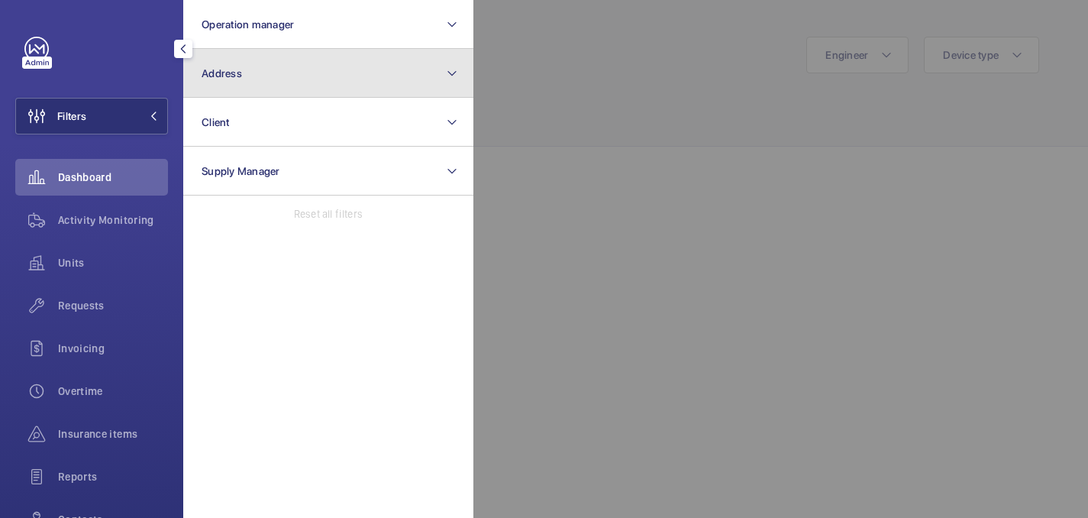
click at [311, 92] on button "Address" at bounding box center [328, 73] width 290 height 49
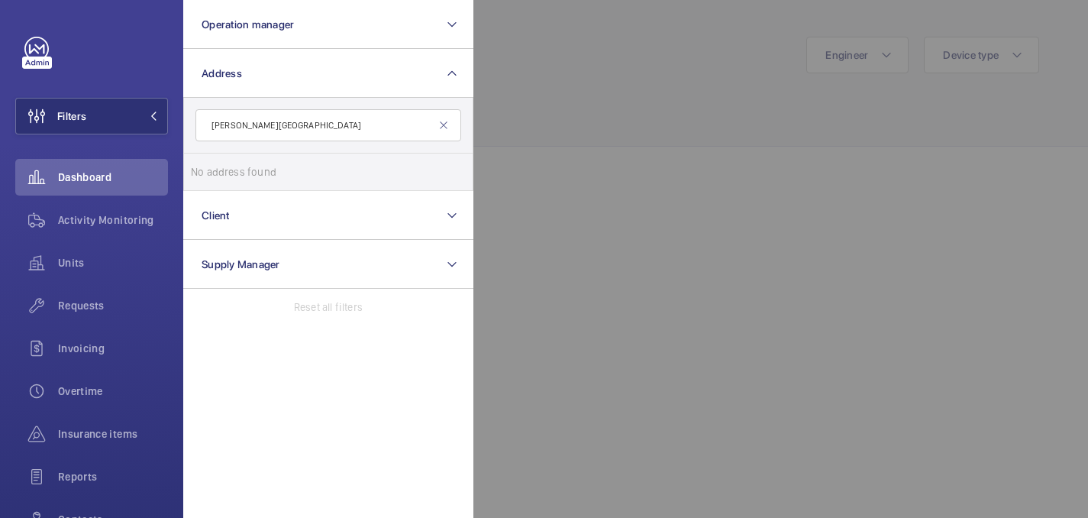
type input "[PERSON_NAME][GEOGRAPHIC_DATA]"
click at [397, 139] on input "[PERSON_NAME][GEOGRAPHIC_DATA]" at bounding box center [329, 125] width 266 height 32
click at [397, 139] on input "EASTMAN DENTAL HOSPITAL" at bounding box center [329, 125] width 266 height 32
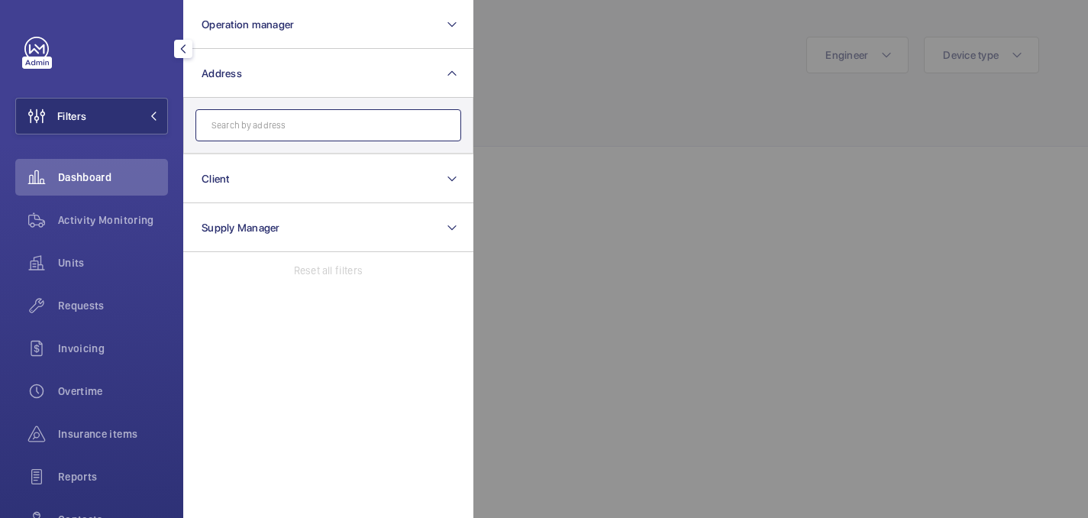
paste input "47-49 HUNTLEY STREET"
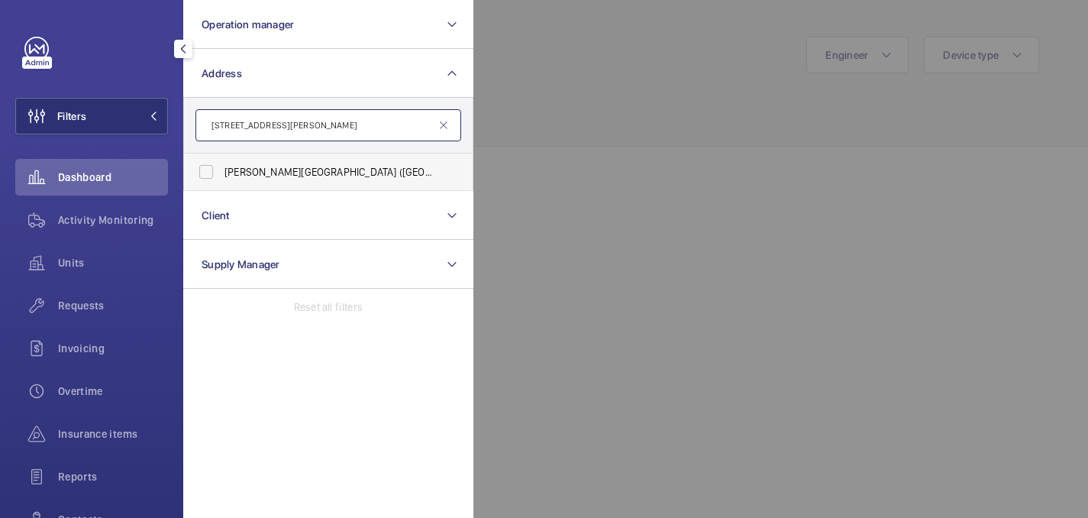
type input "47-49 HUNTLEY STREET"
click at [381, 167] on span "Eastman Dental Hospital (UCLH) - 47-49 Huntley Street , LONDON WC1E 6DG" at bounding box center [330, 171] width 210 height 15
click at [222, 167] on input "Eastman Dental Hospital (UCLH) - 47-49 Huntley Street , LONDON WC1E 6DG" at bounding box center [206, 172] width 31 height 31
checkbox input "true"
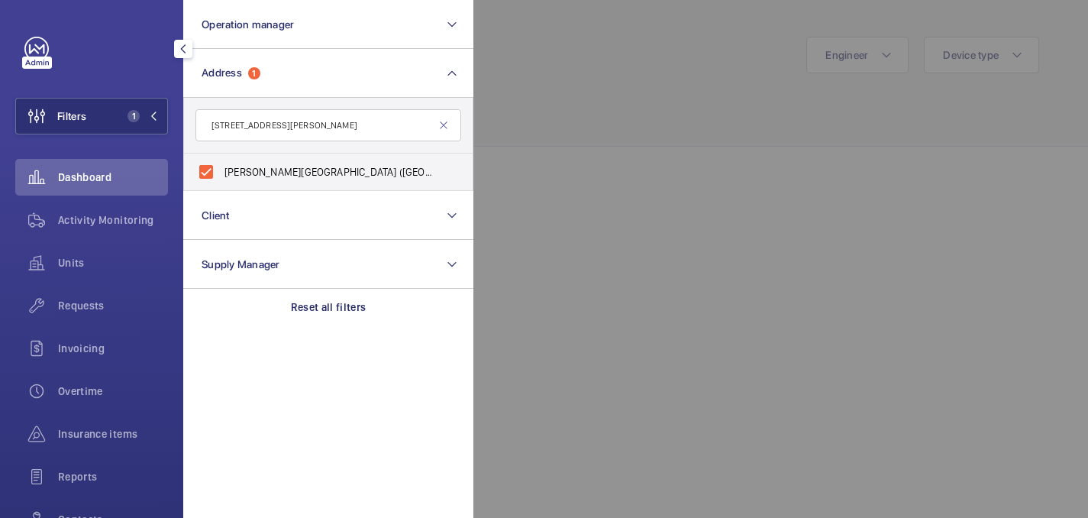
click at [634, 79] on div at bounding box center [1018, 259] width 1088 height 518
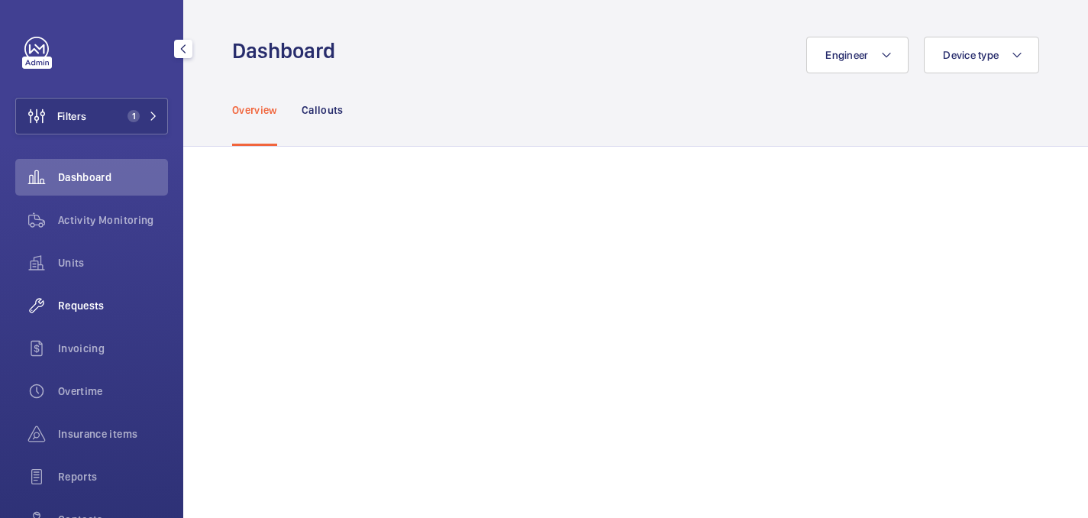
click at [79, 298] on span "Requests" at bounding box center [113, 305] width 110 height 15
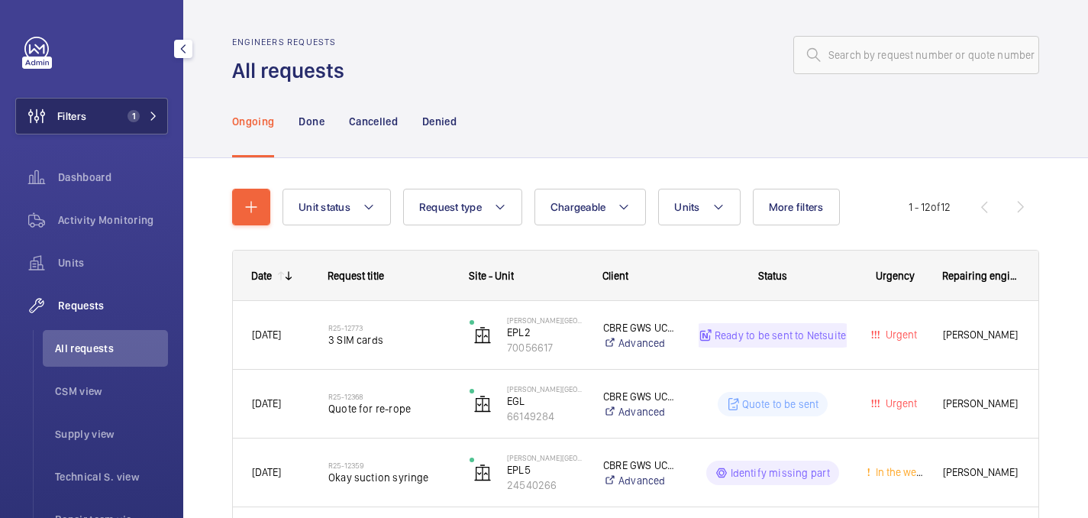
click at [124, 112] on span "1" at bounding box center [130, 116] width 18 height 12
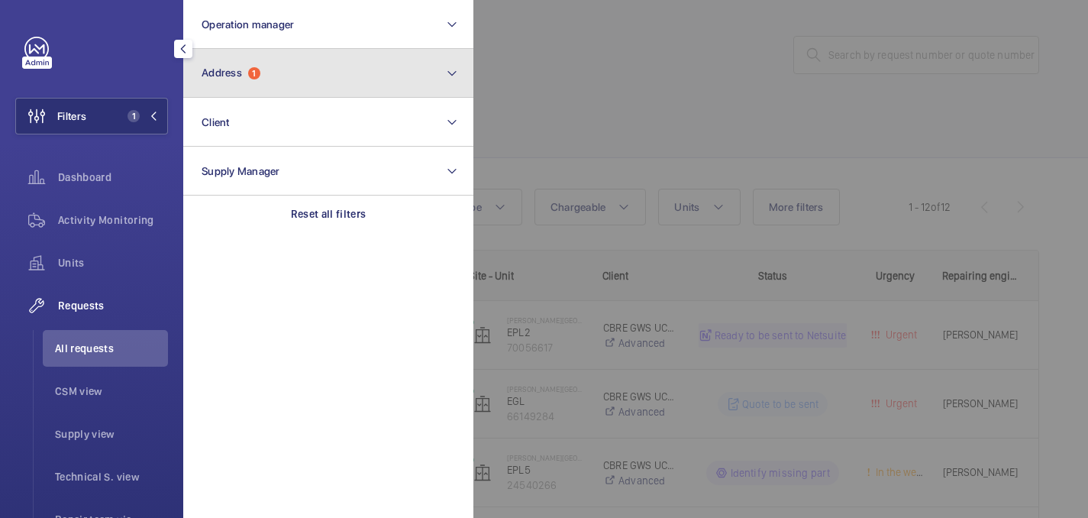
click at [351, 86] on button "Address 1" at bounding box center [328, 73] width 290 height 49
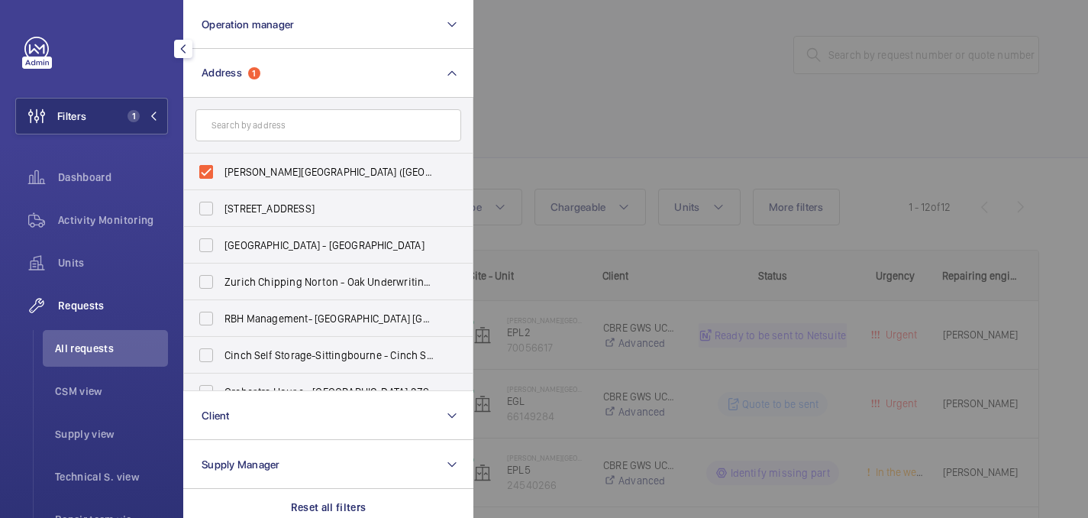
click at [606, 83] on div at bounding box center [1018, 259] width 1088 height 518
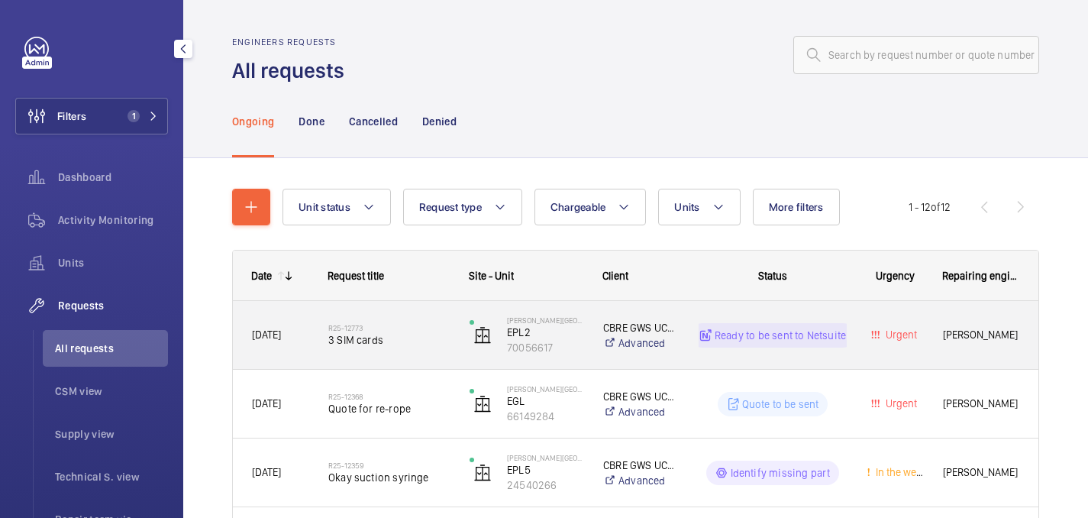
click at [412, 338] on span "3 SIM cards" at bounding box center [388, 339] width 121 height 15
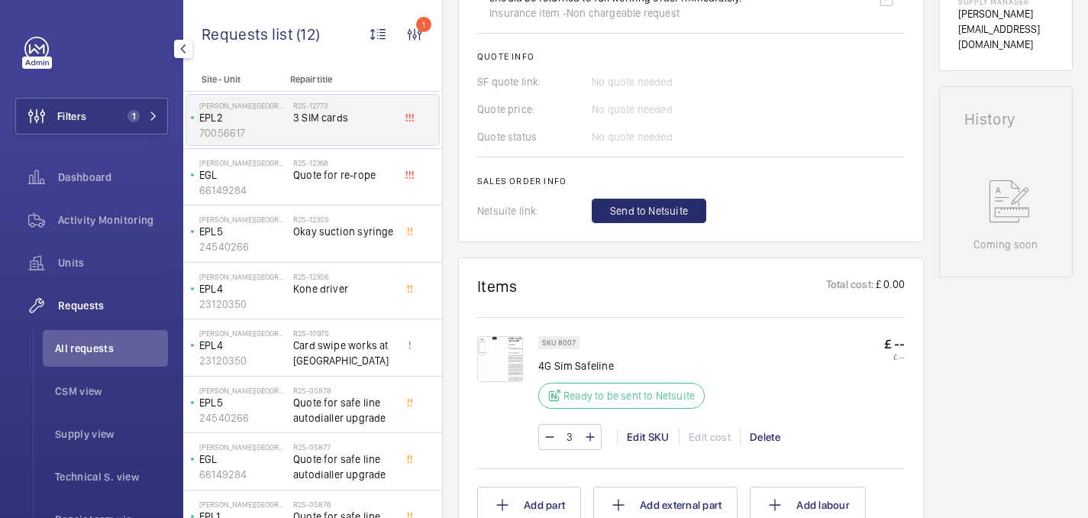
scroll to position [650, 0]
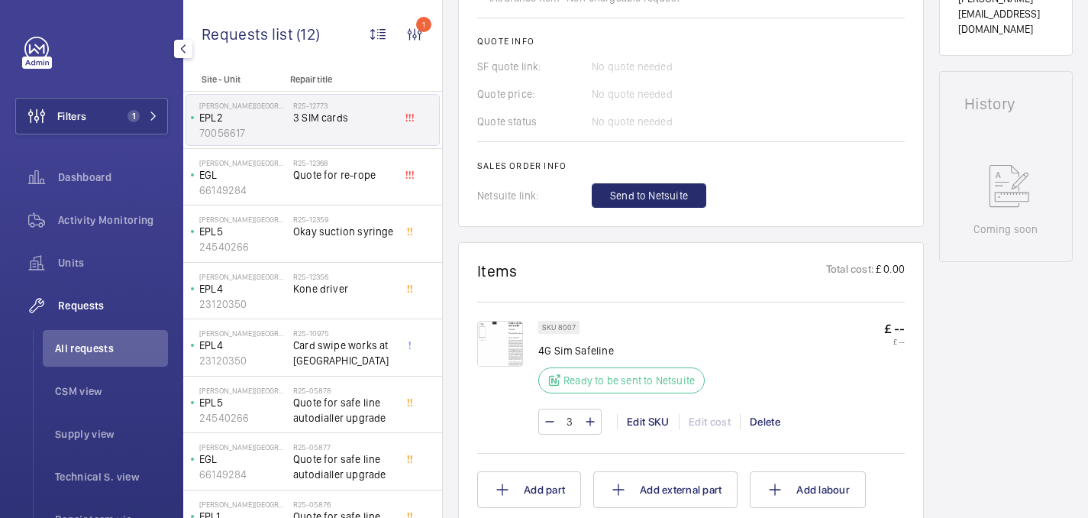
click at [509, 350] on img at bounding box center [500, 344] width 46 height 46
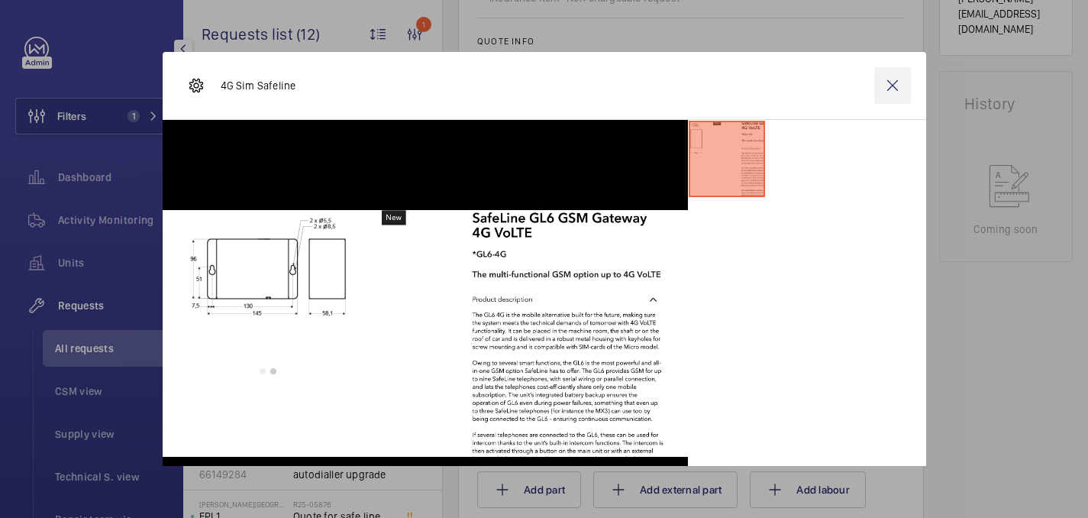
click at [895, 80] on wm-front-icon-button at bounding box center [893, 85] width 37 height 37
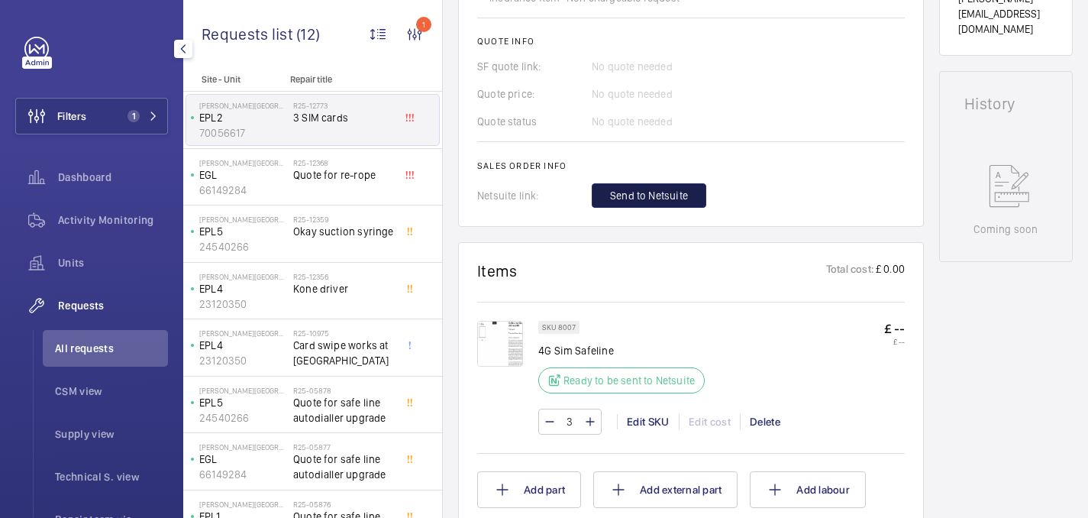
click at [648, 196] on span "Send to Netsuite" at bounding box center [649, 195] width 78 height 15
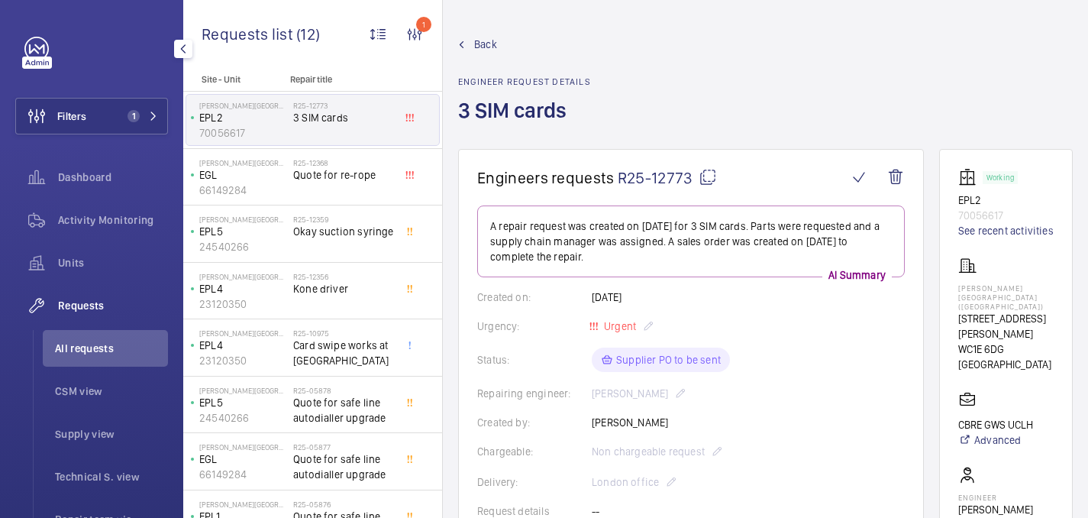
scroll to position [681, 0]
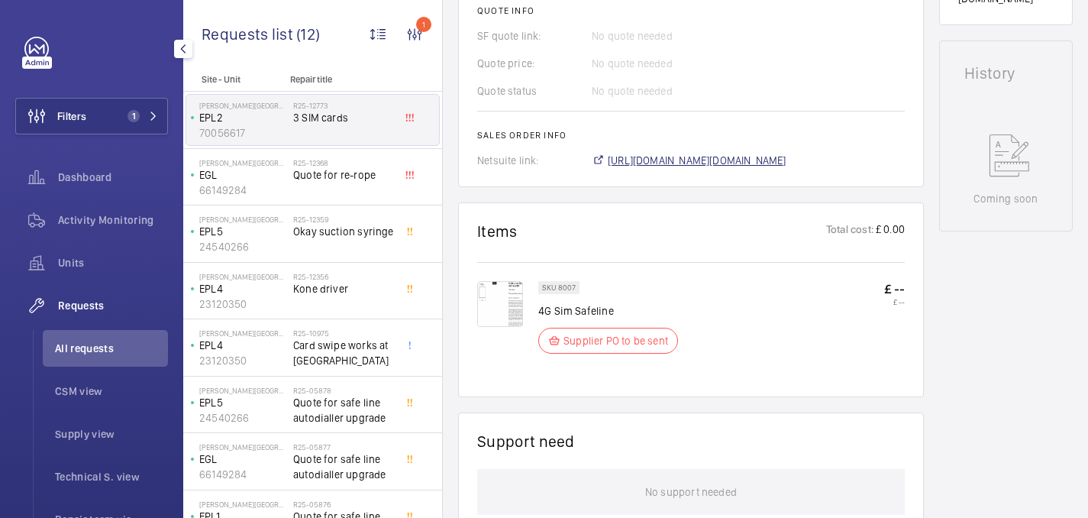
click at [678, 162] on span "https://6461500.app.netsuite.com/app/accounting/transactions/salesord.nl?id=303…" at bounding box center [697, 160] width 179 height 15
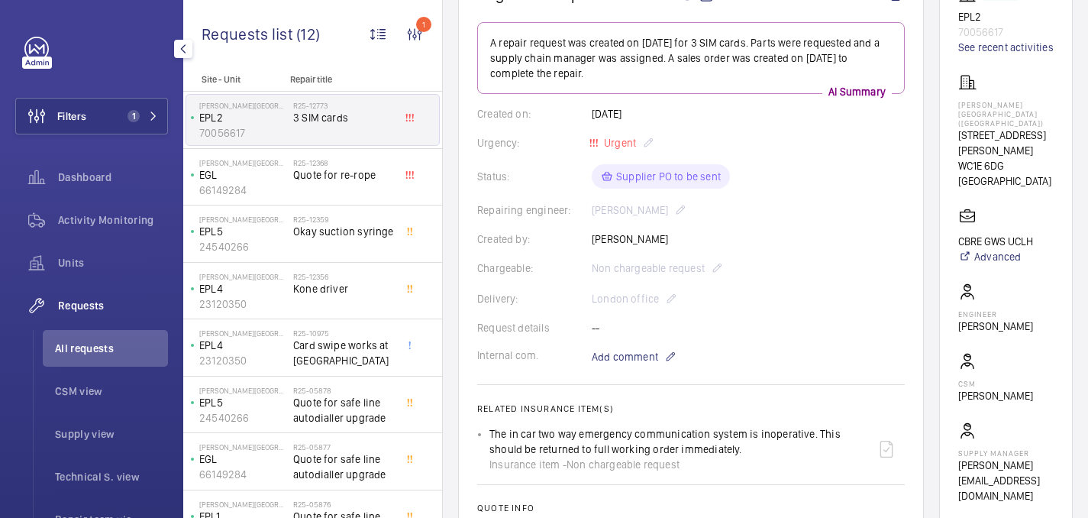
scroll to position [201, 0]
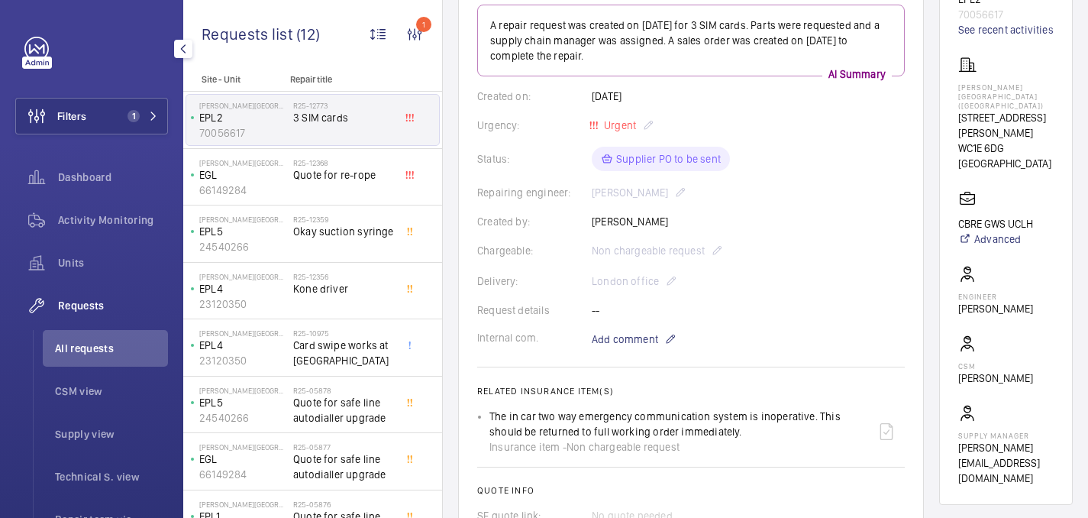
click at [978, 107] on p "Eastman Dental Hospital (UCLH)" at bounding box center [1006, 95] width 95 height 27
copy p "Eastman Dental Hospital (UCLH)"
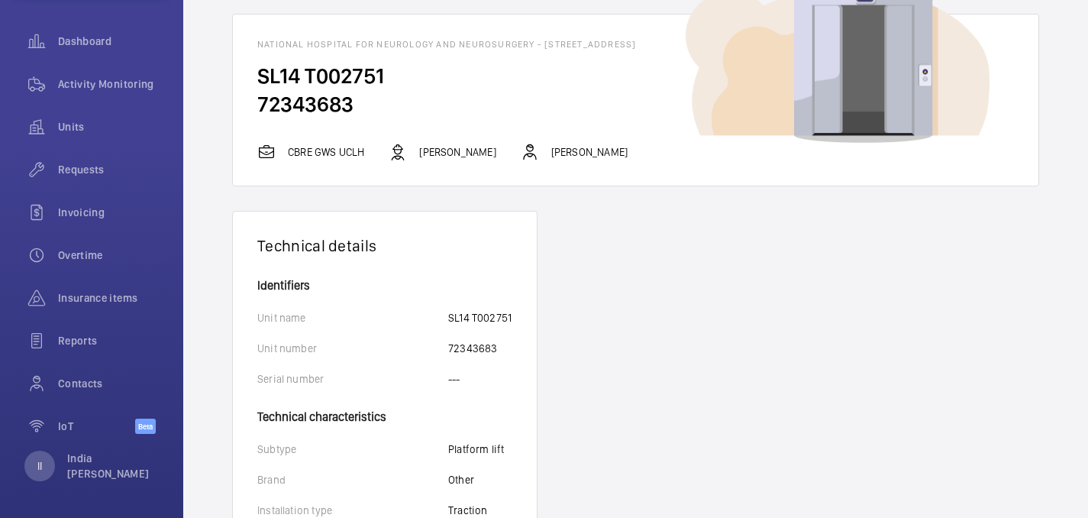
scroll to position [79, 0]
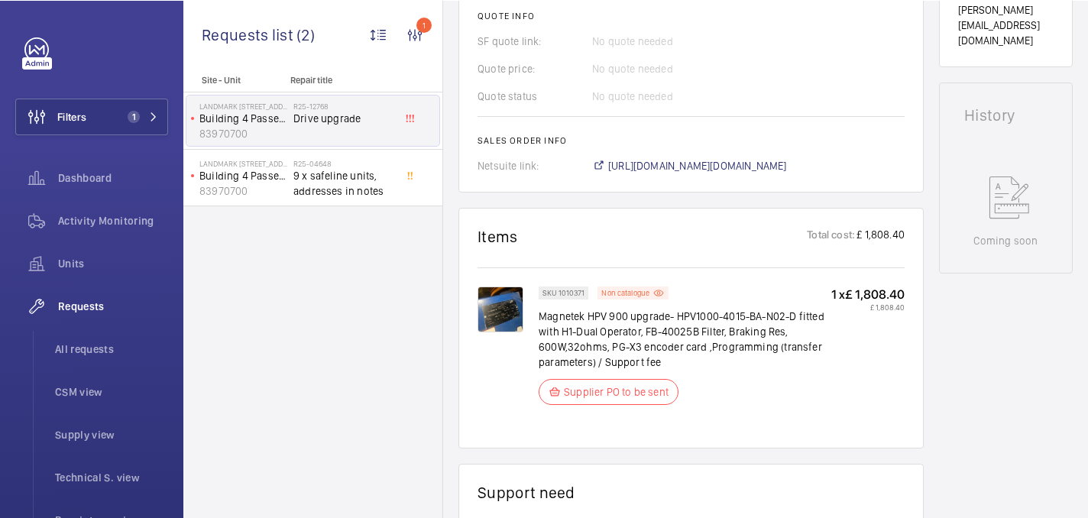
scroll to position [666, 0]
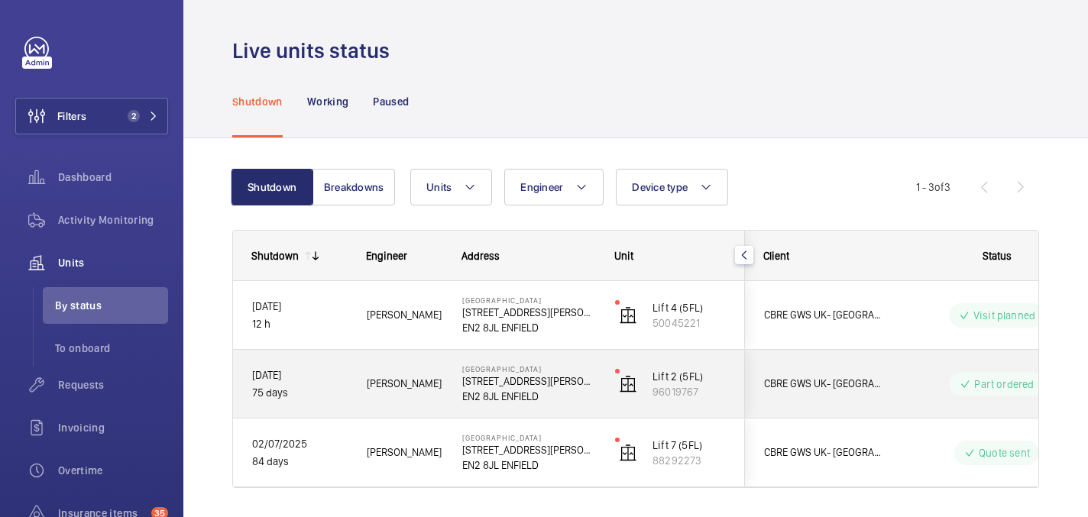
scroll to position [44, 0]
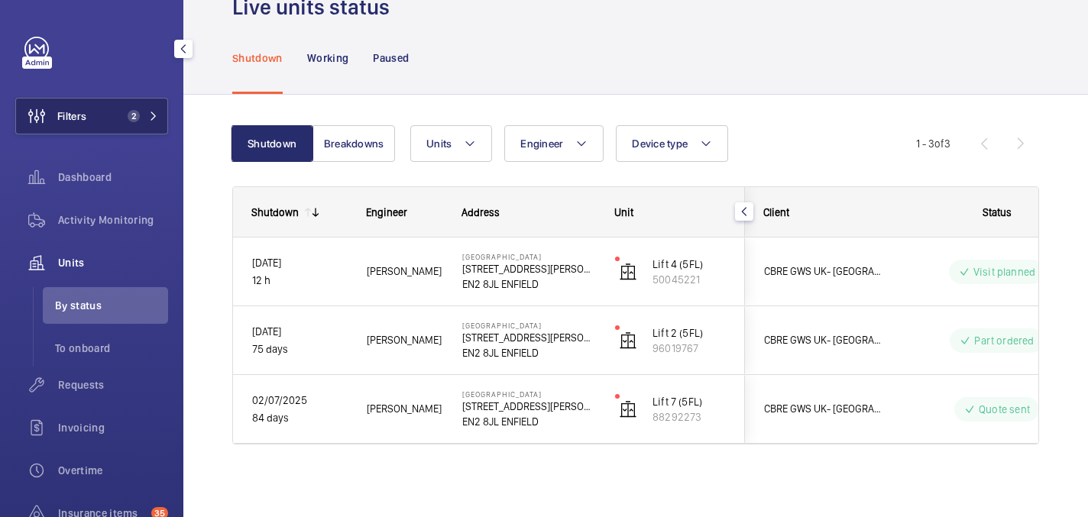
click at [153, 118] on mat-icon at bounding box center [153, 116] width 9 height 9
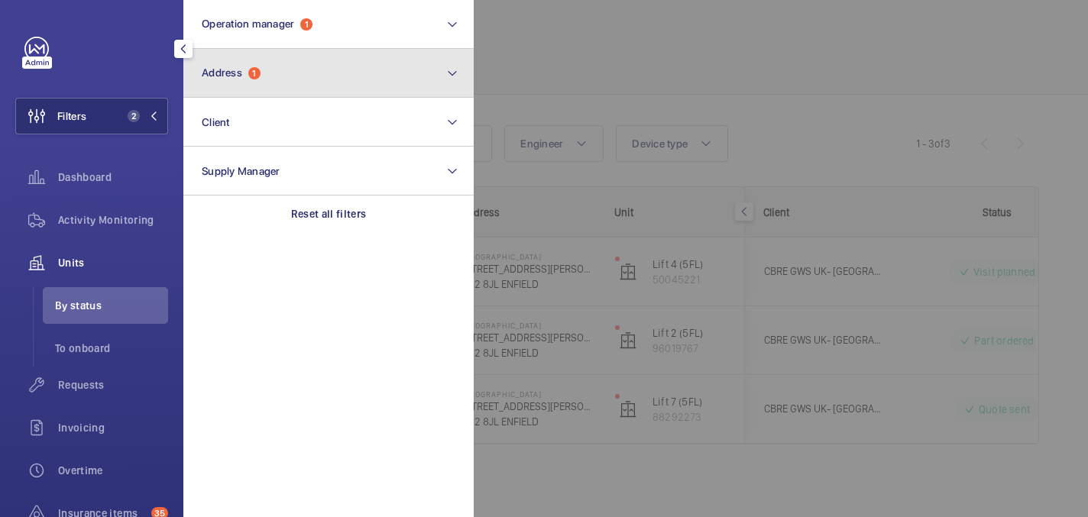
click at [309, 76] on button "Address 1" at bounding box center [328, 73] width 290 height 49
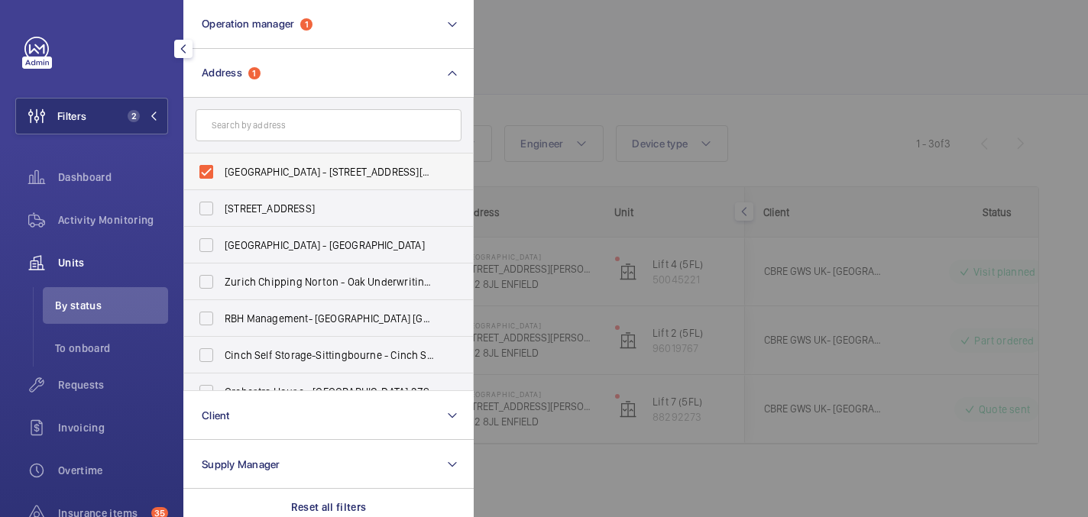
click at [280, 175] on span "Chase Farm Hospital - 127 The Ridgeway, ENFIELD EN2 8JL" at bounding box center [330, 171] width 210 height 15
click at [222, 175] on input "Chase Farm Hospital - 127 The Ridgeway, ENFIELD EN2 8JL" at bounding box center [206, 172] width 31 height 31
checkbox input "false"
click at [577, 98] on div at bounding box center [1018, 258] width 1088 height 517
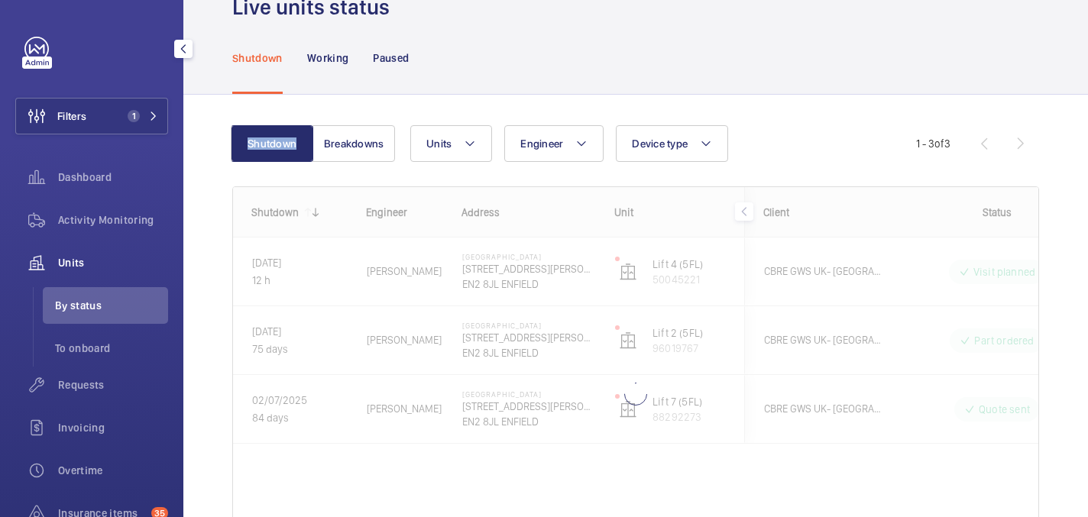
click at [577, 98] on div "Shutdown Breakdowns Units Engineer Device type More filters Reset all filters 1…" at bounding box center [635, 360] width 904 height 530
click at [76, 251] on div "Units" at bounding box center [91, 262] width 153 height 37
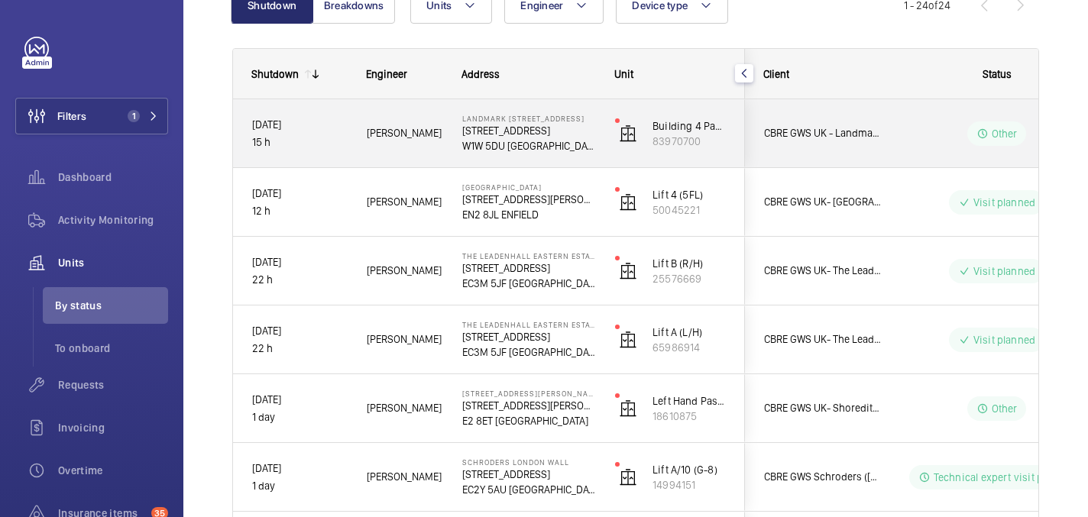
scroll to position [179, 0]
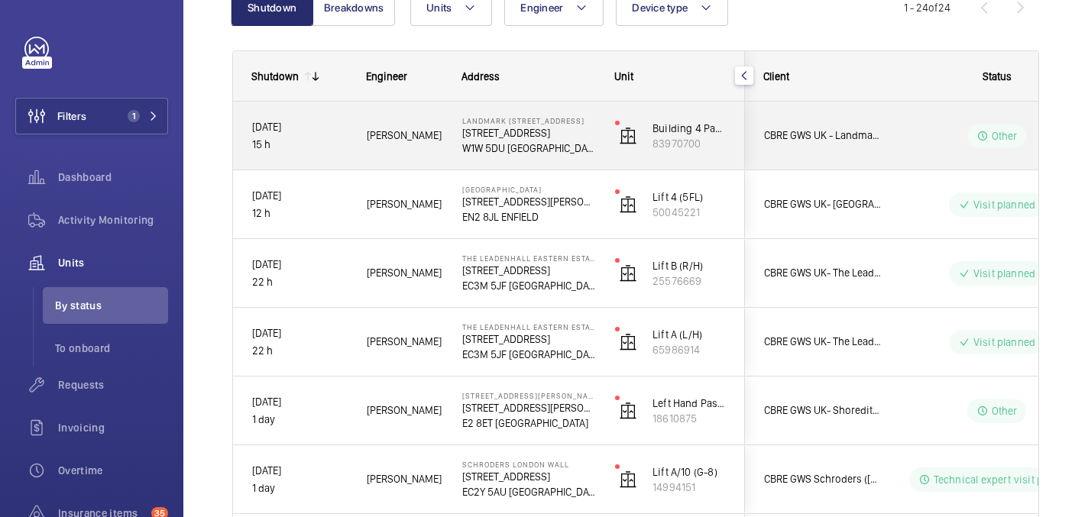
click at [422, 144] on div "Kari O." at bounding box center [395, 136] width 94 height 48
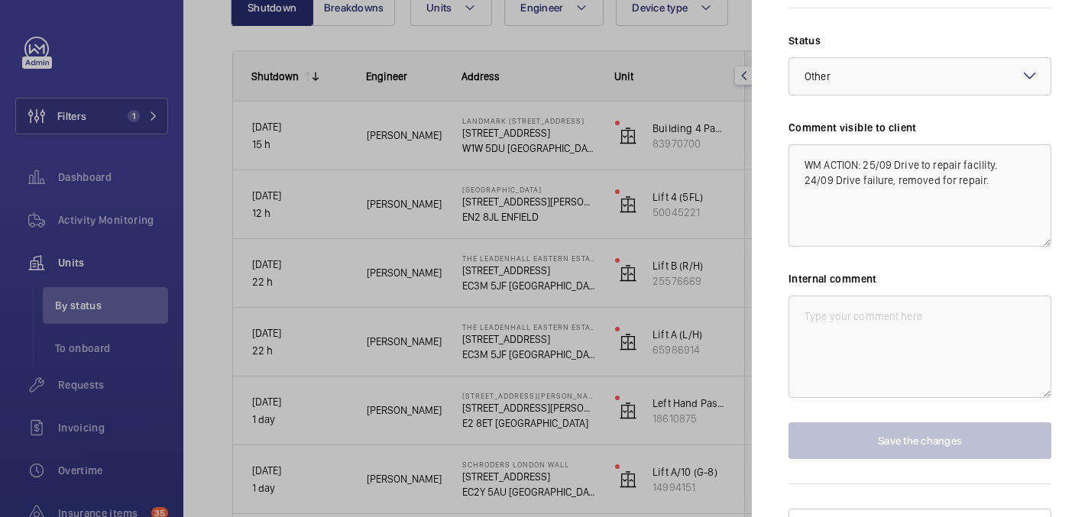
scroll to position [784, 0]
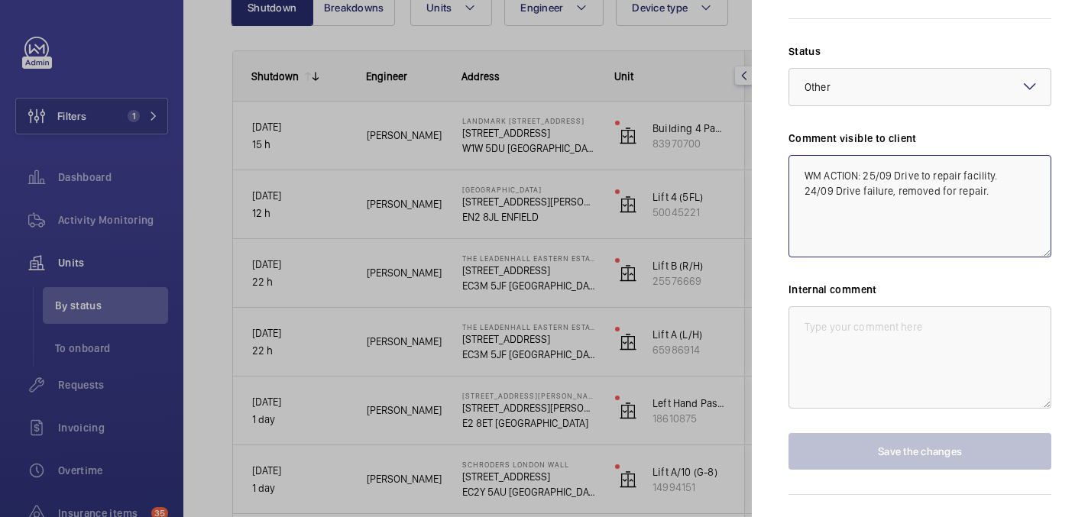
drag, startPoint x: 987, startPoint y: 166, endPoint x: 791, endPoint y: 164, distance: 196.3
click at [791, 164] on textarea "WM ACTION: 25/09 Drive to repair facility. 24/09 Drive failure, removed for rep…" at bounding box center [919, 206] width 263 height 102
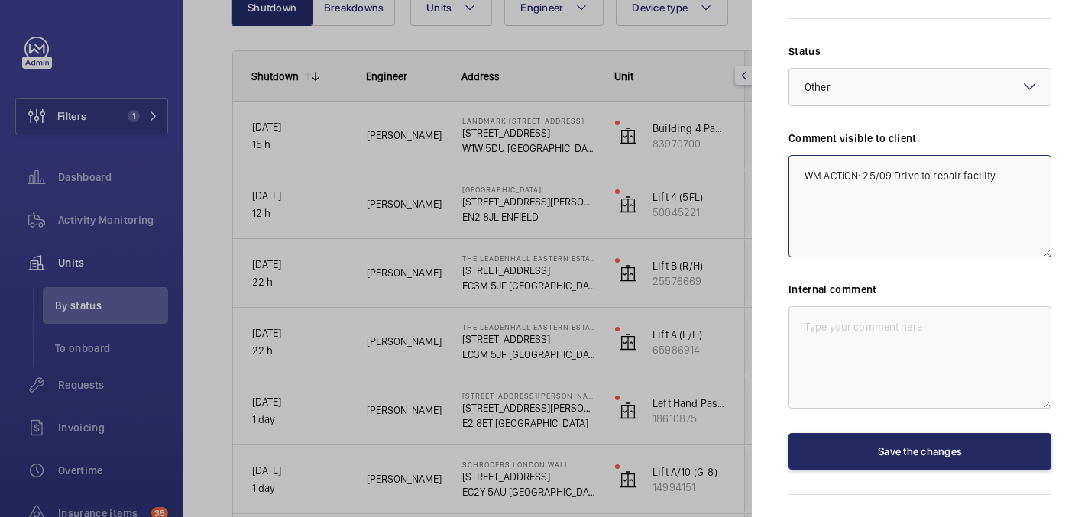
type textarea "WM ACTION: 25/09 Drive to repair facility."
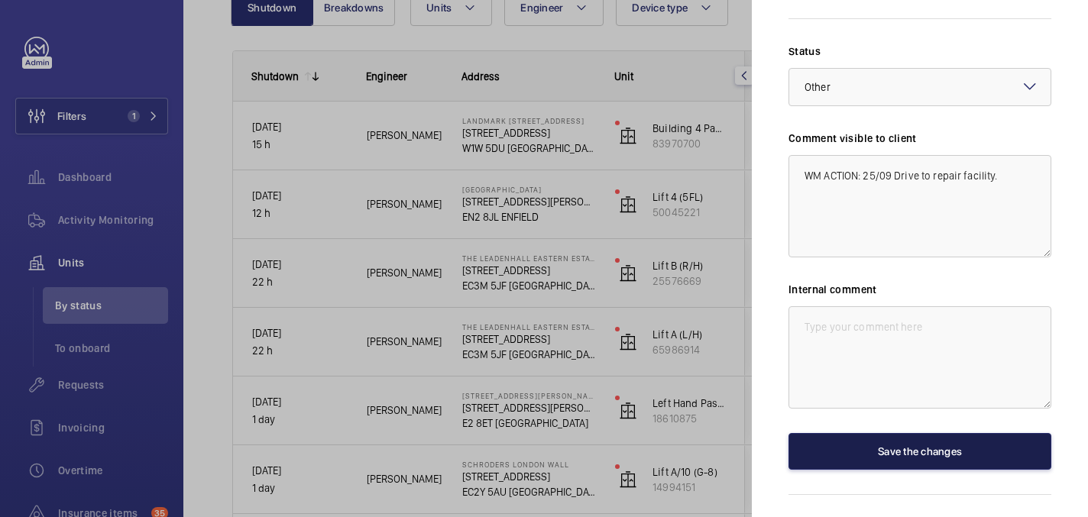
click at [905, 433] on button "Save the changes" at bounding box center [919, 451] width 263 height 37
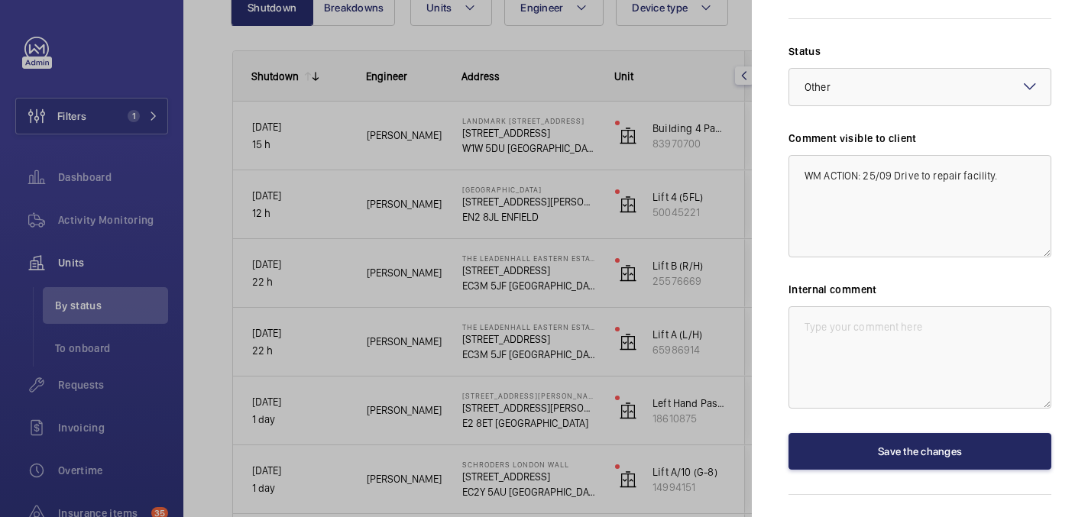
scroll to position [0, 0]
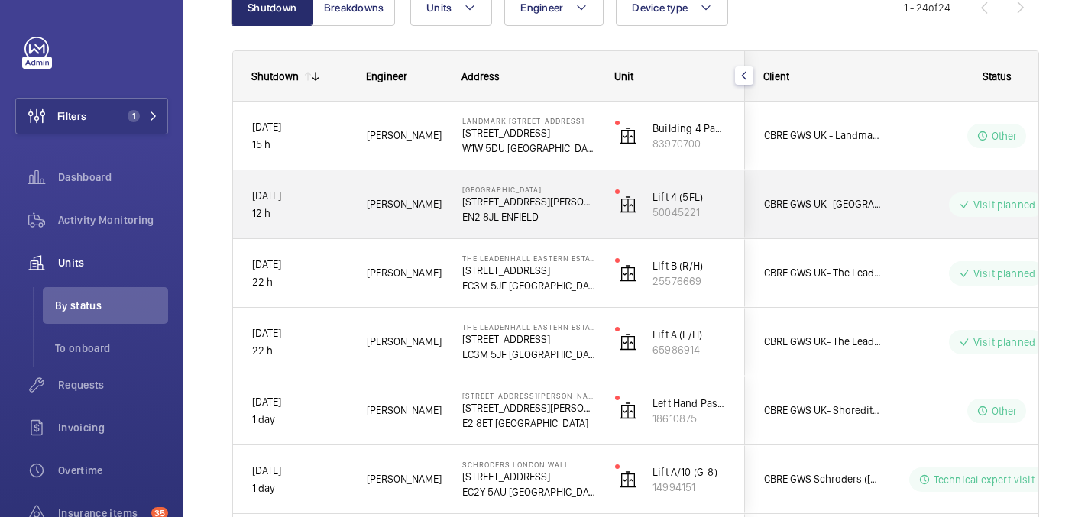
click at [904, 202] on wm-front-pills-cell "Visit planned" at bounding box center [996, 204] width 190 height 24
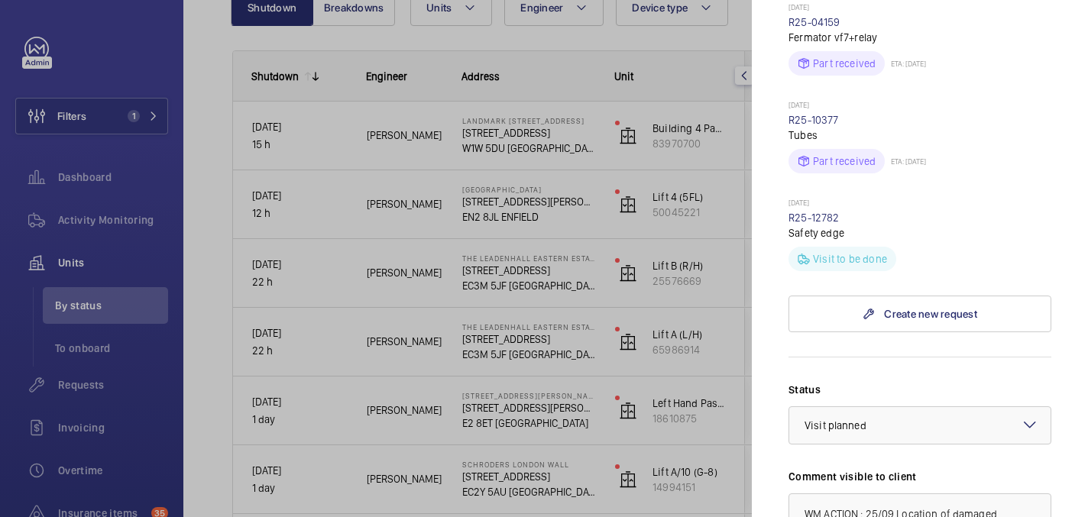
scroll to position [983, 0]
click at [827, 214] on link "R25-12782" at bounding box center [813, 220] width 51 height 12
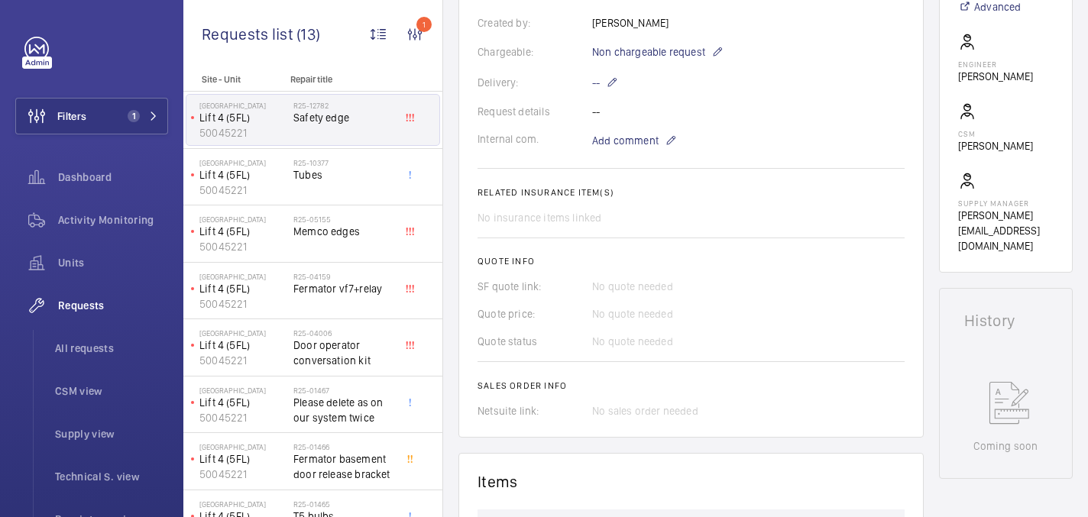
scroll to position [282, 0]
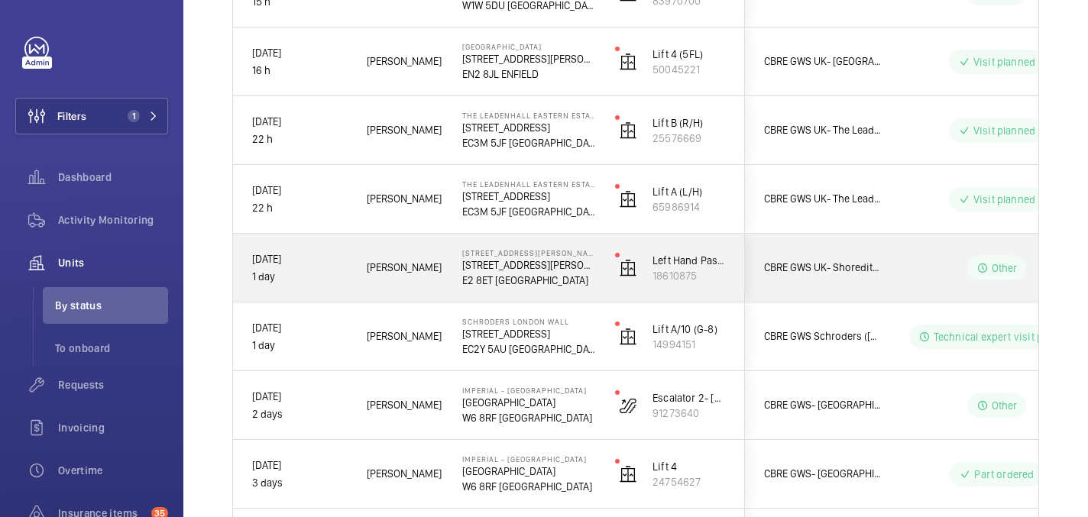
scroll to position [324, 0]
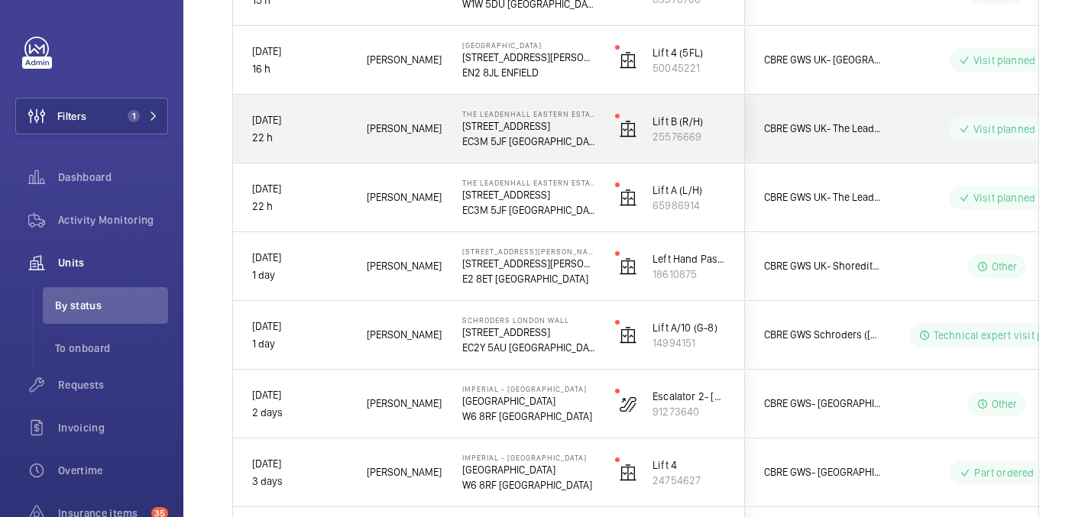
click at [915, 131] on wm-front-pills-cell "Visit planned" at bounding box center [996, 129] width 190 height 24
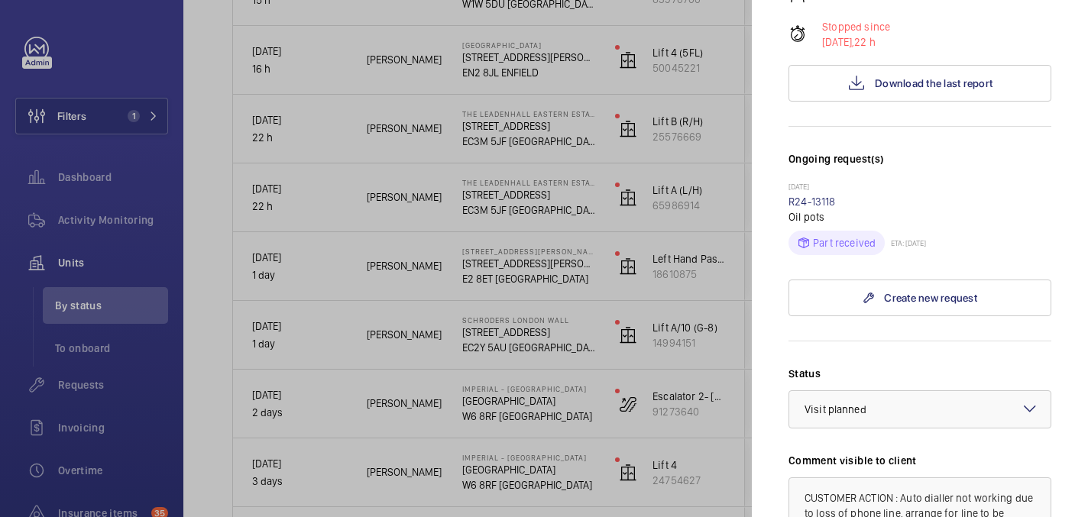
scroll to position [0, 0]
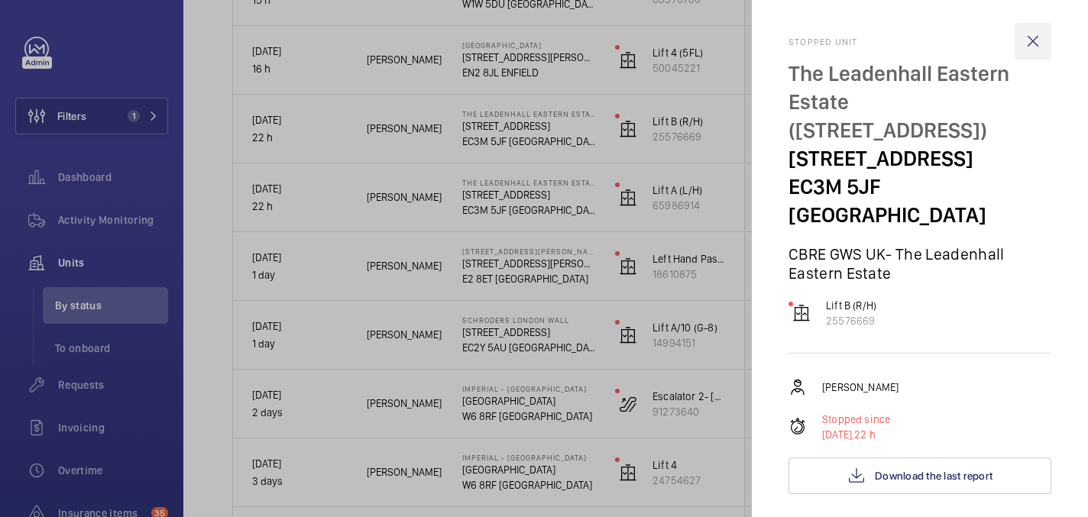
click at [1024, 31] on wm-front-icon-button at bounding box center [1032, 41] width 37 height 37
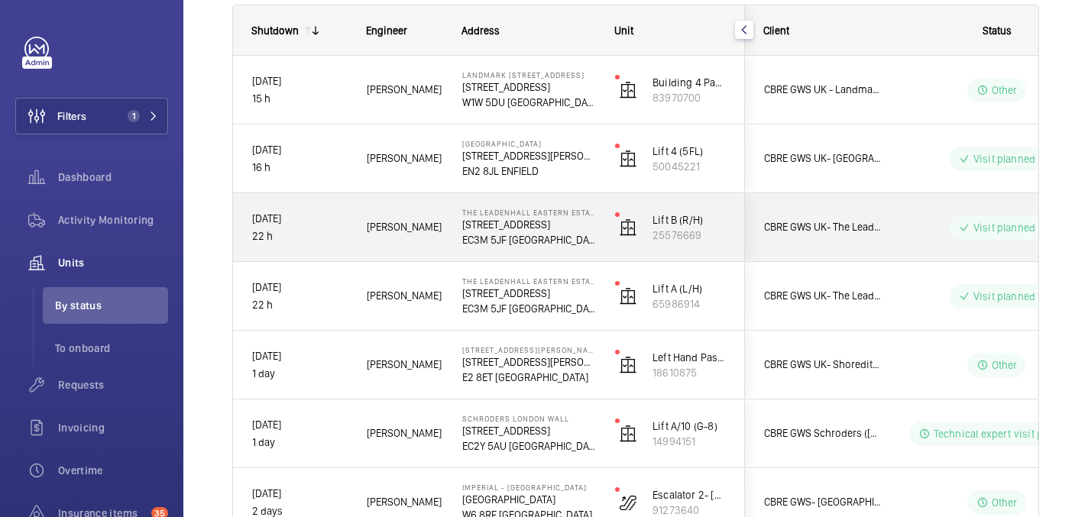
scroll to position [202, 0]
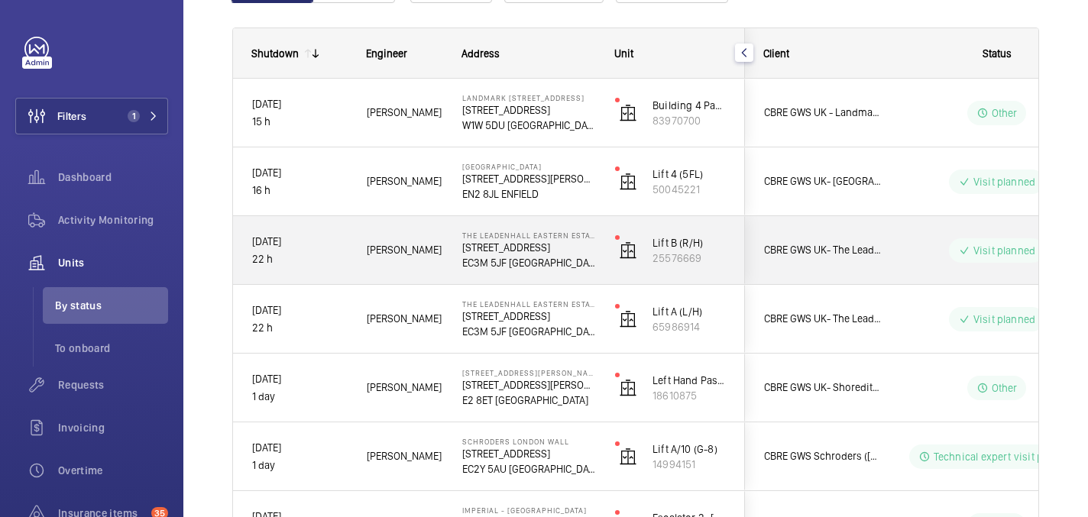
click at [905, 258] on wm-front-pills-cell "Visit planned" at bounding box center [996, 250] width 190 height 24
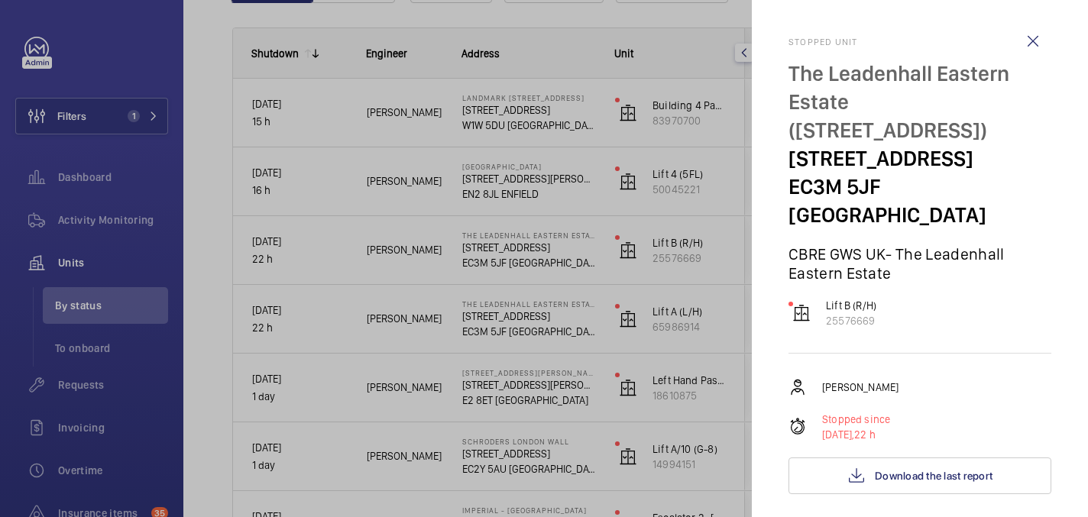
scroll to position [583, 0]
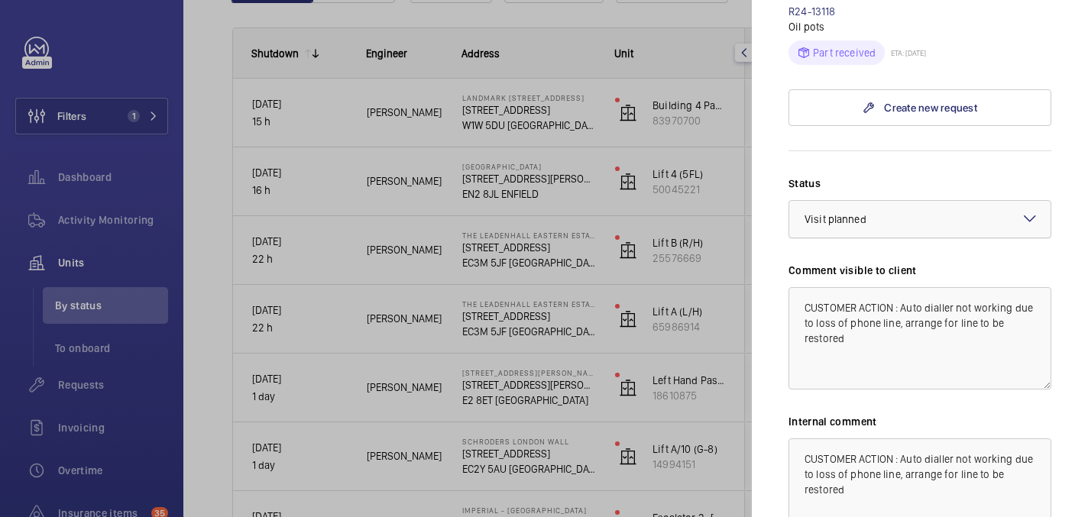
click at [909, 201] on div at bounding box center [919, 219] width 261 height 37
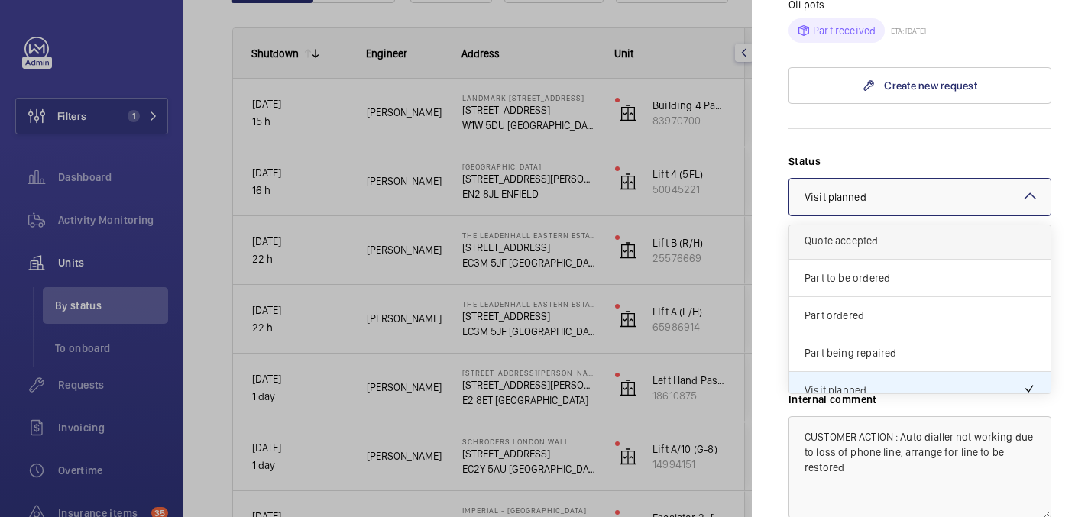
scroll to position [131, 0]
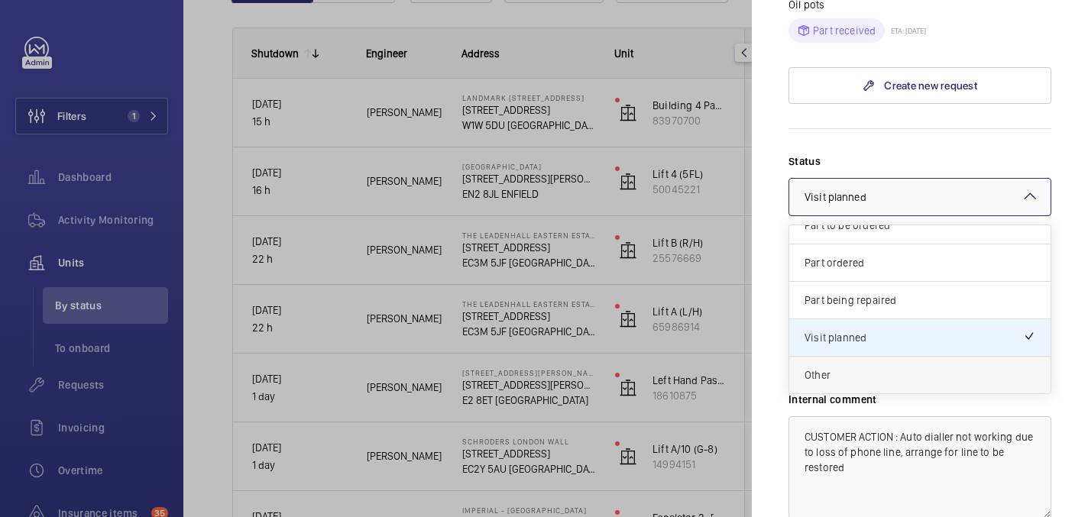
click at [890, 358] on div "Other" at bounding box center [919, 375] width 261 height 37
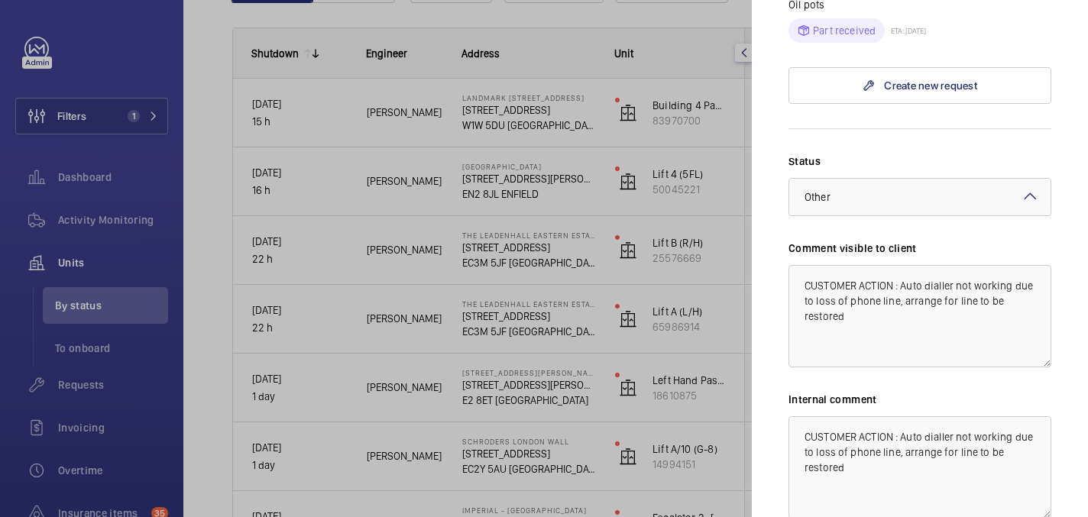
scroll to position [726, 0]
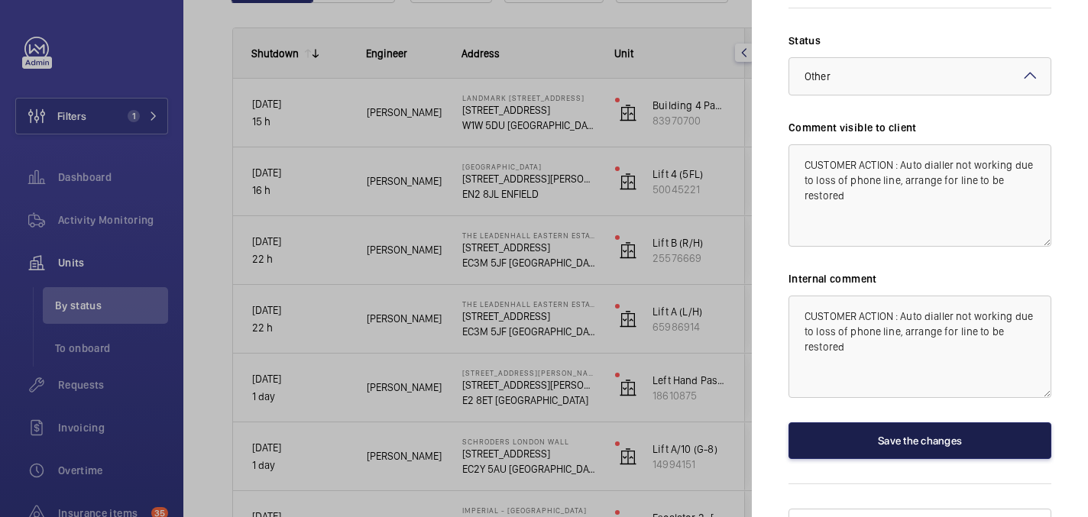
click at [891, 422] on button "Save the changes" at bounding box center [919, 440] width 263 height 37
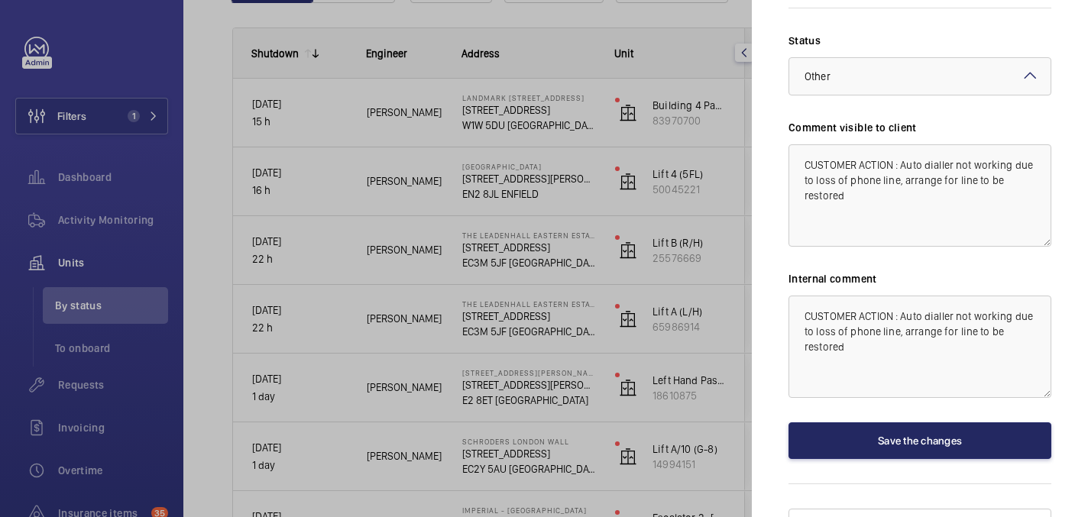
scroll to position [0, 0]
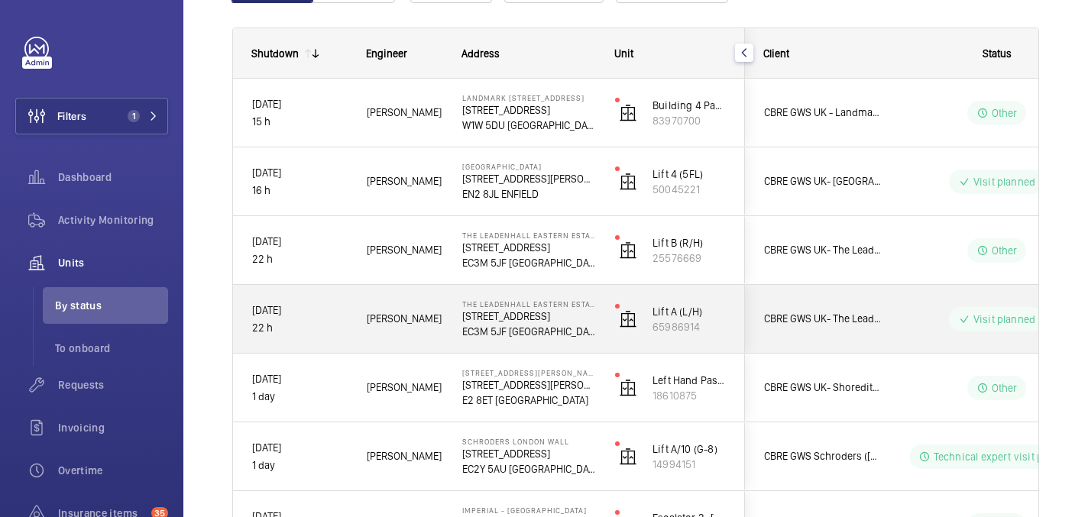
click at [927, 336] on div "Visit planned" at bounding box center [987, 319] width 209 height 55
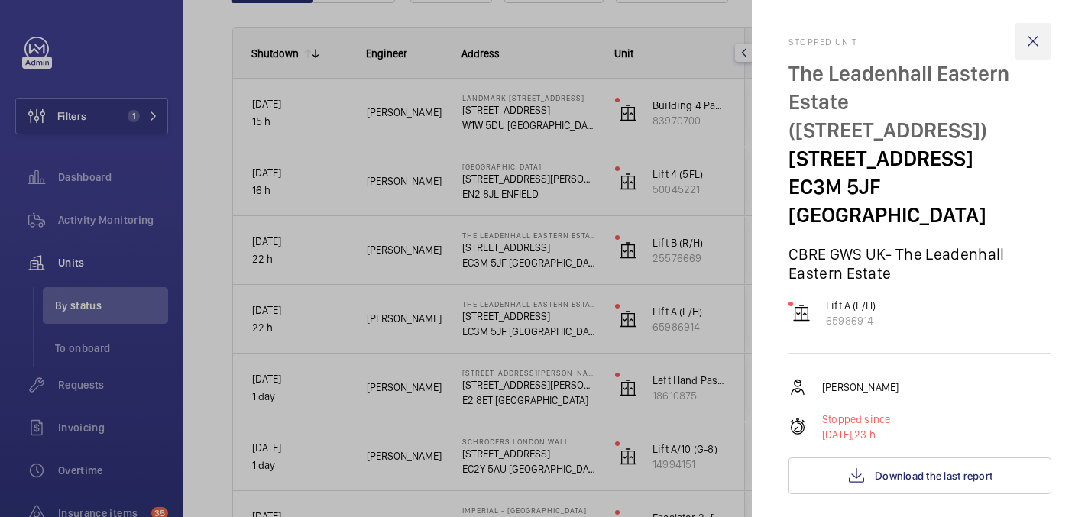
click at [1027, 45] on wm-front-icon-button at bounding box center [1032, 41] width 37 height 37
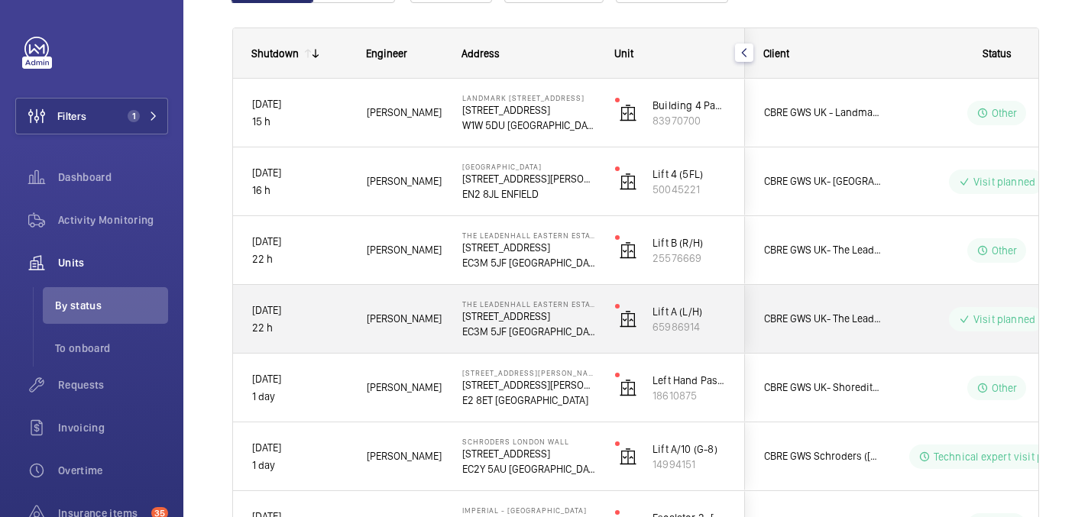
click at [908, 335] on div "Visit planned" at bounding box center [987, 319] width 209 height 55
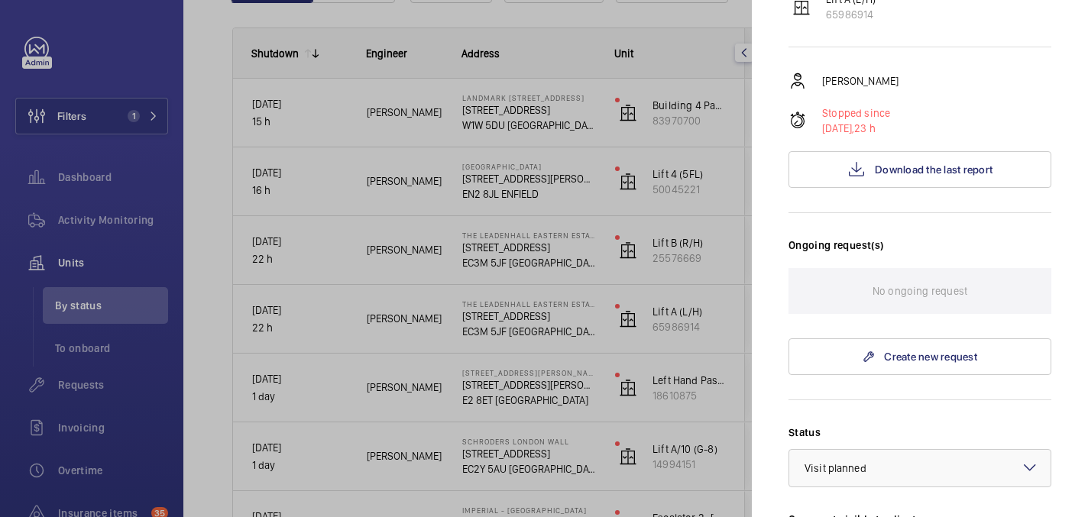
scroll to position [668, 0]
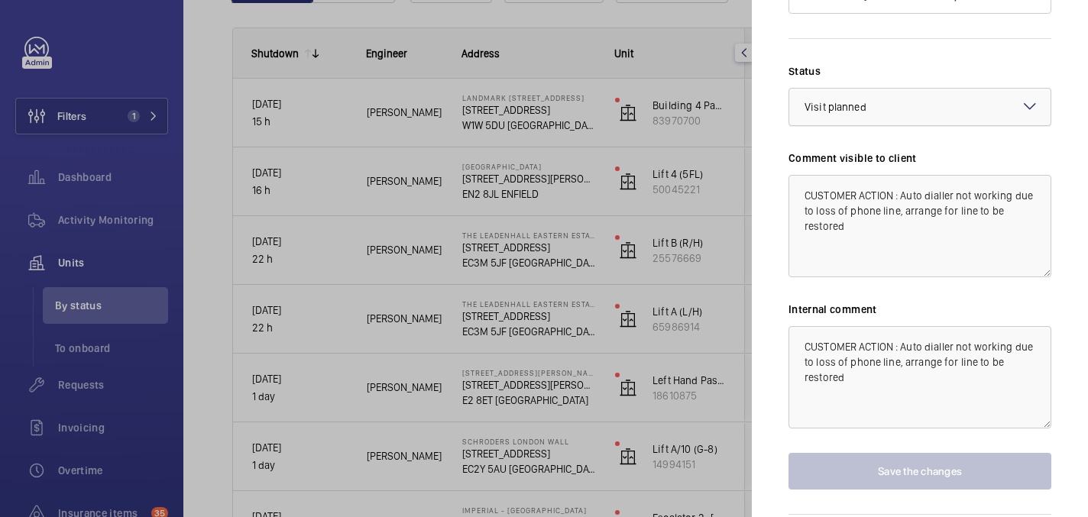
click at [873, 89] on div at bounding box center [919, 107] width 261 height 37
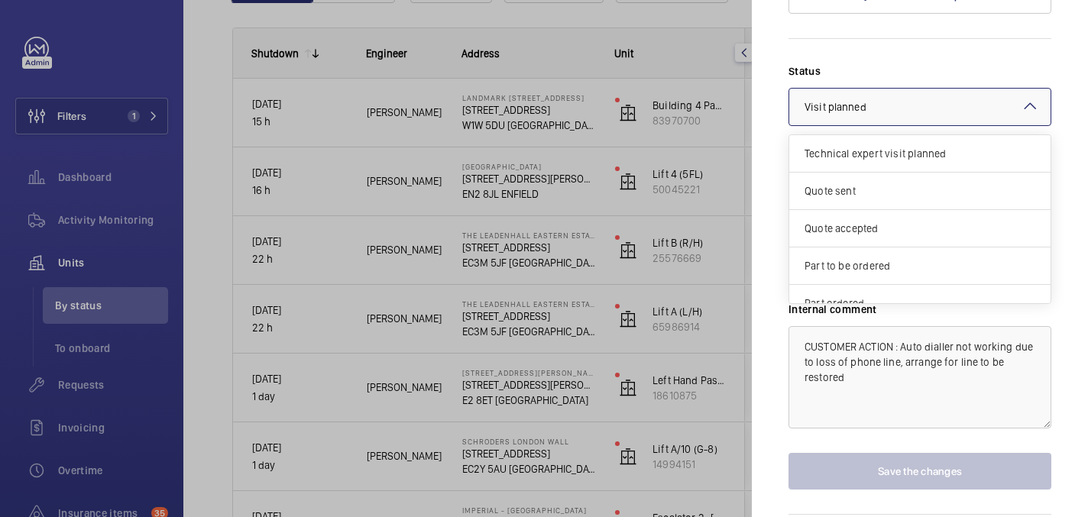
scroll to position [131, 0]
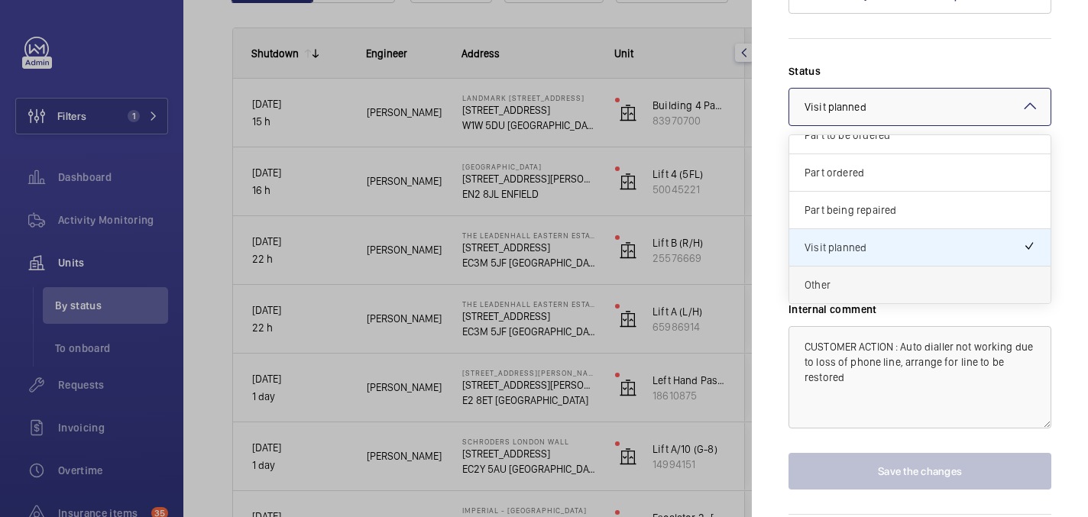
click at [856, 277] on span "Other" at bounding box center [919, 284] width 231 height 15
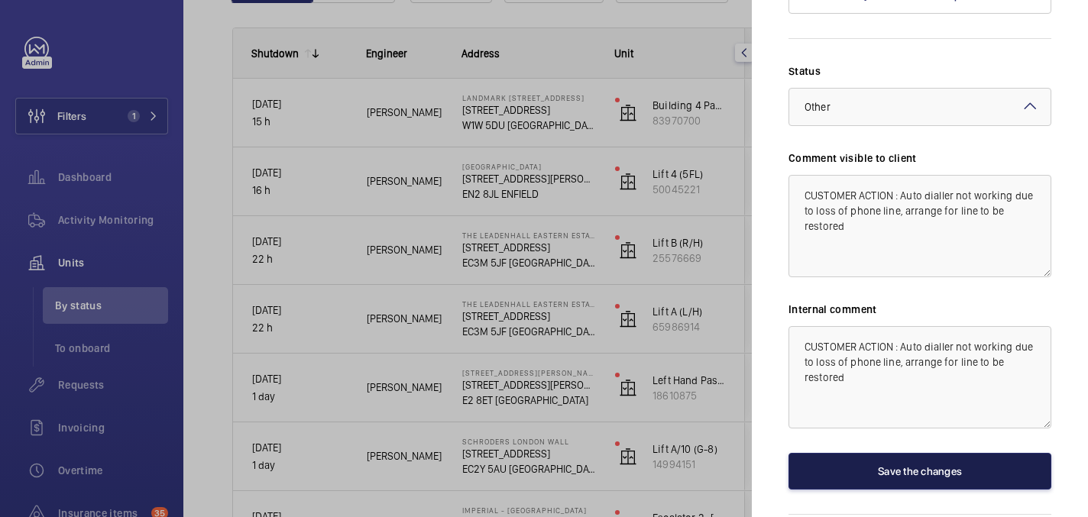
click at [877, 453] on button "Save the changes" at bounding box center [919, 471] width 263 height 37
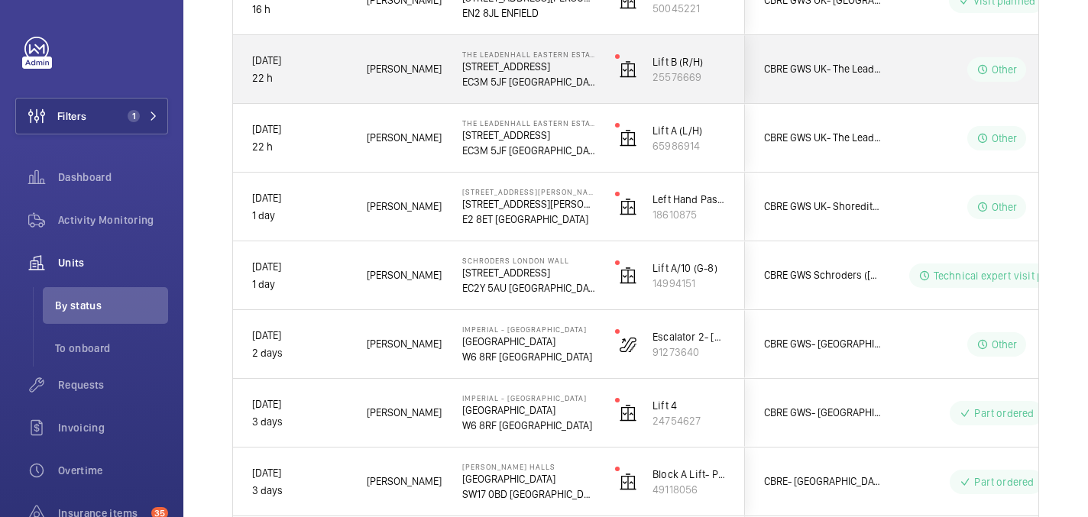
scroll to position [392, 0]
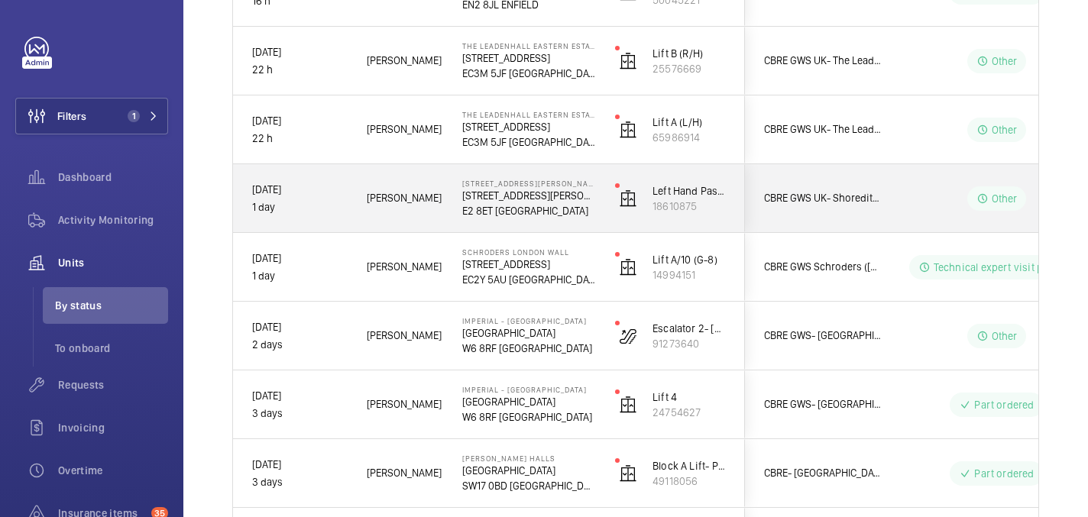
click at [922, 190] on wm-front-pills-cell "Other" at bounding box center [996, 198] width 190 height 24
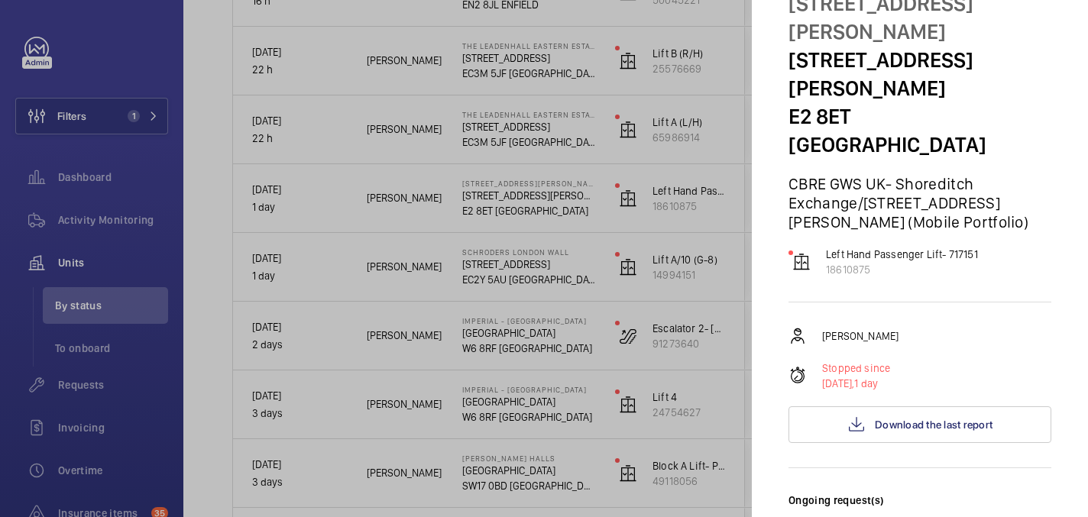
scroll to position [67, 0]
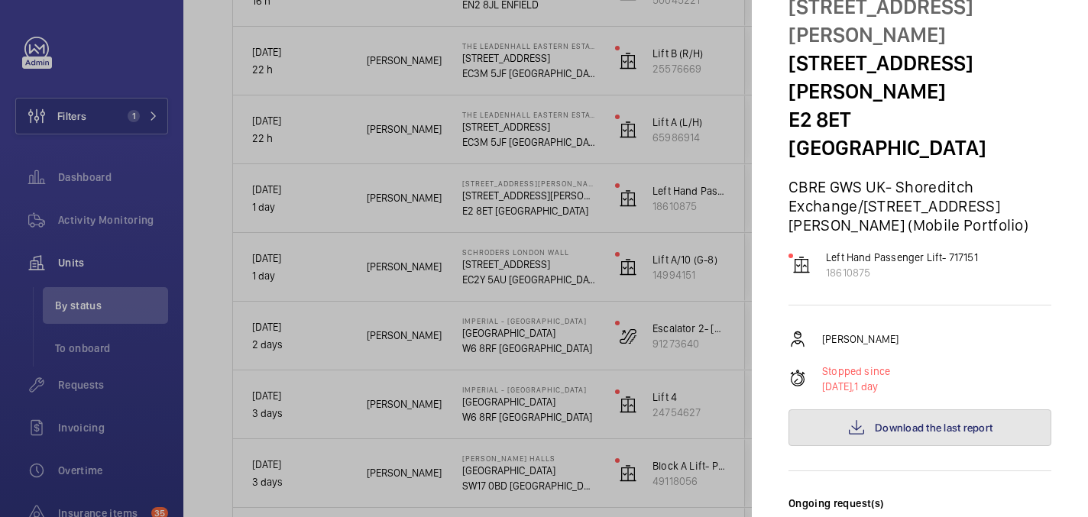
click at [900, 422] on span "Download the last report" at bounding box center [934, 428] width 118 height 12
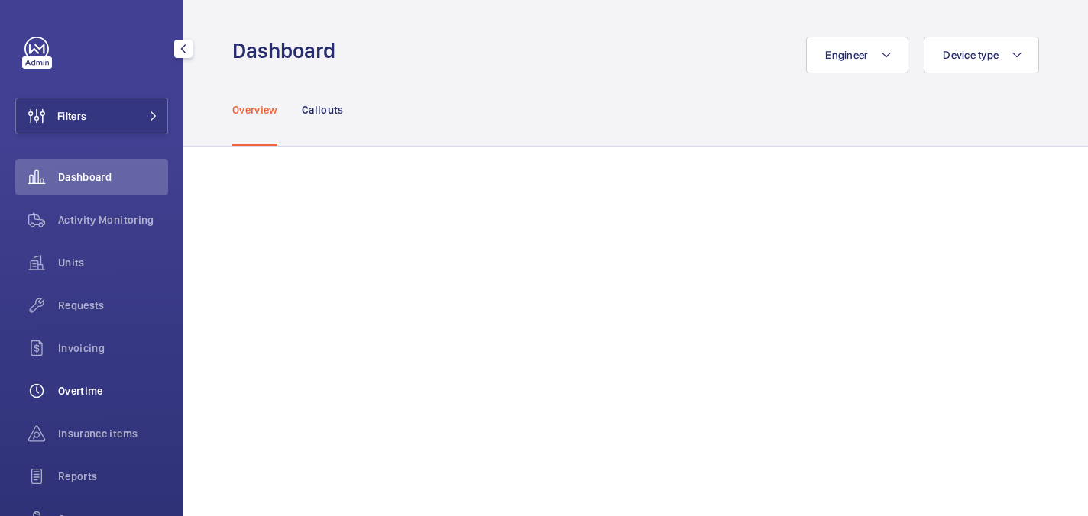
click at [78, 379] on div "Overtime" at bounding box center [91, 391] width 153 height 37
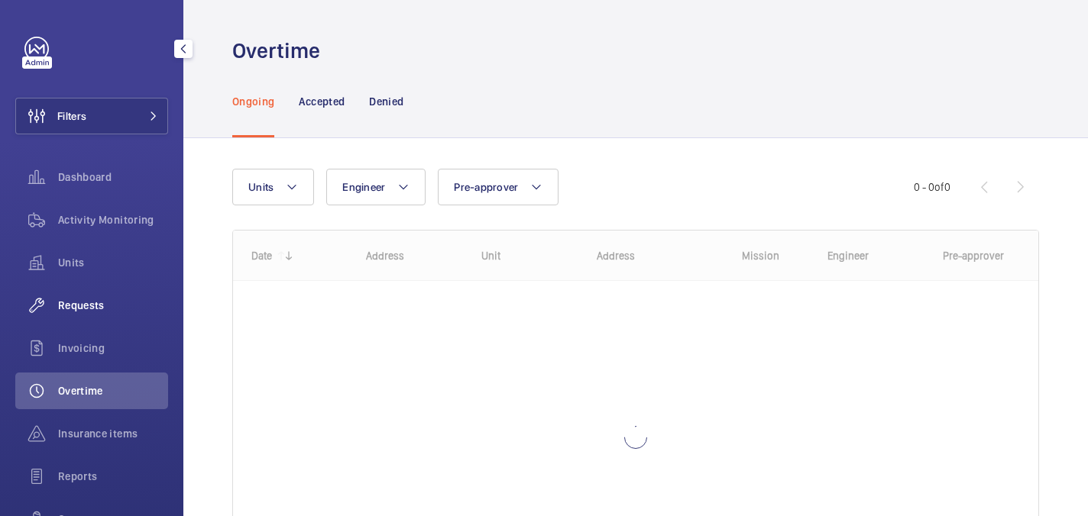
click at [80, 301] on span "Requests" at bounding box center [113, 305] width 110 height 15
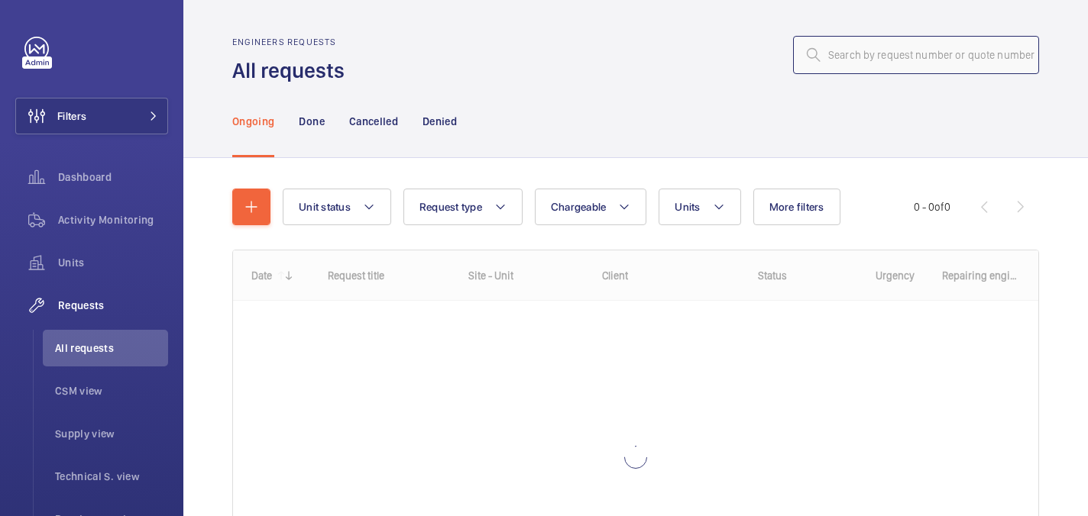
click at [845, 54] on input "text" at bounding box center [916, 55] width 246 height 38
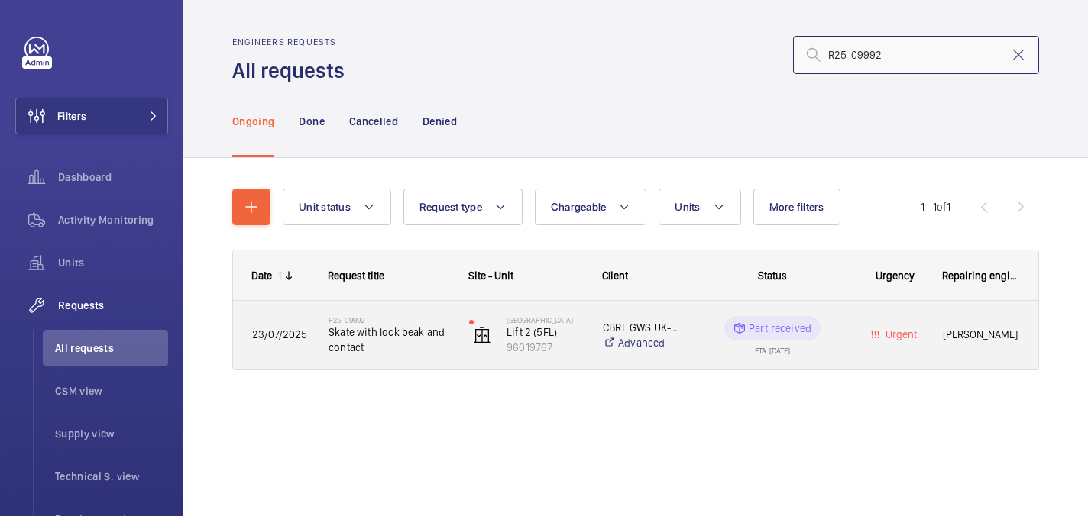
type input "R25-09992"
click at [419, 331] on span "Skate with lock beak and contact" at bounding box center [388, 340] width 121 height 31
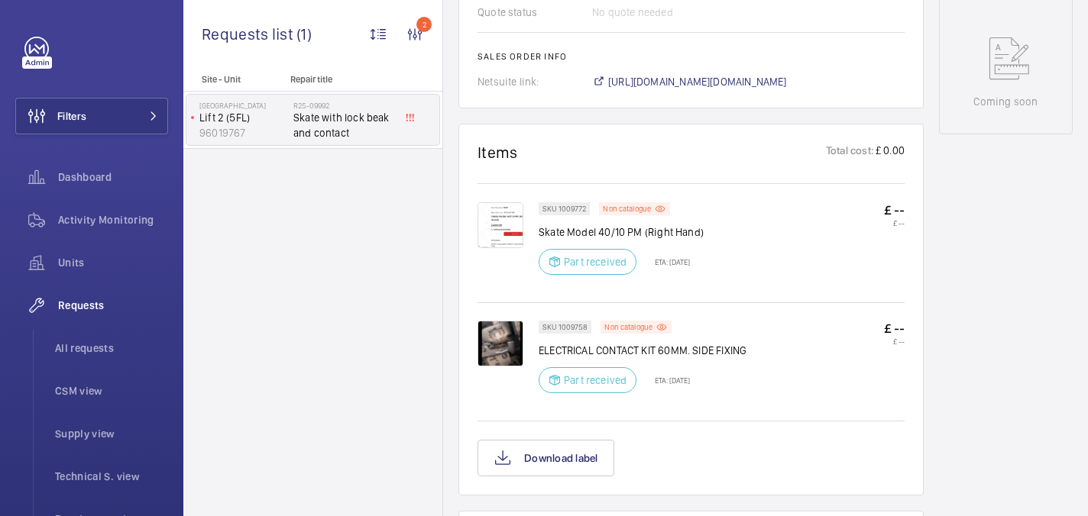
scroll to position [761, 0]
click at [503, 348] on img at bounding box center [500, 342] width 46 height 46
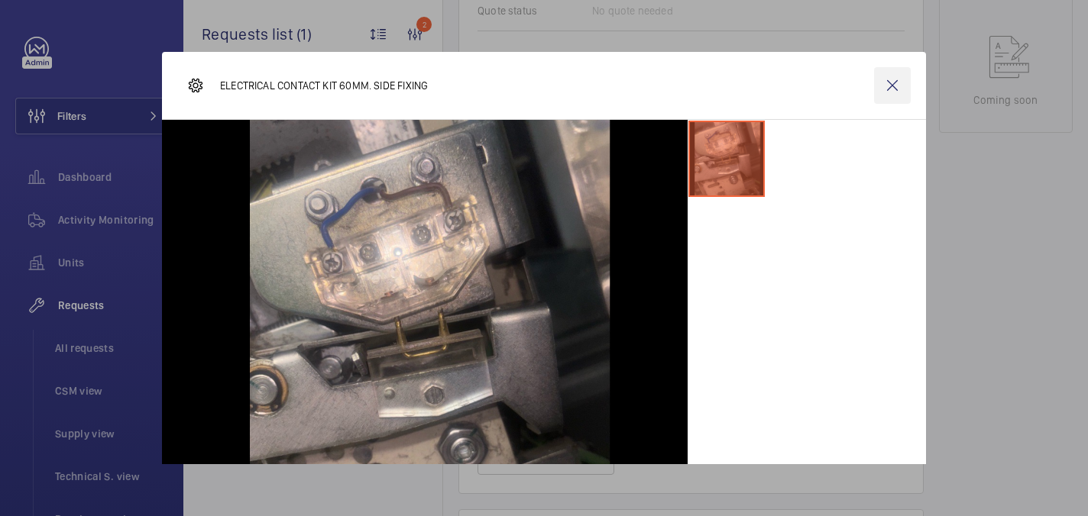
click at [891, 79] on wm-front-icon-button at bounding box center [892, 85] width 37 height 37
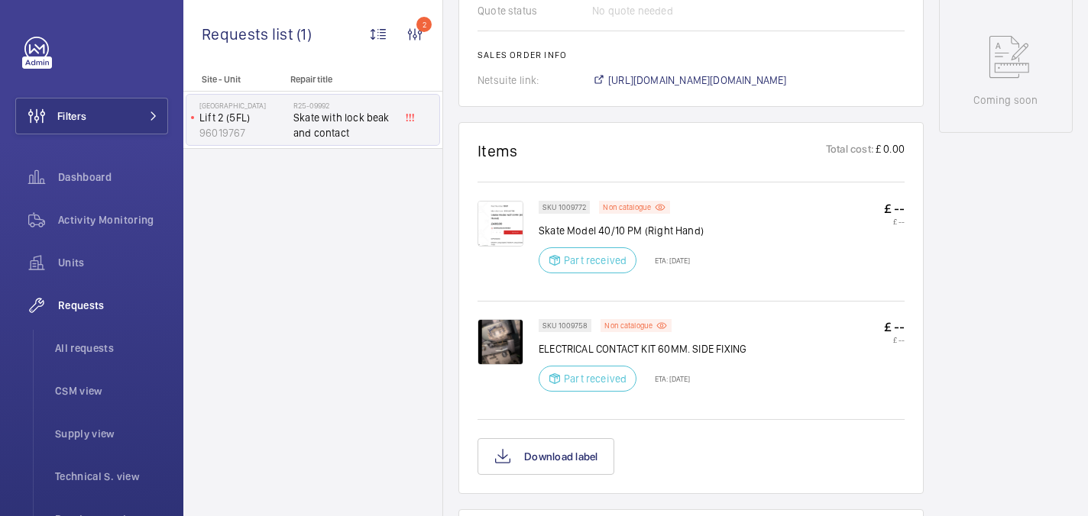
click at [513, 233] on img at bounding box center [500, 224] width 46 height 46
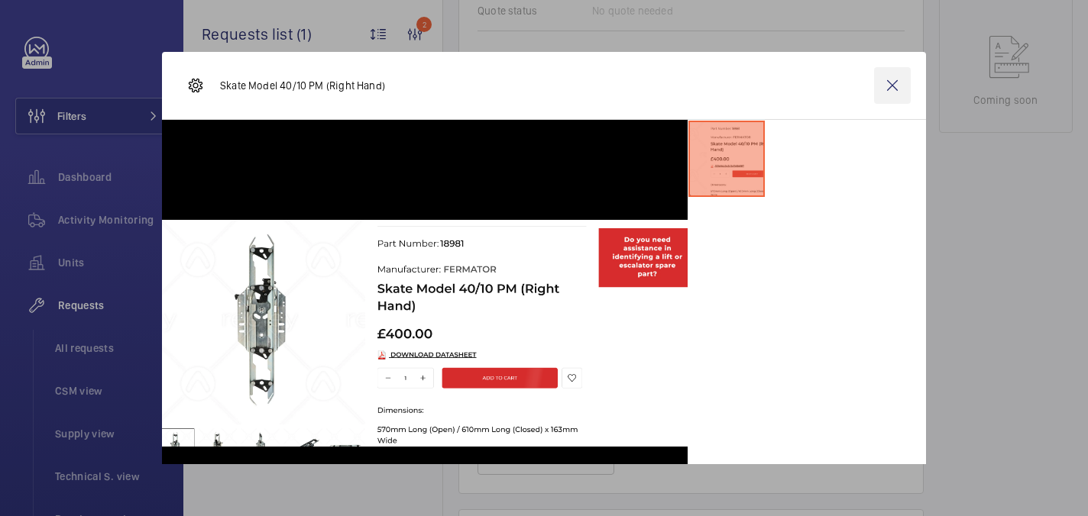
click at [894, 82] on wm-front-icon-button at bounding box center [892, 85] width 37 height 37
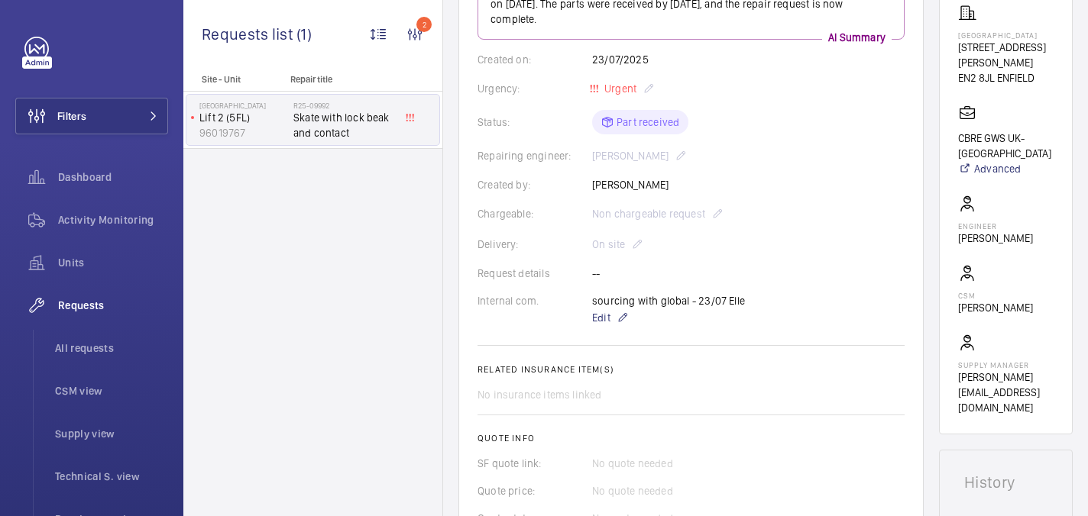
scroll to position [136, 0]
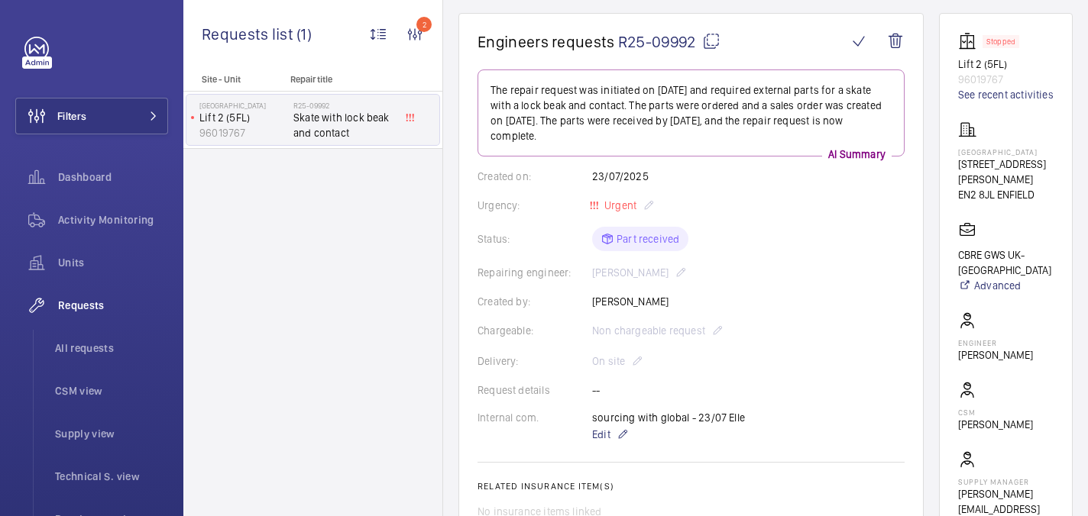
drag, startPoint x: 972, startPoint y: 167, endPoint x: 1022, endPoint y: 177, distance: 50.6
click at [1022, 157] on p "[GEOGRAPHIC_DATA]" at bounding box center [1005, 151] width 95 height 9
copy p "[GEOGRAPHIC_DATA]"
click at [115, 120] on button "Filters" at bounding box center [91, 116] width 153 height 37
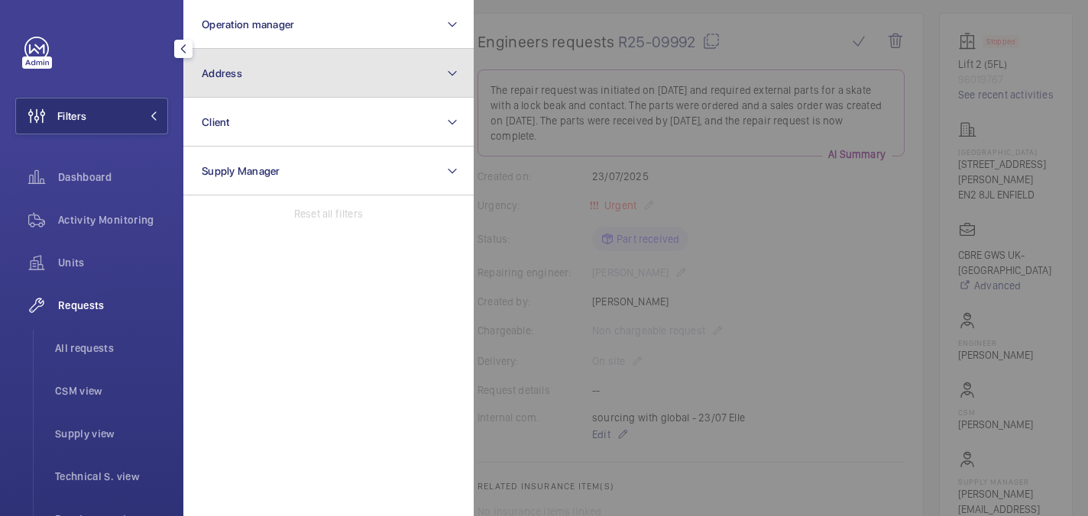
click at [243, 68] on button "Address" at bounding box center [328, 73] width 290 height 49
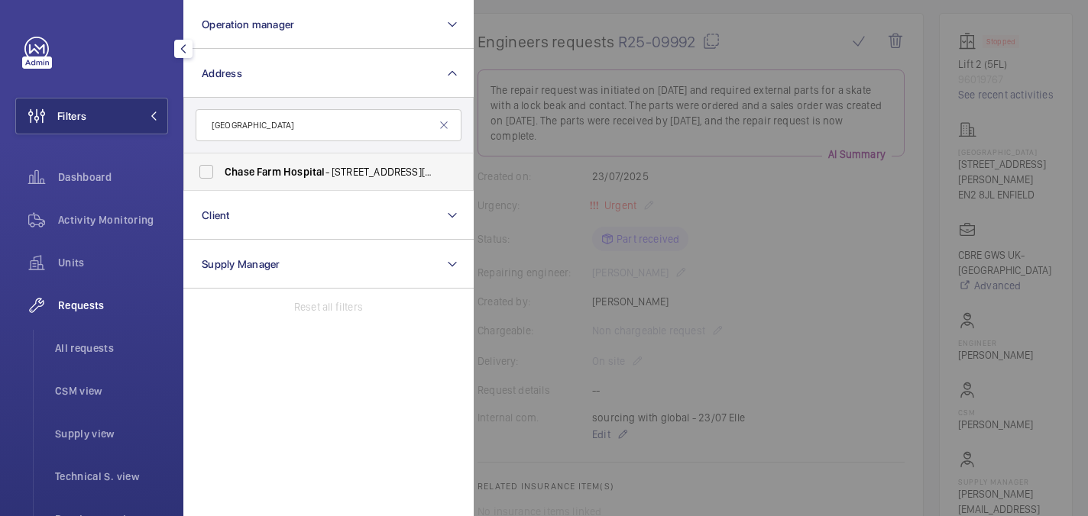
type input "[GEOGRAPHIC_DATA]"
click at [305, 178] on span "Chase Farm Hospital - 127 The Ridgeway, ENFIELD EN2 8JL" at bounding box center [330, 171] width 210 height 15
click at [222, 178] on input "Chase Farm Hospital - 127 The Ridgeway, ENFIELD EN2 8JL" at bounding box center [206, 172] width 31 height 31
checkbox input "true"
click at [521, 173] on div at bounding box center [1018, 258] width 1088 height 516
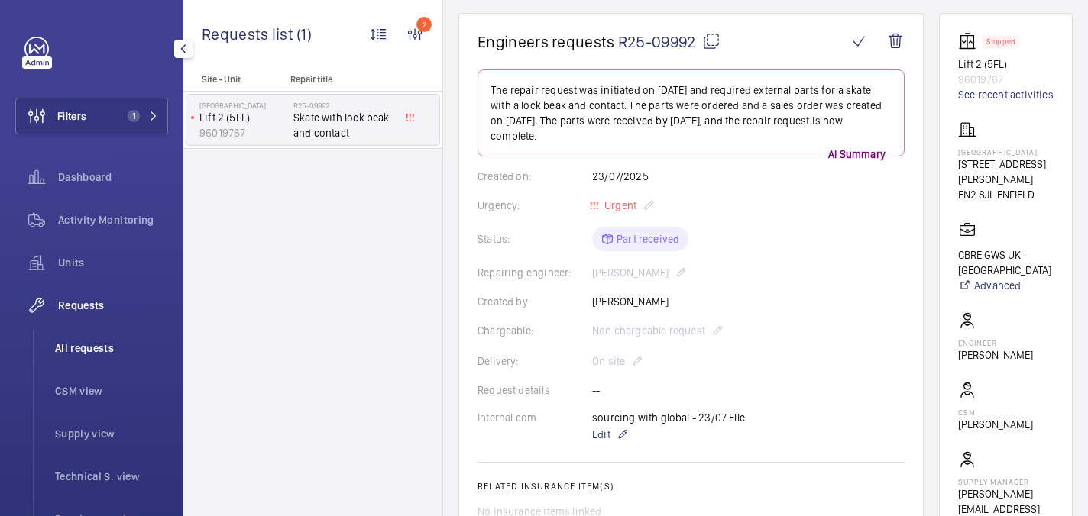
click at [82, 353] on span "All requests" at bounding box center [111, 348] width 113 height 15
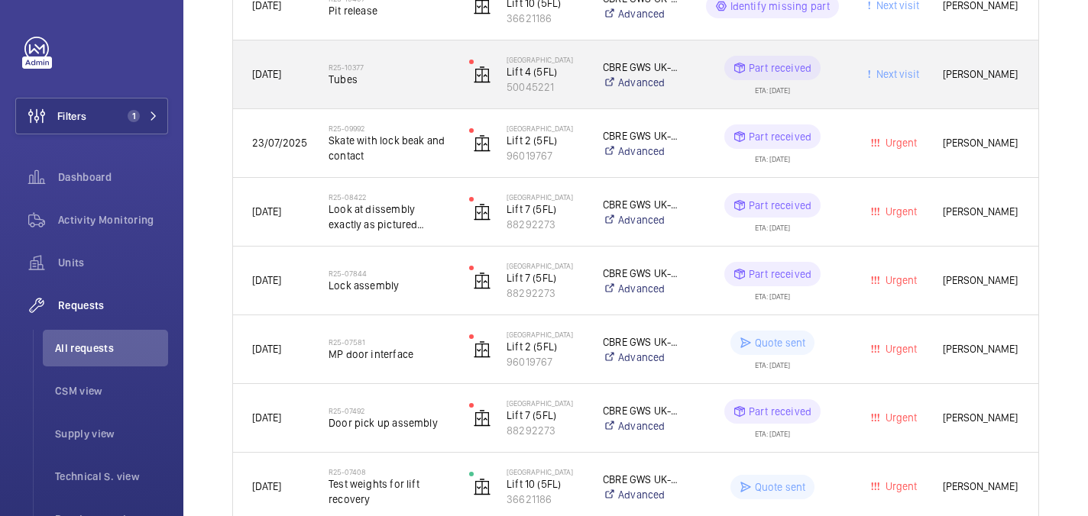
scroll to position [949, 0]
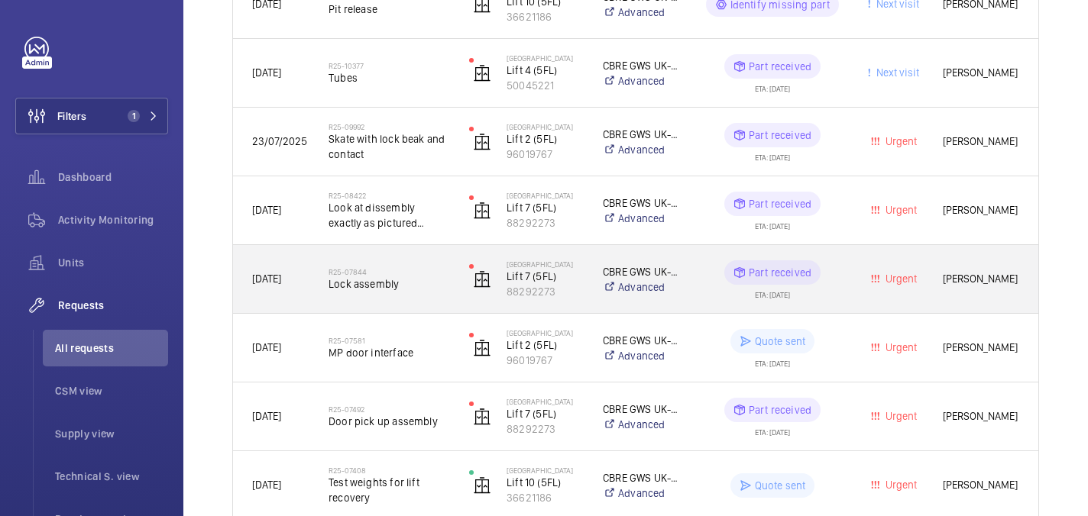
click at [415, 265] on div "R25-07844 Lock assembly" at bounding box center [388, 279] width 121 height 44
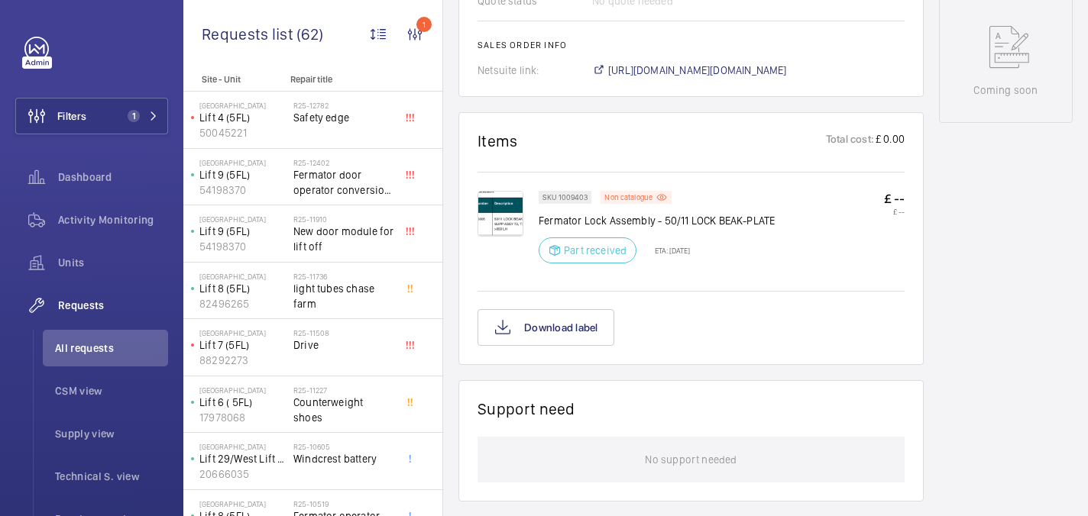
scroll to position [767, 0]
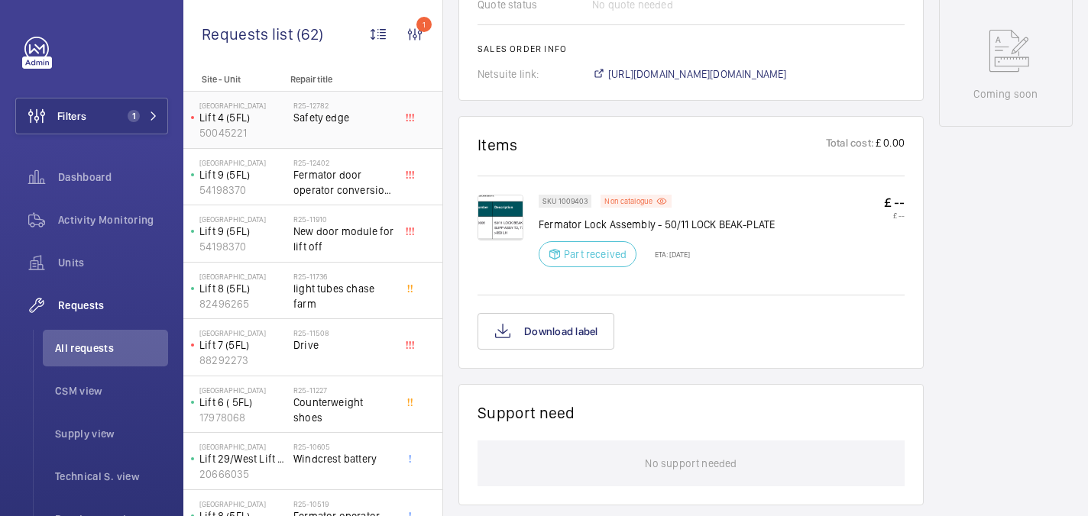
click at [320, 122] on span "Safety edge" at bounding box center [343, 117] width 101 height 15
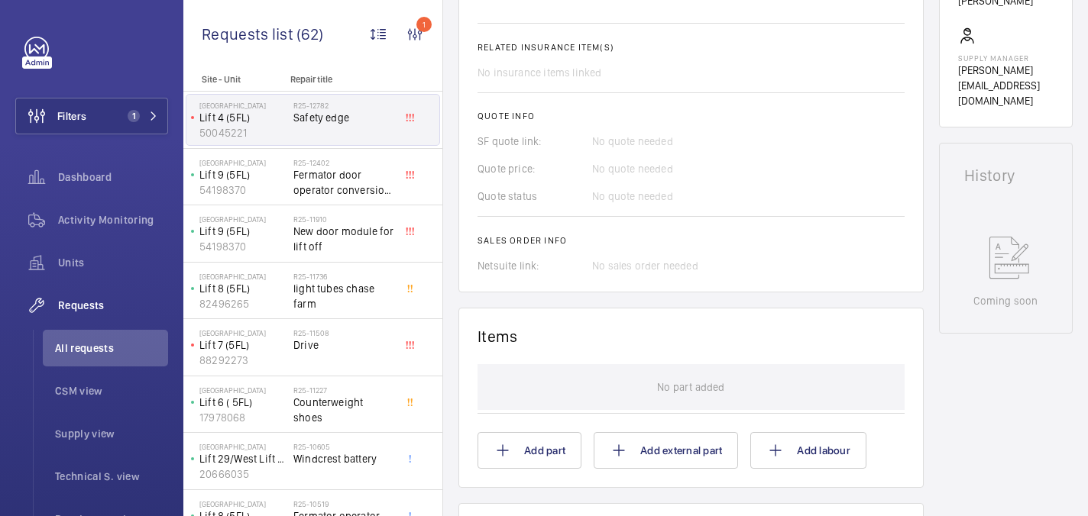
scroll to position [774, 0]
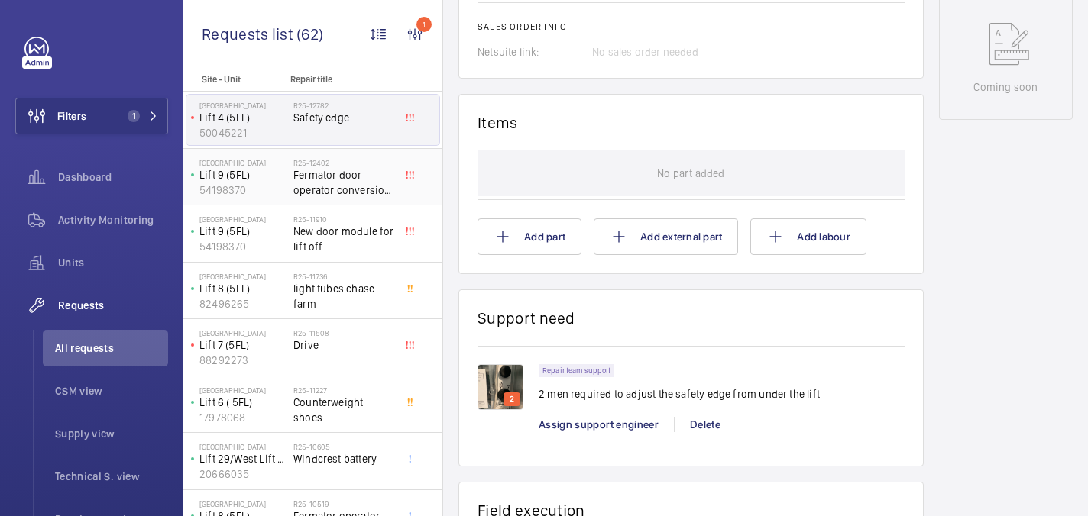
click at [347, 196] on span "Fermator door operator conversion wire kit" at bounding box center [343, 182] width 101 height 31
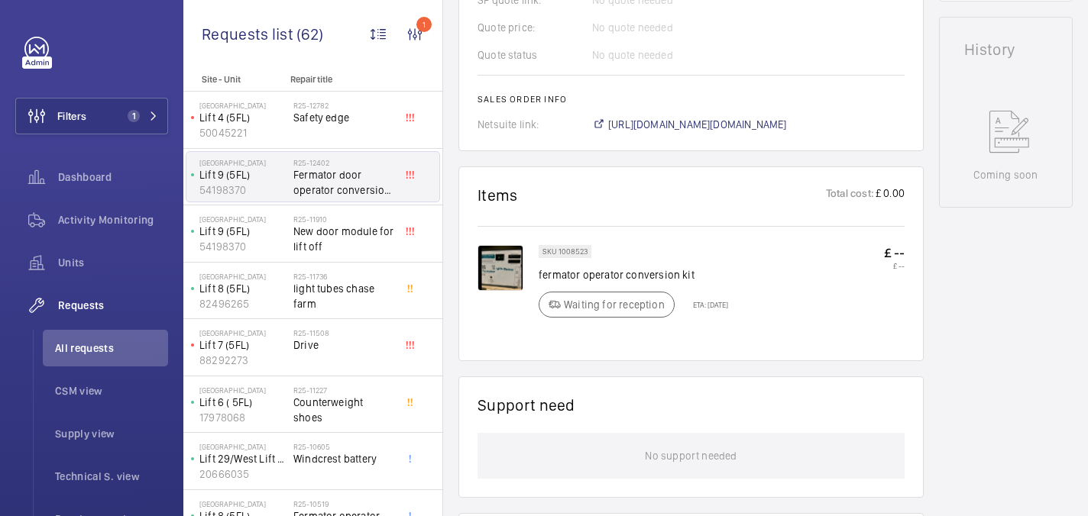
scroll to position [694, 0]
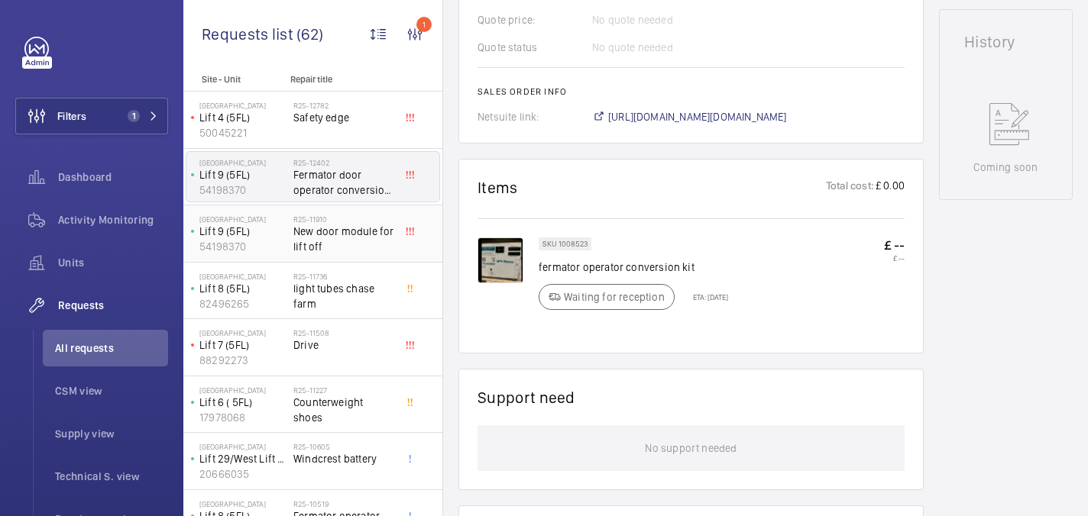
click at [315, 241] on span "New door module for lift off" at bounding box center [343, 239] width 101 height 31
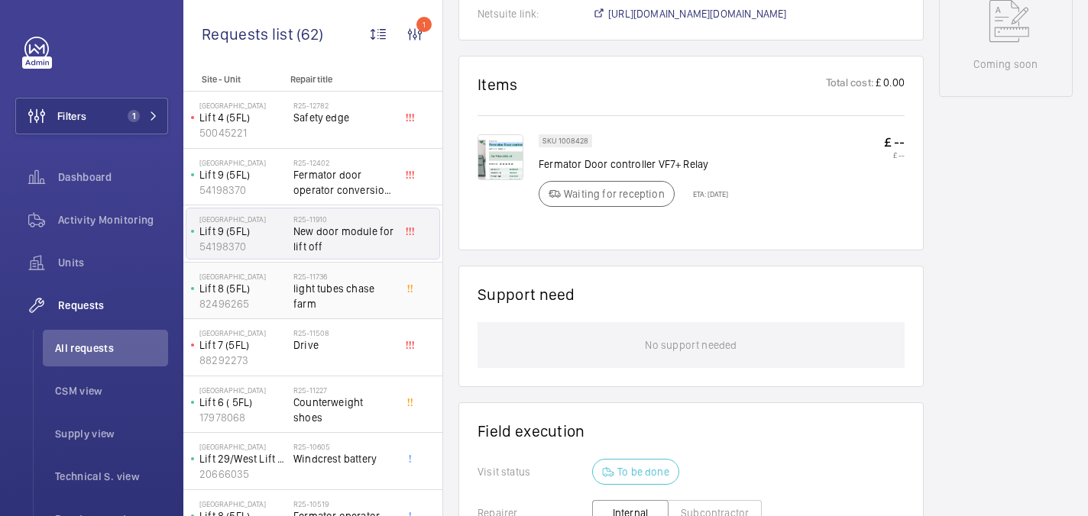
scroll to position [812, 0]
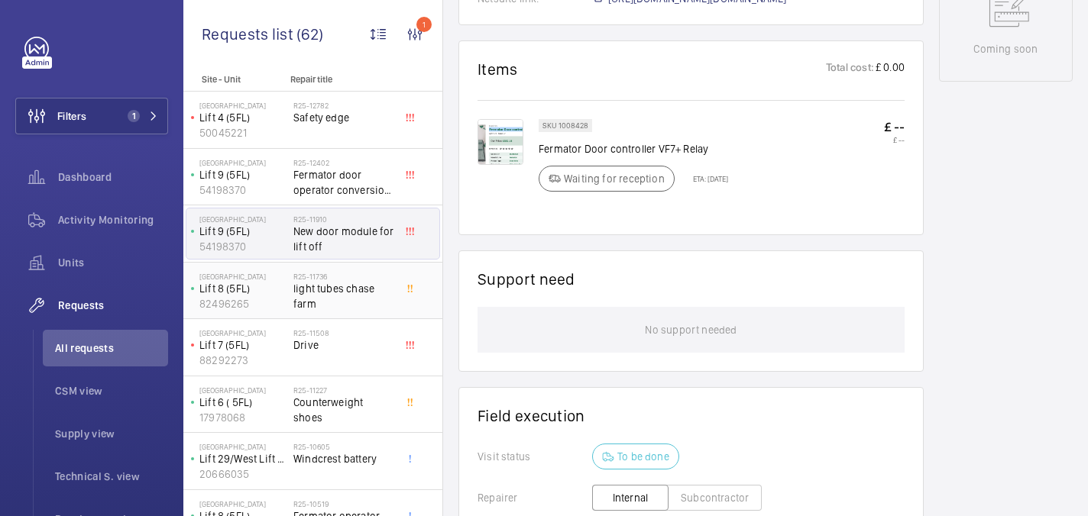
click at [371, 296] on span "light tubes chase farm" at bounding box center [343, 296] width 101 height 31
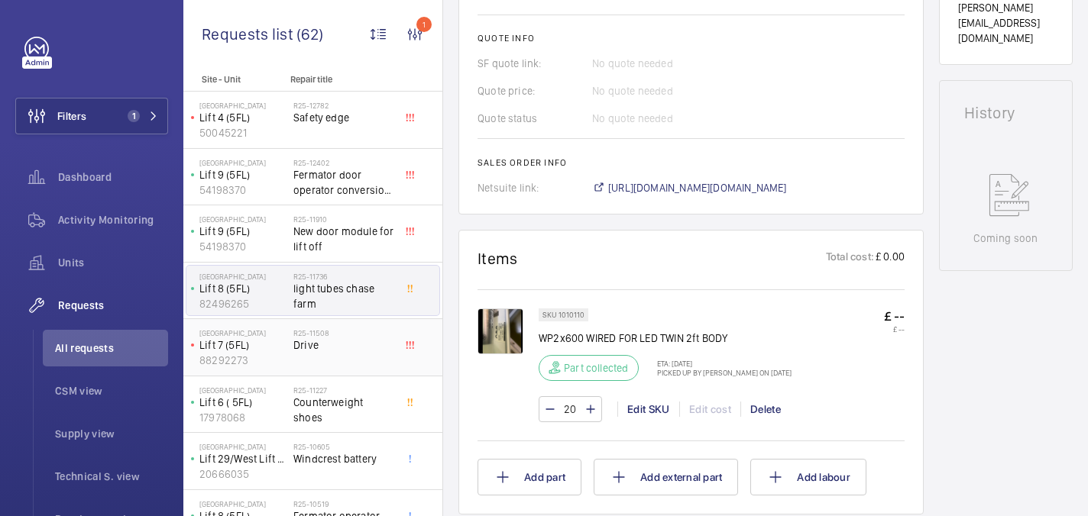
scroll to position [638, 0]
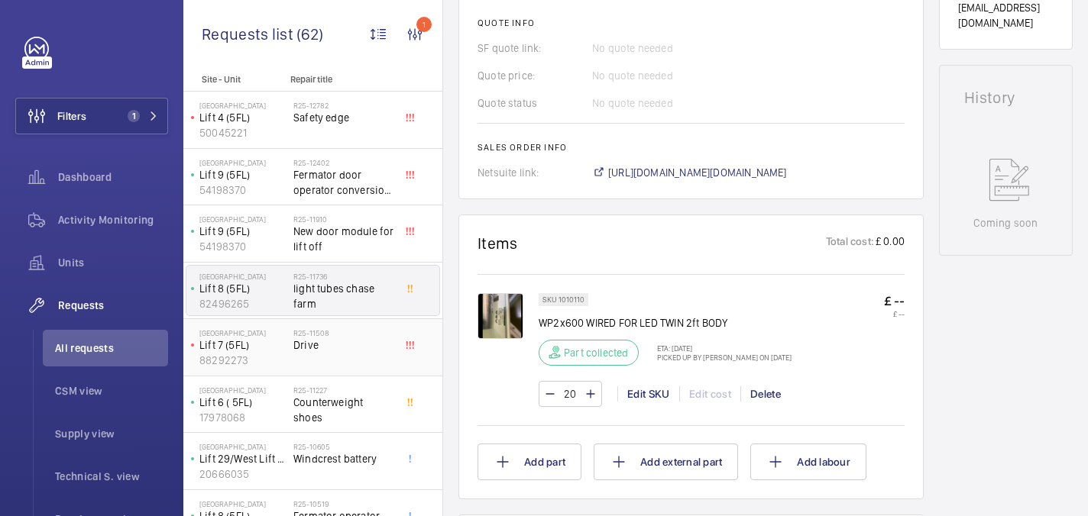
click at [305, 357] on div "R25-11508 Drive" at bounding box center [343, 350] width 101 height 44
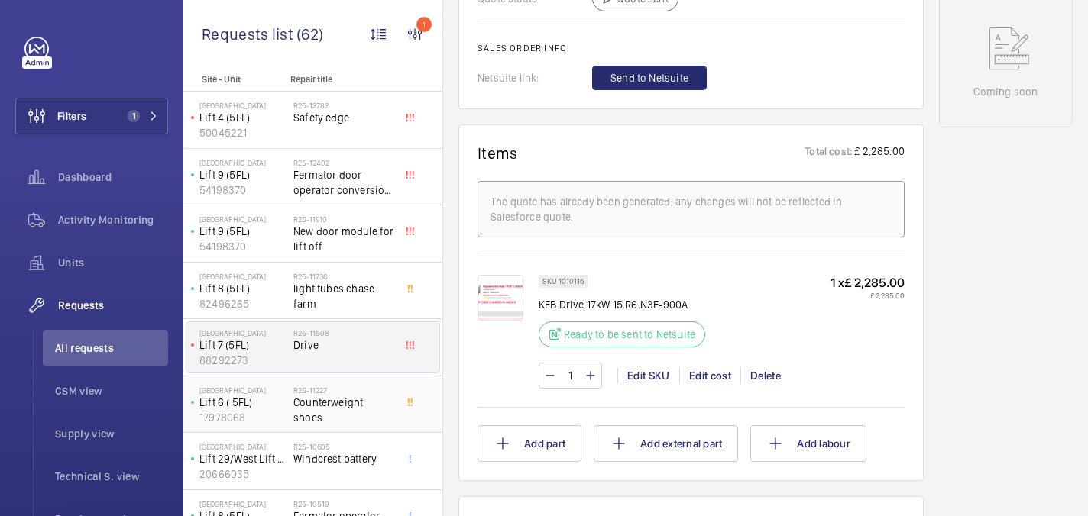
scroll to position [784, 0]
click at [341, 417] on div "R25-11227 Counterweight shoes" at bounding box center [343, 408] width 101 height 44
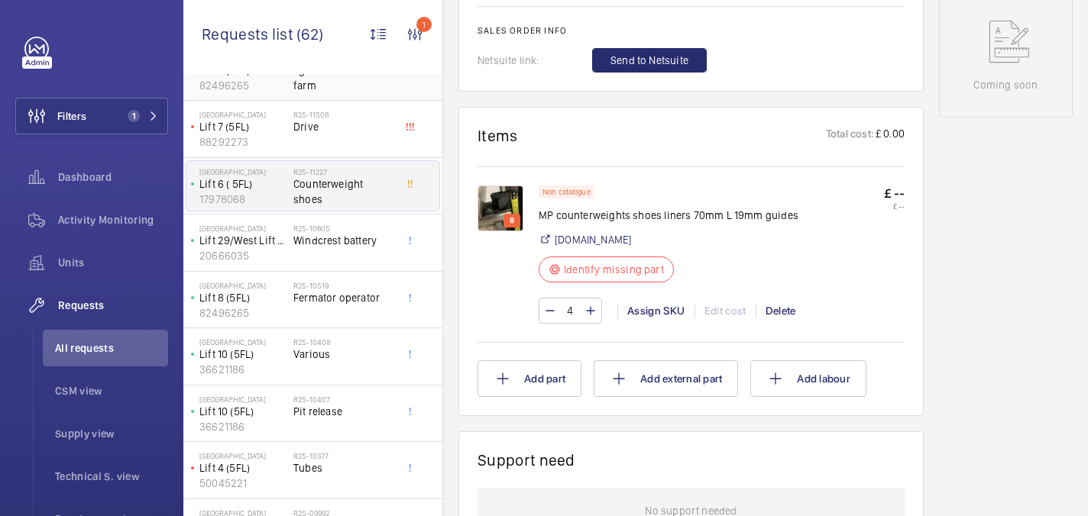
scroll to position [219, 0]
click at [323, 217] on div "R25-10605 Windcrest battery" at bounding box center [346, 242] width 107 height 50
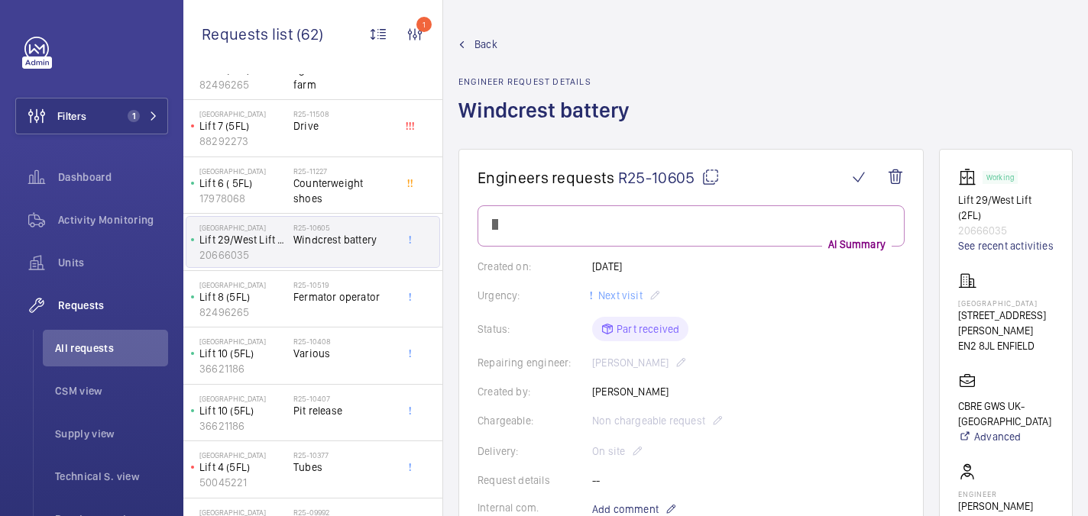
click at [374, 244] on span "Windcrest battery" at bounding box center [343, 239] width 101 height 15
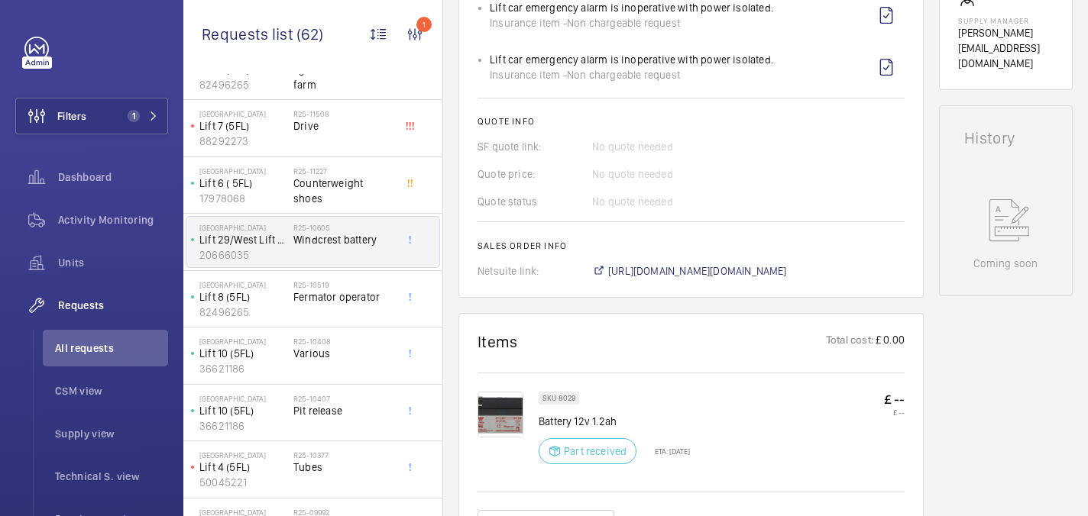
scroll to position [628, 0]
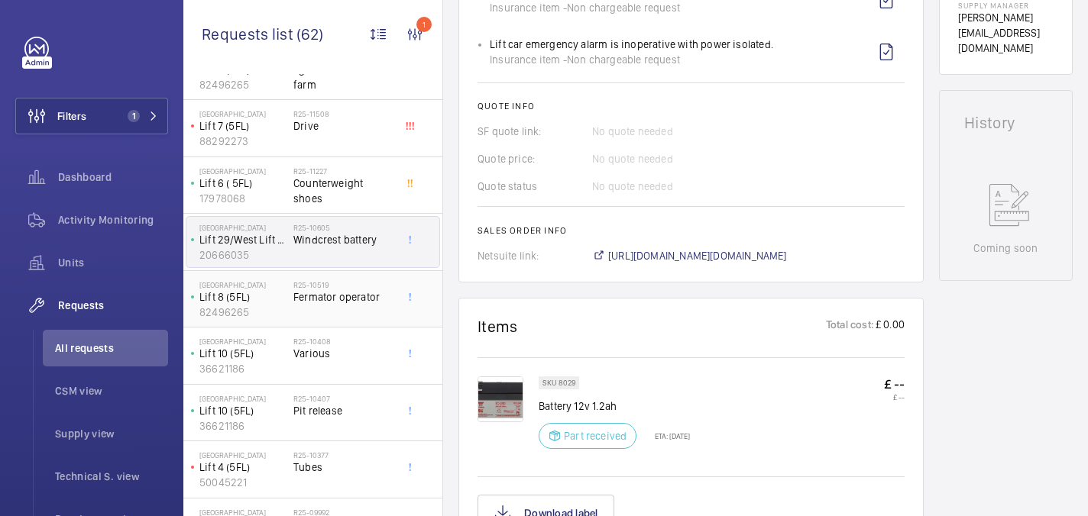
click at [348, 324] on div "R25-10519 Fermator operator" at bounding box center [343, 302] width 101 height 44
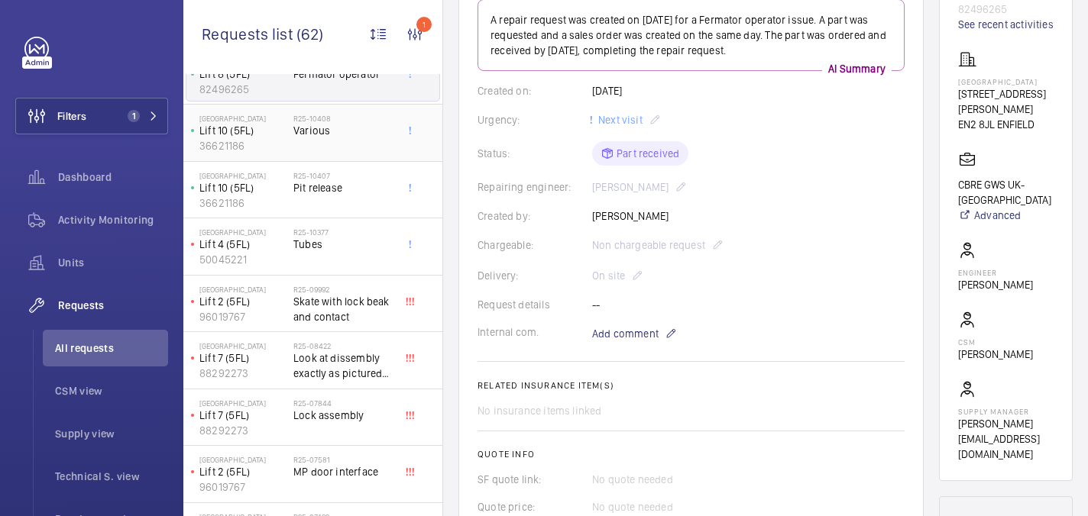
scroll to position [479, 0]
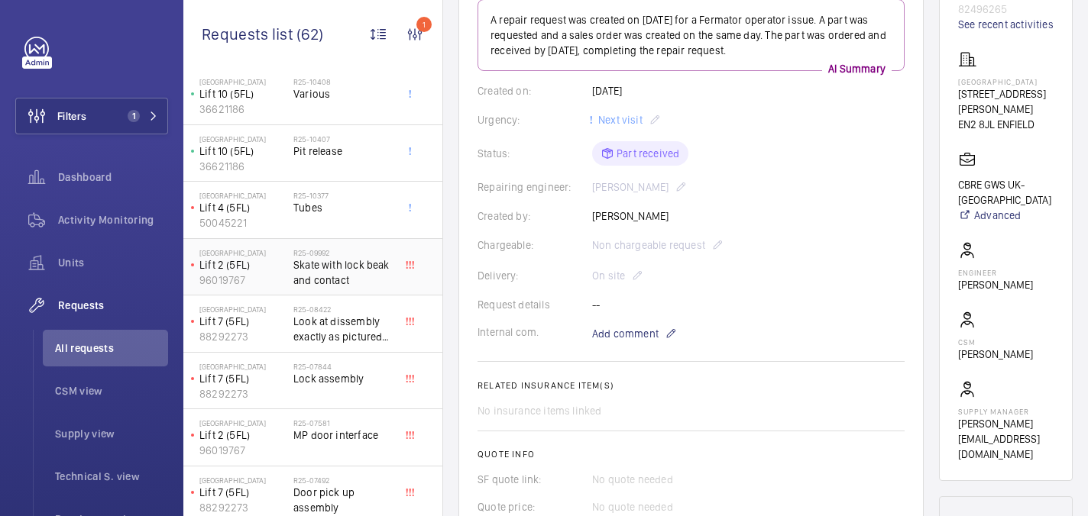
click at [356, 256] on h2 "R25-09992" at bounding box center [343, 252] width 101 height 9
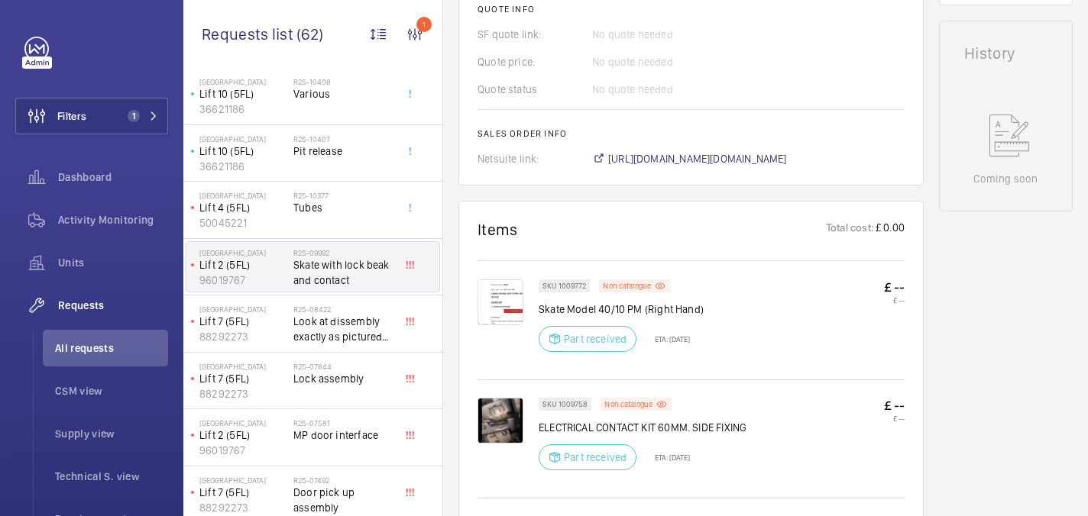
scroll to position [687, 0]
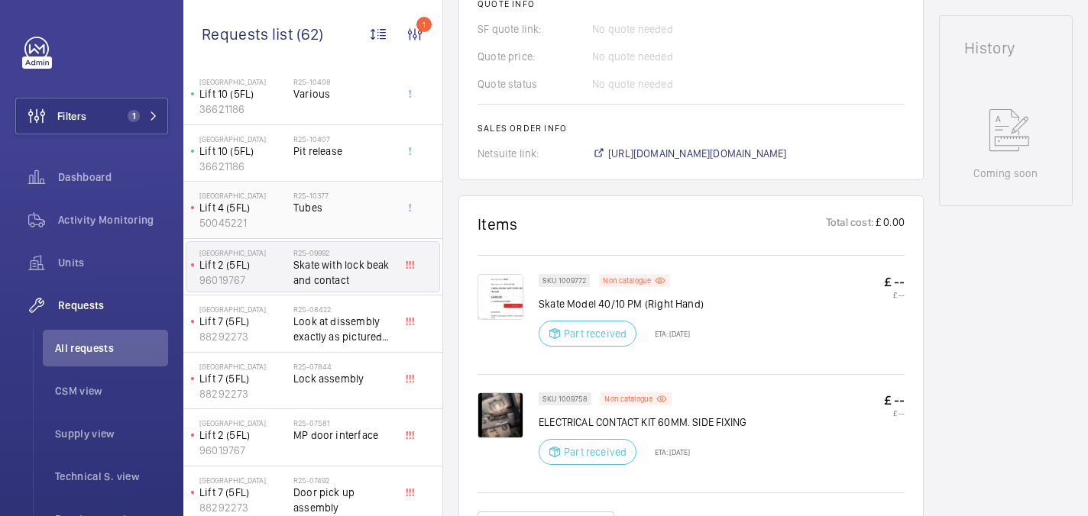
click at [354, 222] on div "R25-10377 Tubes" at bounding box center [343, 213] width 101 height 44
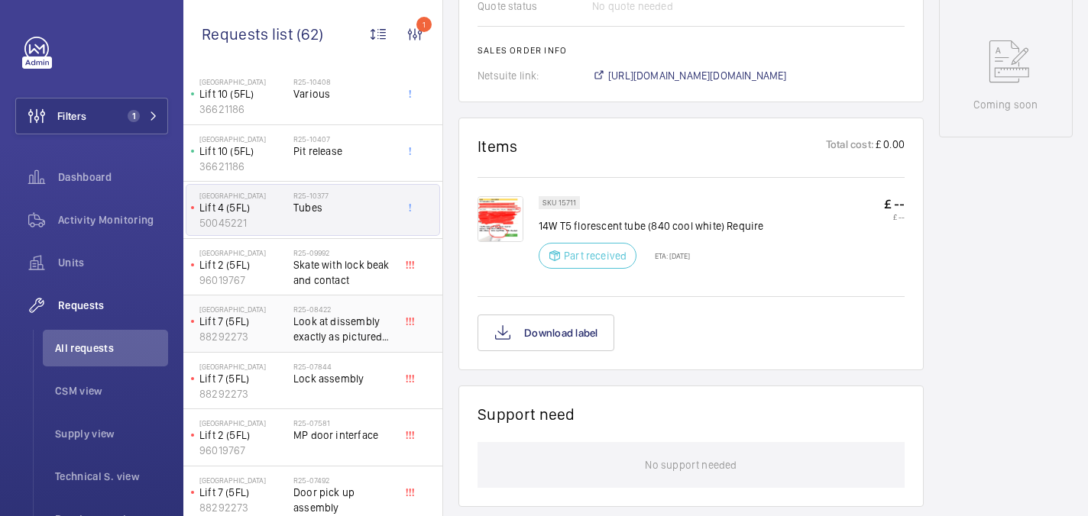
scroll to position [771, 0]
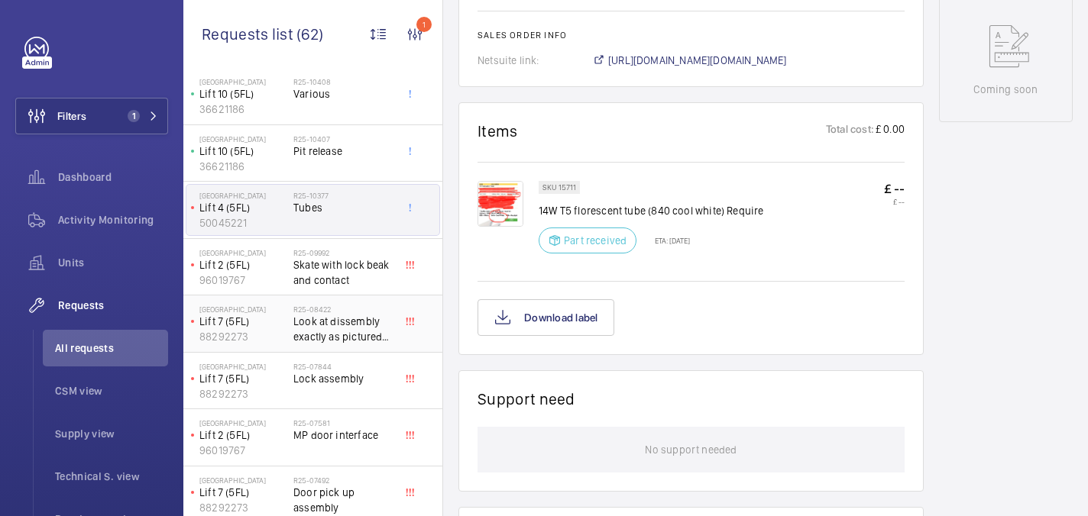
click at [346, 324] on span "Look at dissembly exactly as pictured please" at bounding box center [343, 329] width 101 height 31
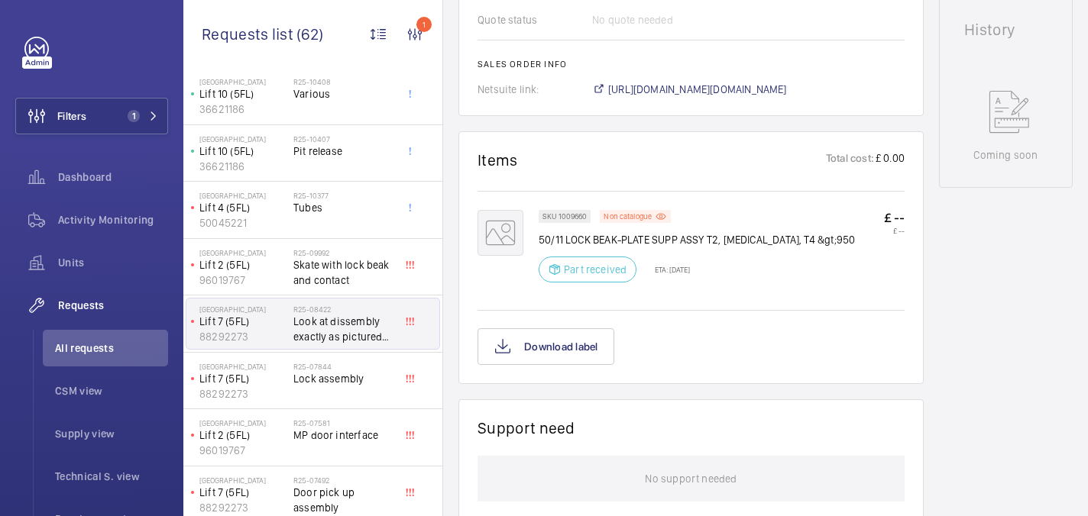
scroll to position [707, 0]
click at [645, 95] on span "[URL][DOMAIN_NAME][DOMAIN_NAME]" at bounding box center [697, 87] width 179 height 15
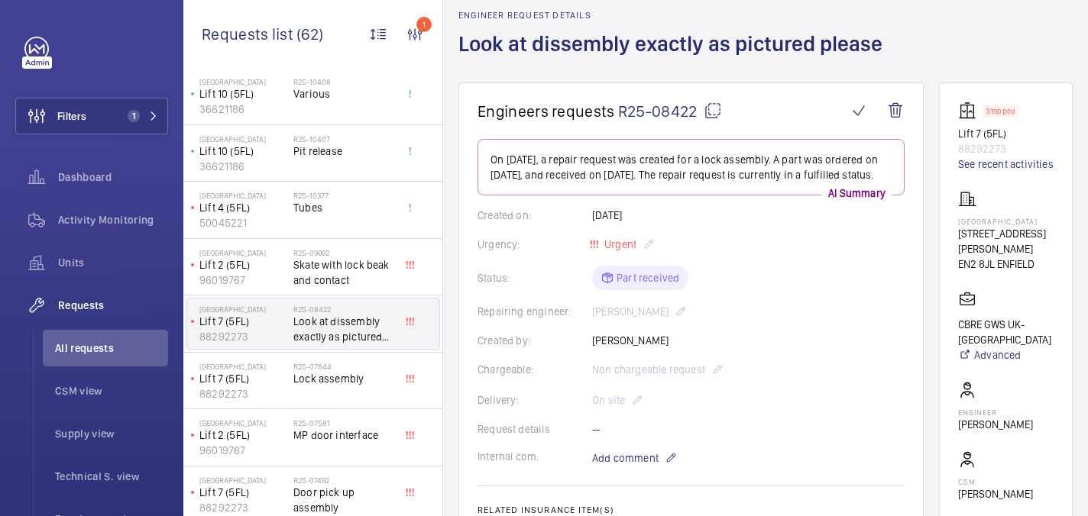
scroll to position [40, 0]
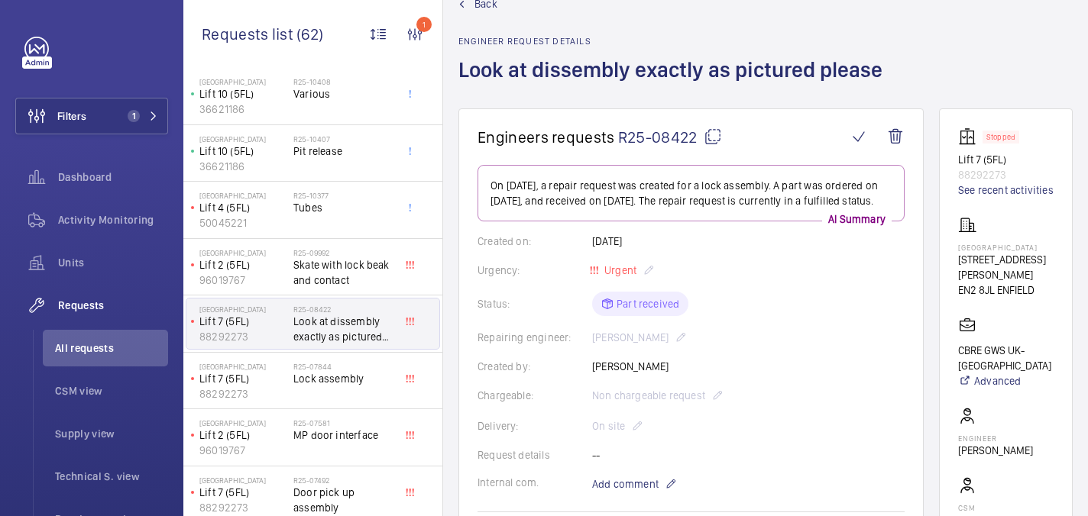
click at [710, 137] on mat-icon at bounding box center [712, 137] width 18 height 18
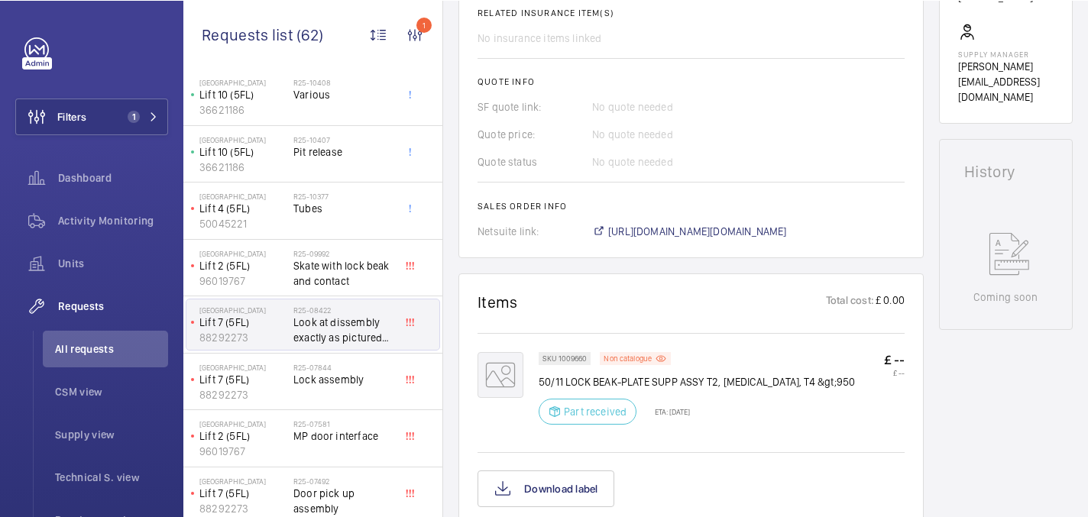
scroll to position [619, 0]
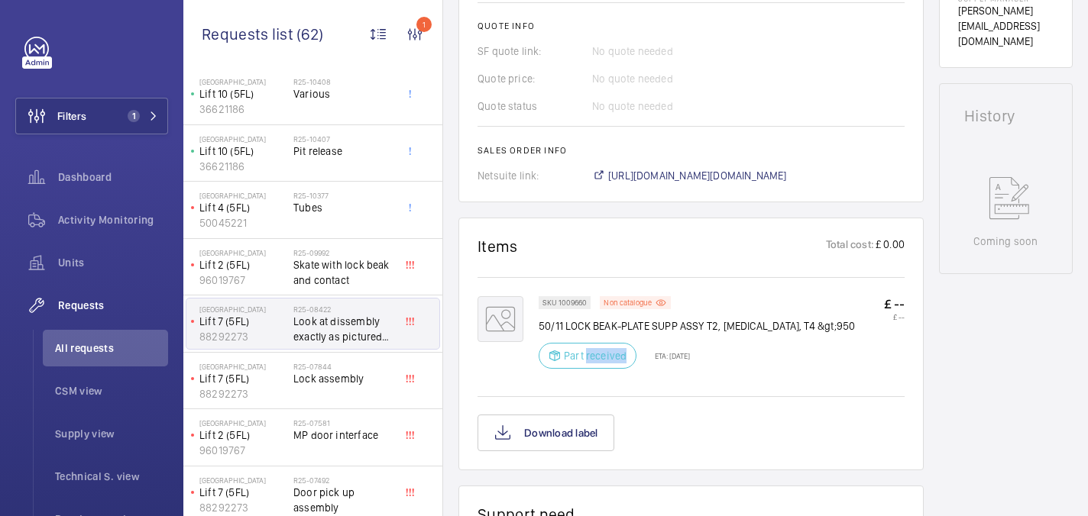
drag, startPoint x: 586, startPoint y: 374, endPoint x: 634, endPoint y: 373, distance: 48.1
click at [634, 369] on div "Part received" at bounding box center [587, 356] width 98 height 26
copy p "received"
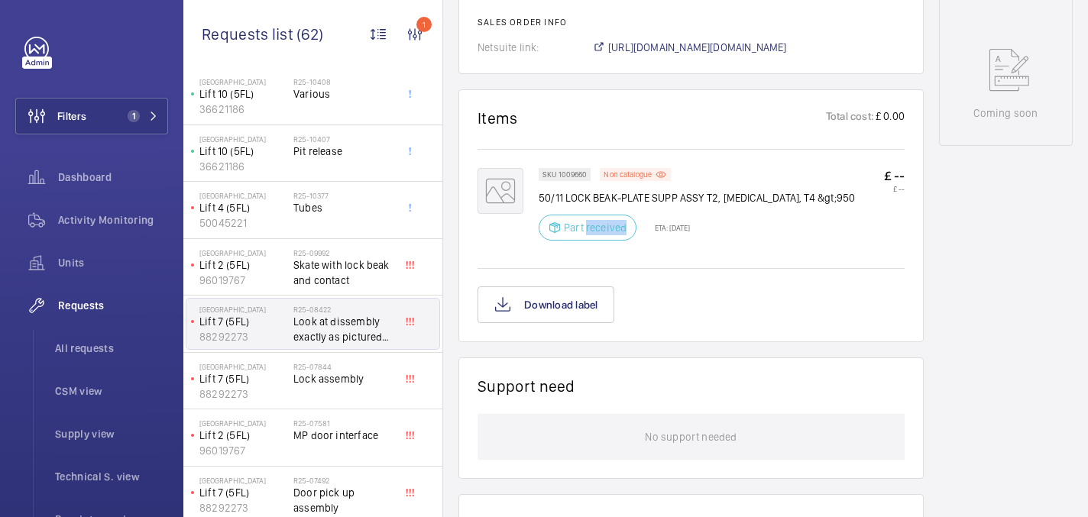
scroll to position [787, 0]
